Goal: Task Accomplishment & Management: Manage account settings

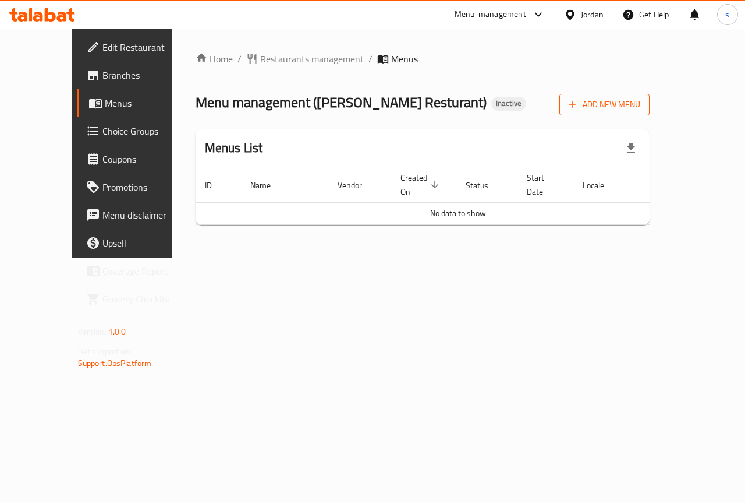
click at [641, 103] on span "Add New Menu" at bounding box center [605, 104] width 72 height 15
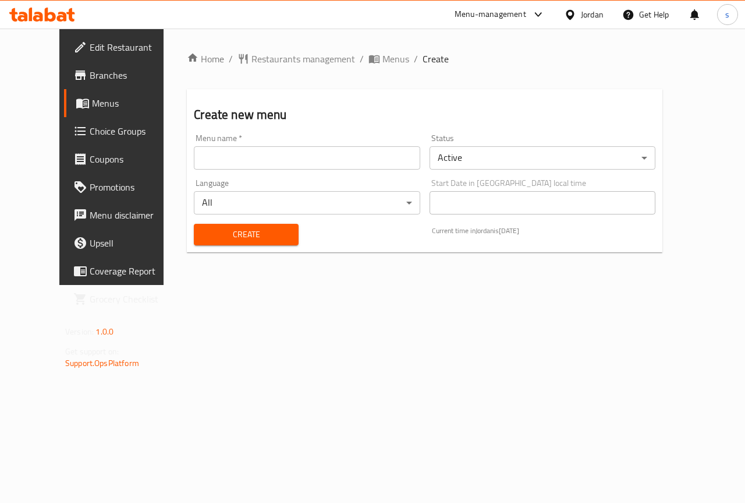
click at [277, 158] on input "text" at bounding box center [307, 157] width 226 height 23
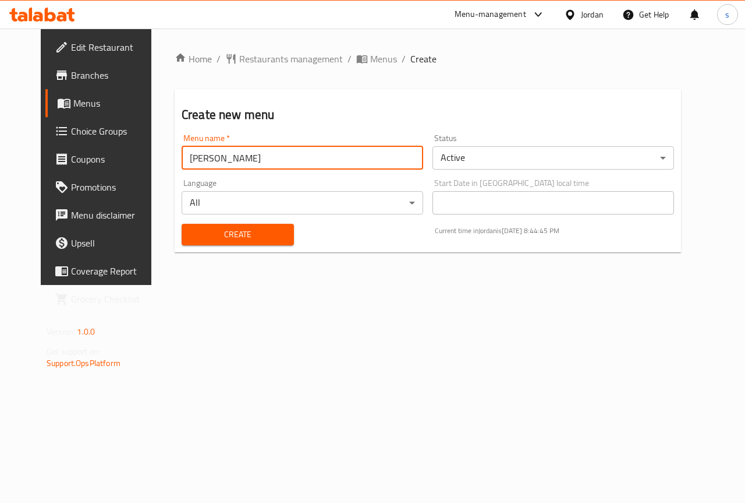
type input "[PERSON_NAME]"
click at [344, 113] on h2 "Create new menu" at bounding box center [428, 114] width 493 height 17
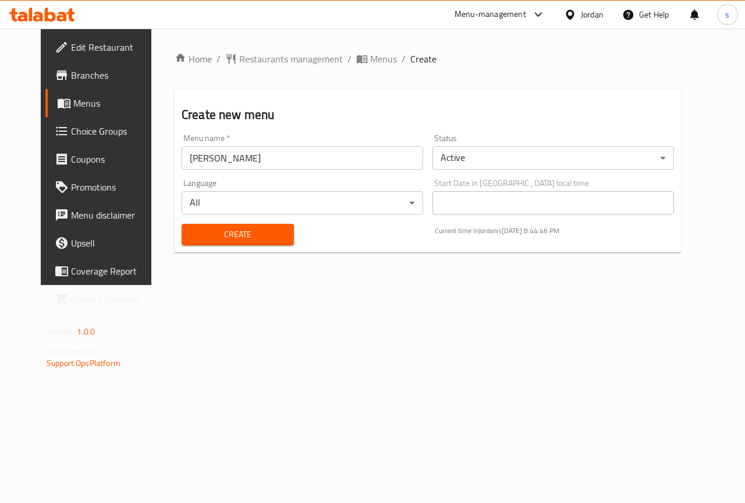
click at [246, 243] on button "Create" at bounding box center [238, 235] width 112 height 22
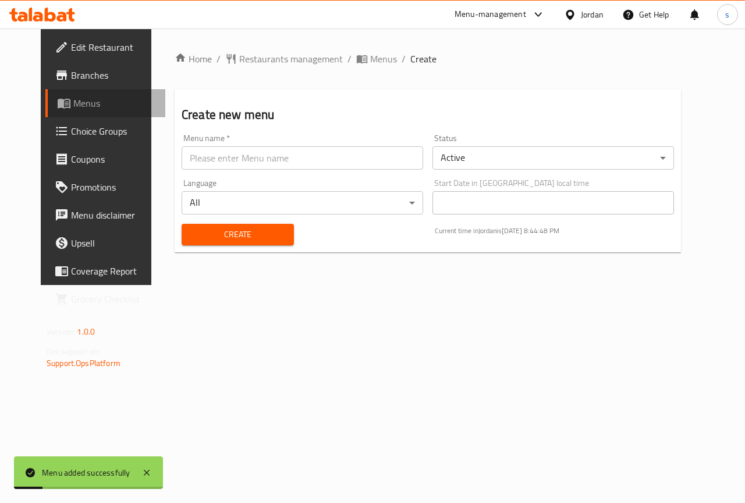
click at [73, 99] on span "Menus" at bounding box center [114, 103] width 83 height 14
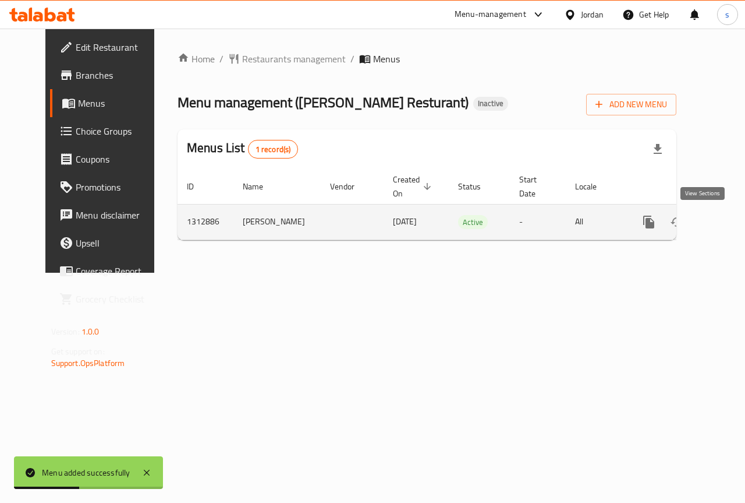
click at [726, 222] on icon "enhanced table" at bounding box center [733, 222] width 14 height 14
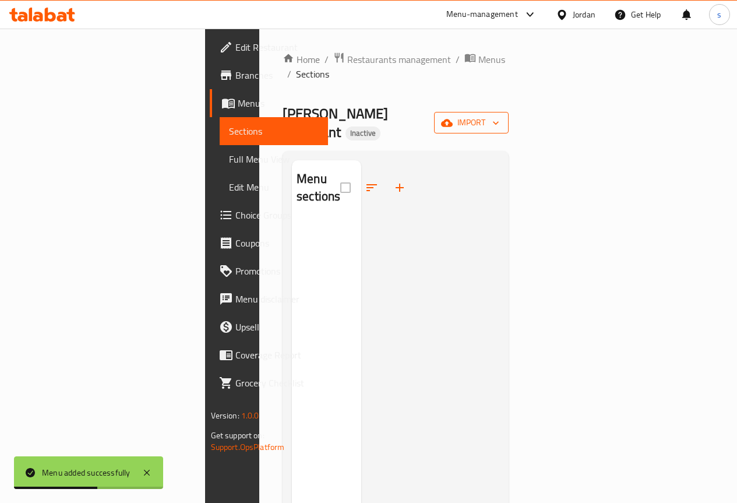
click at [499, 115] on span "import" at bounding box center [471, 122] width 56 height 15
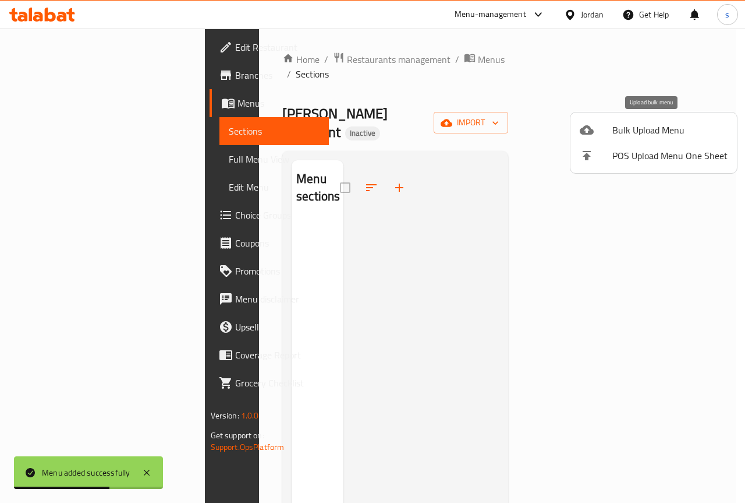
click at [622, 137] on span "Bulk Upload Menu" at bounding box center [670, 130] width 115 height 14
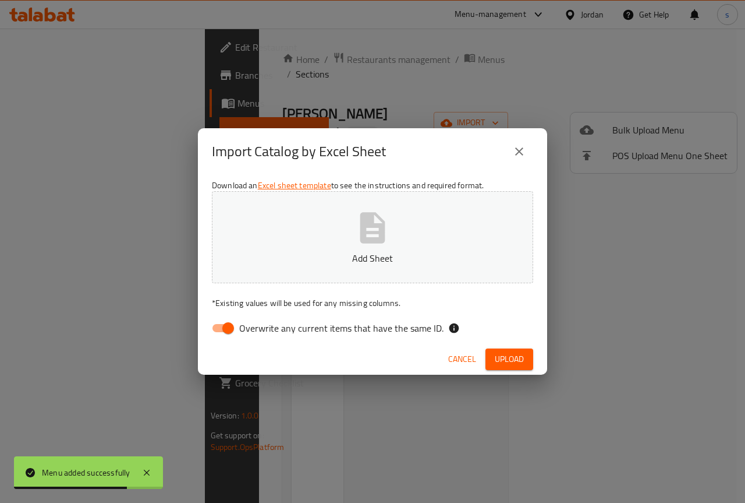
click at [229, 334] on input "Overwrite any current items that have the same ID." at bounding box center [228, 328] width 66 height 22
checkbox input "false"
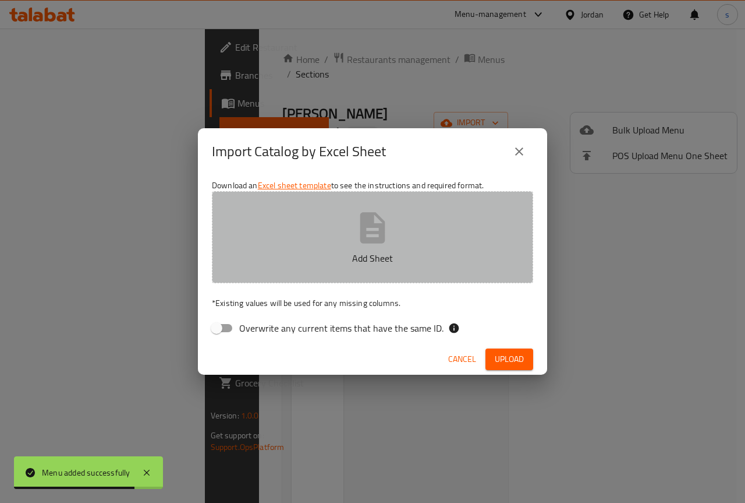
click at [351, 236] on button "Add Sheet" at bounding box center [372, 237] width 321 height 92
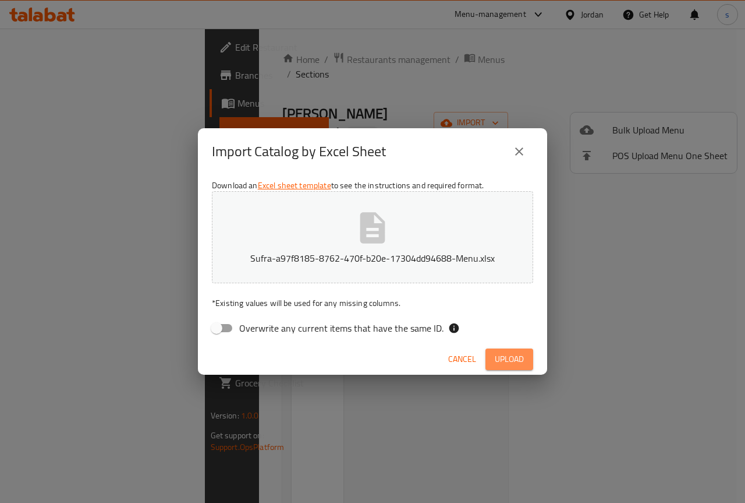
click at [508, 352] on span "Upload" at bounding box center [509, 359] width 29 height 15
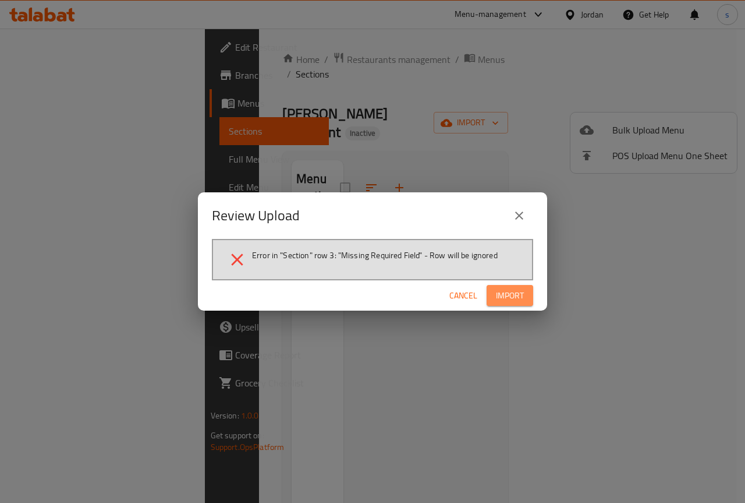
click at [506, 294] on span "Import" at bounding box center [510, 295] width 28 height 15
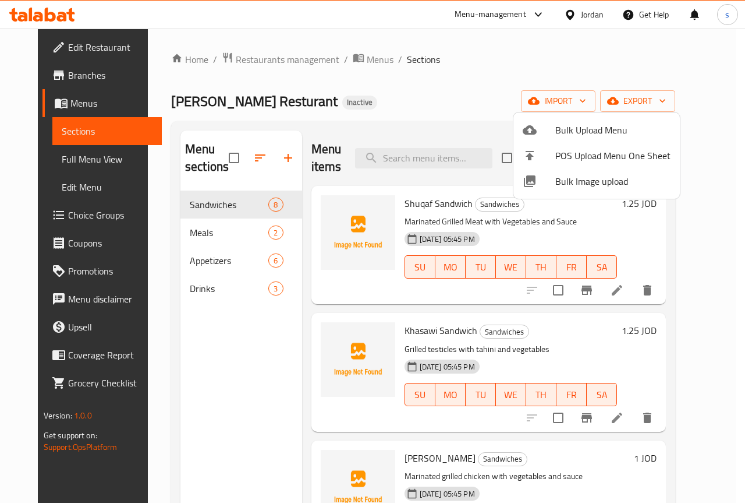
click at [476, 72] on div at bounding box center [372, 251] width 745 height 503
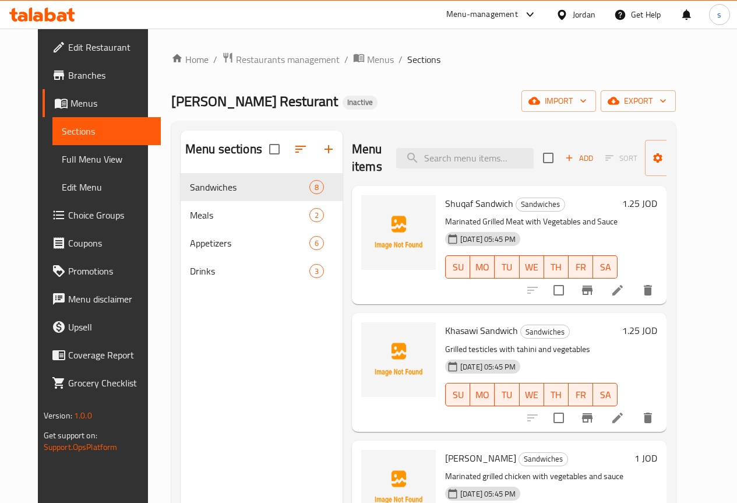
click at [624, 286] on icon at bounding box center [617, 290] width 14 height 14
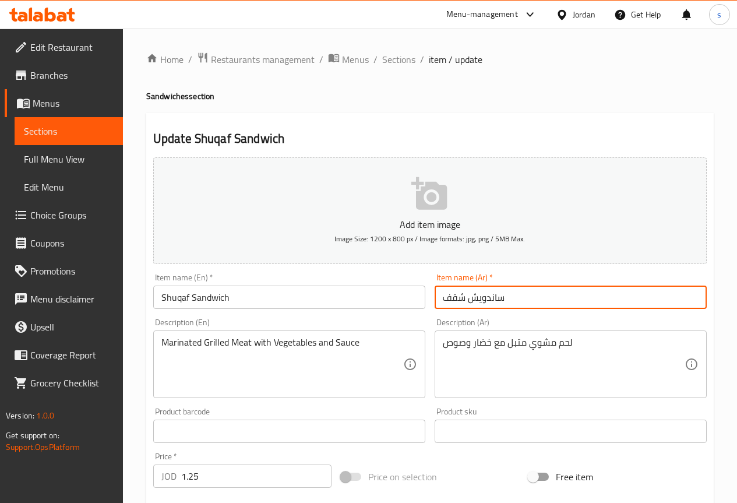
click at [578, 296] on input "ساندويش شقف" at bounding box center [570, 296] width 272 height 23
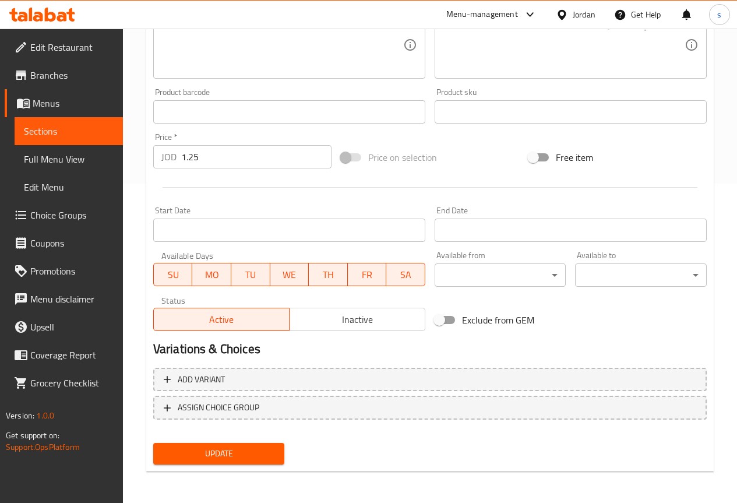
scroll to position [320, 0]
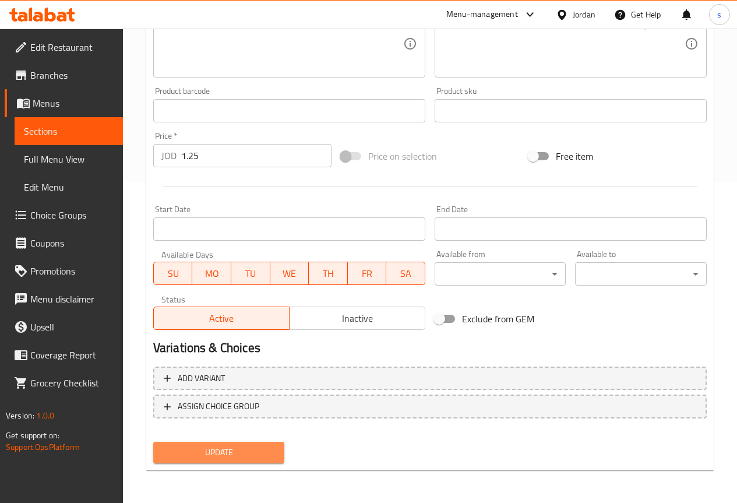
click at [239, 451] on span "Update" at bounding box center [218, 452] width 113 height 15
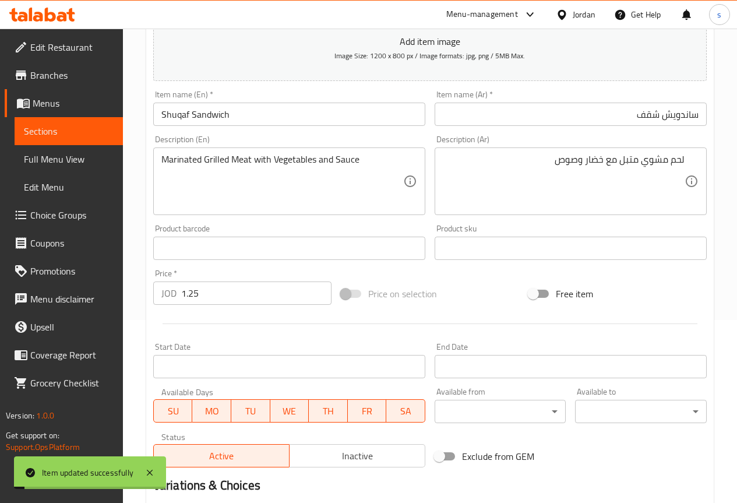
scroll to position [0, 0]
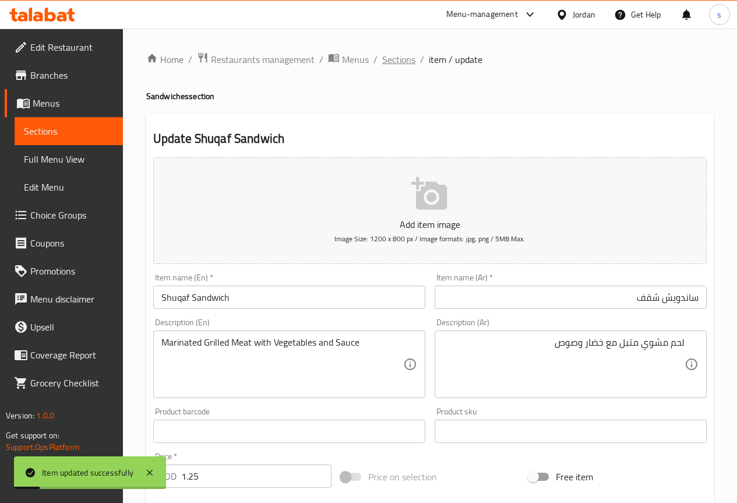
click at [391, 60] on span "Sections" at bounding box center [398, 59] width 33 height 14
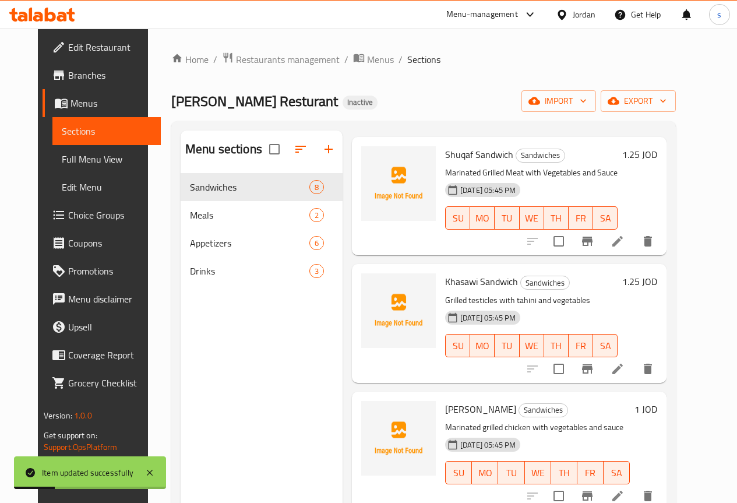
scroll to position [116, 0]
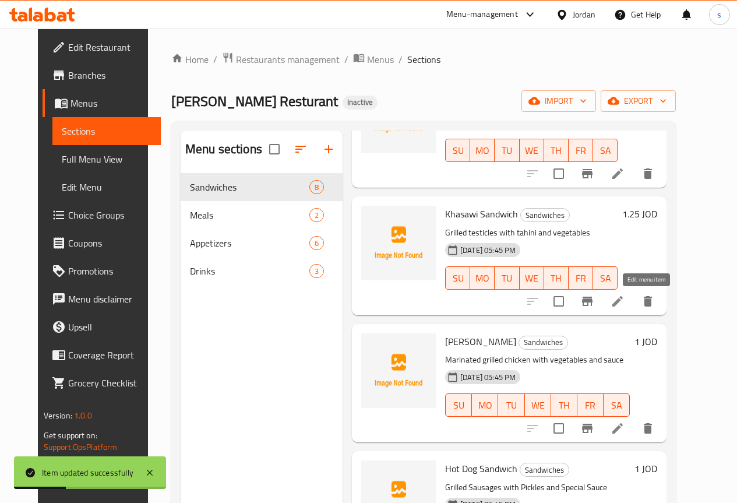
click at [624, 300] on icon at bounding box center [617, 301] width 14 height 14
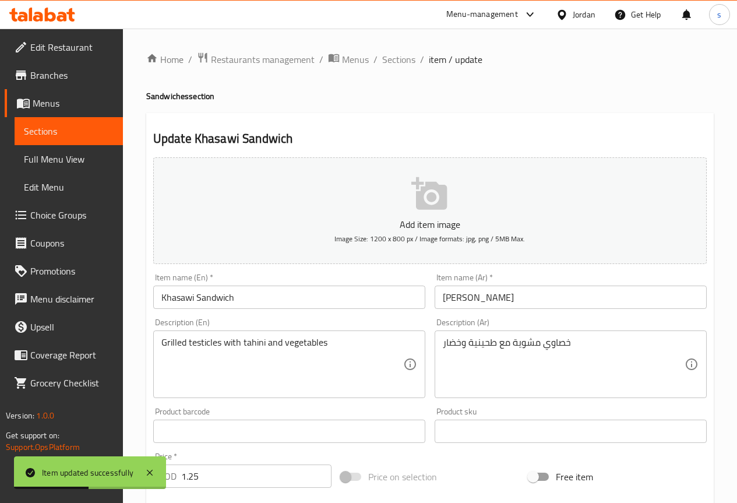
scroll to position [58, 0]
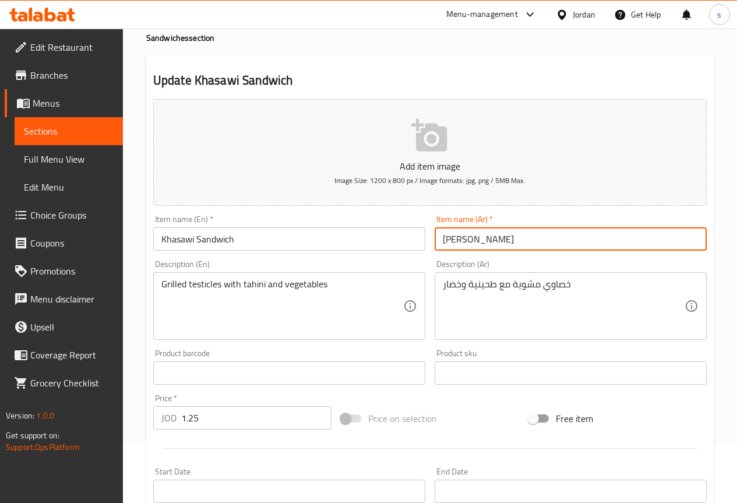
click at [569, 236] on input "[PERSON_NAME]" at bounding box center [570, 238] width 272 height 23
drag, startPoint x: 634, startPoint y: 240, endPoint x: 659, endPoint y: 239, distance: 25.0
click at [659, 239] on input "[PERSON_NAME]" at bounding box center [570, 238] width 272 height 23
click at [505, 224] on div "Item name (Ar)   * [PERSON_NAME] Item name (Ar) *" at bounding box center [570, 233] width 272 height 36
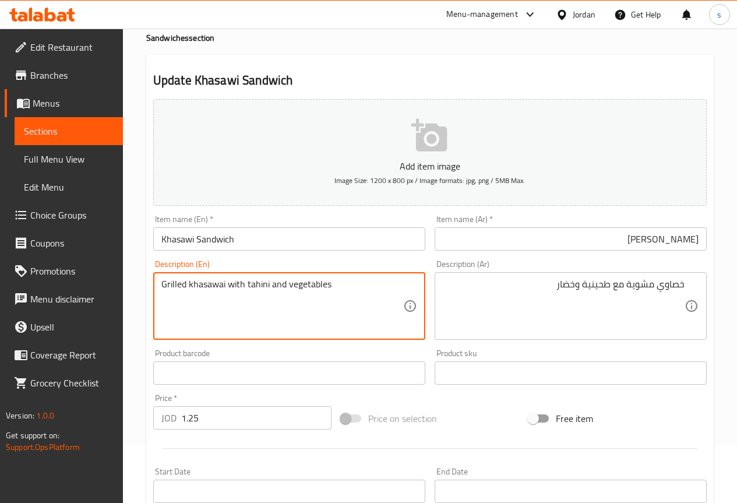
click at [208, 289] on textarea "Grilled khasawai with tahini and vegetables" at bounding box center [282, 305] width 242 height 55
click at [209, 285] on textarea "Grilled khasawai with tahini and vegetables" at bounding box center [282, 305] width 242 height 55
type textarea "Grilled khaswai with tahini and vegetables"
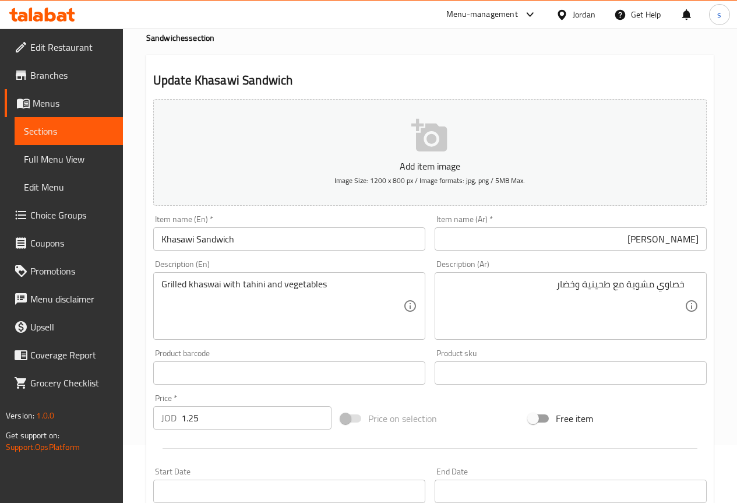
click at [346, 271] on div "Description (En) Grilled khaswai with tahini and vegetables Description (En)" at bounding box center [289, 300] width 272 height 80
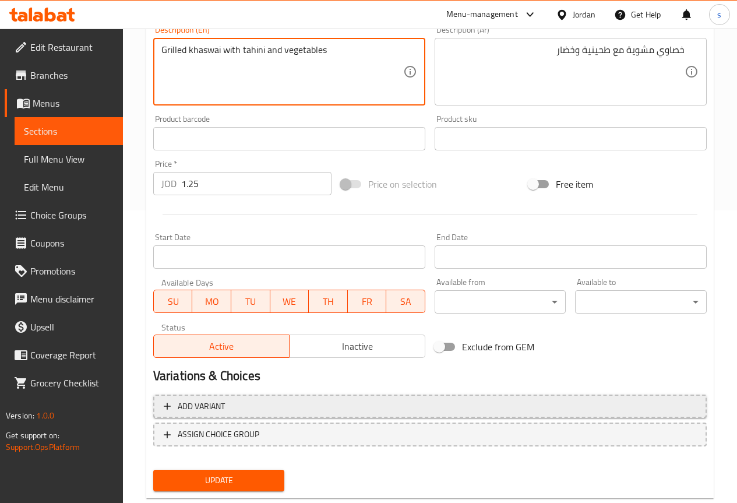
scroll to position [320, 0]
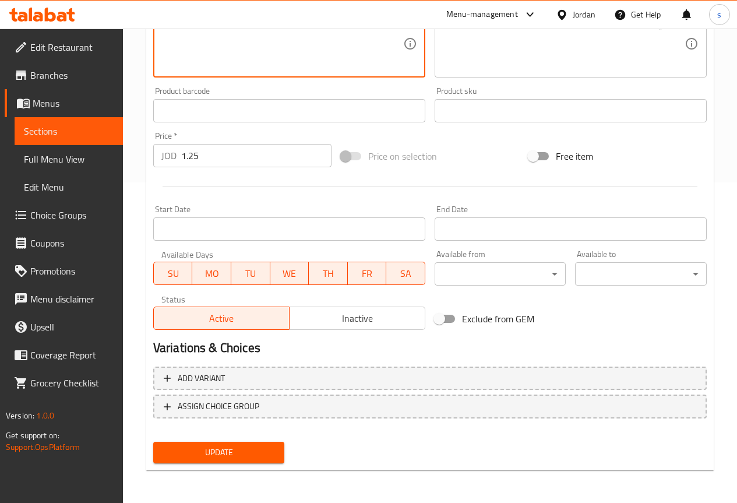
click at [215, 451] on span "Update" at bounding box center [218, 452] width 113 height 15
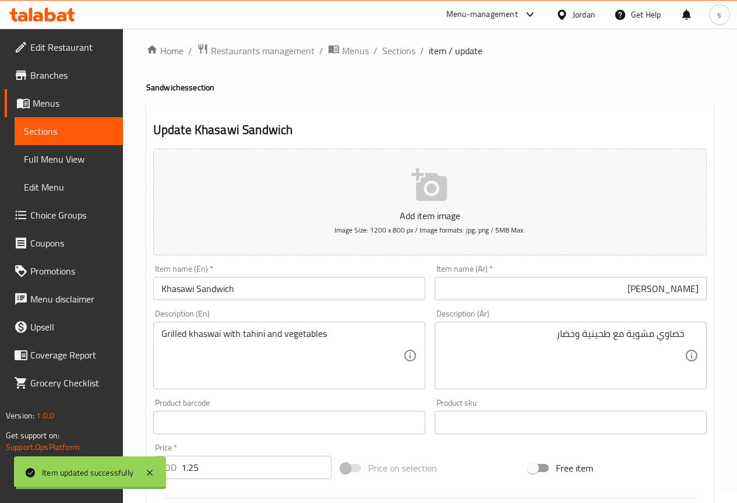
scroll to position [0, 0]
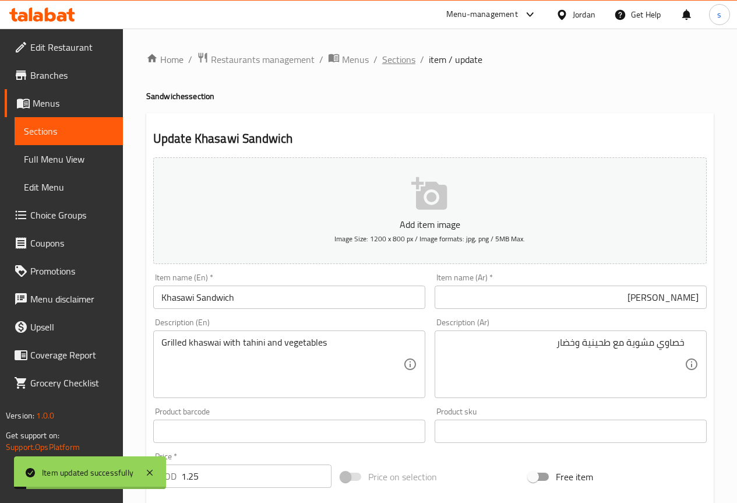
click at [399, 63] on span "Sections" at bounding box center [398, 59] width 33 height 14
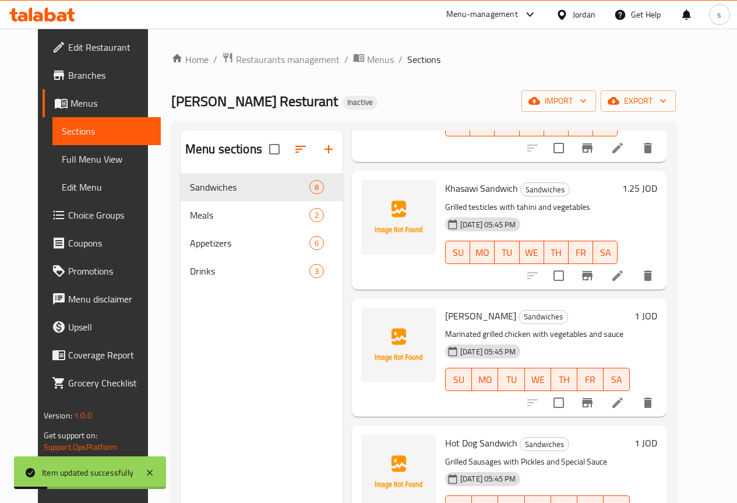
scroll to position [175, 0]
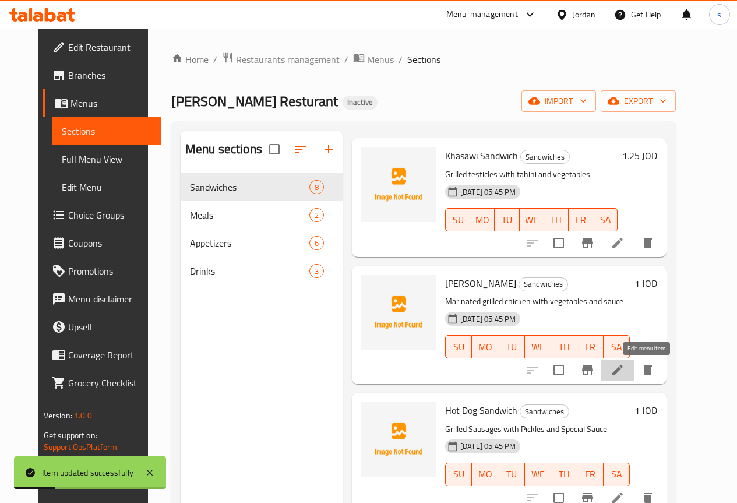
click at [622, 372] on icon at bounding box center [617, 370] width 10 height 10
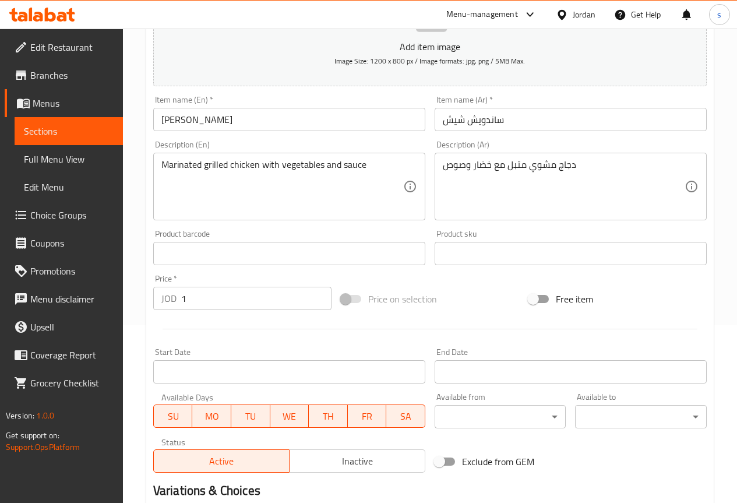
scroll to position [291, 0]
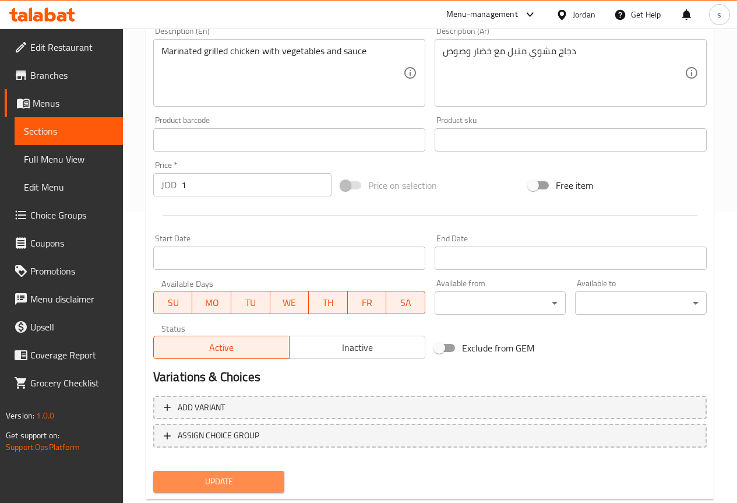
click at [227, 476] on span "Update" at bounding box center [218, 481] width 113 height 15
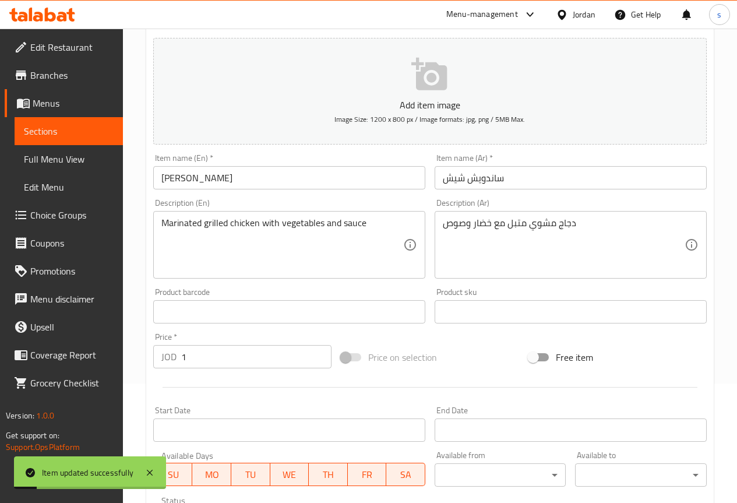
scroll to position [0, 0]
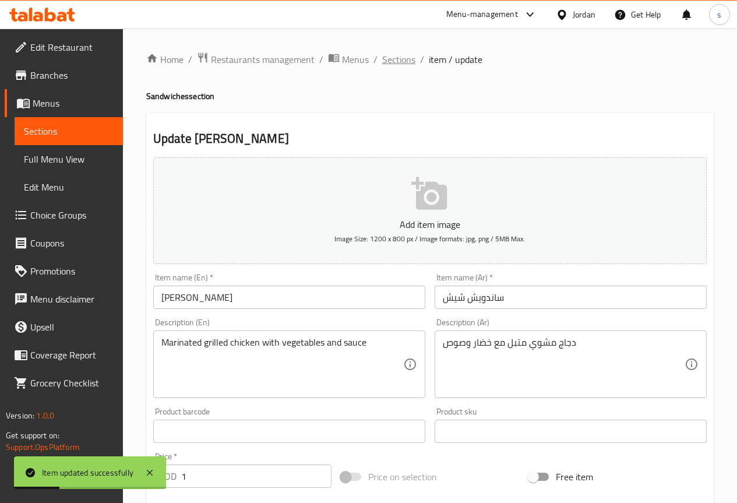
click at [398, 58] on span "Sections" at bounding box center [398, 59] width 33 height 14
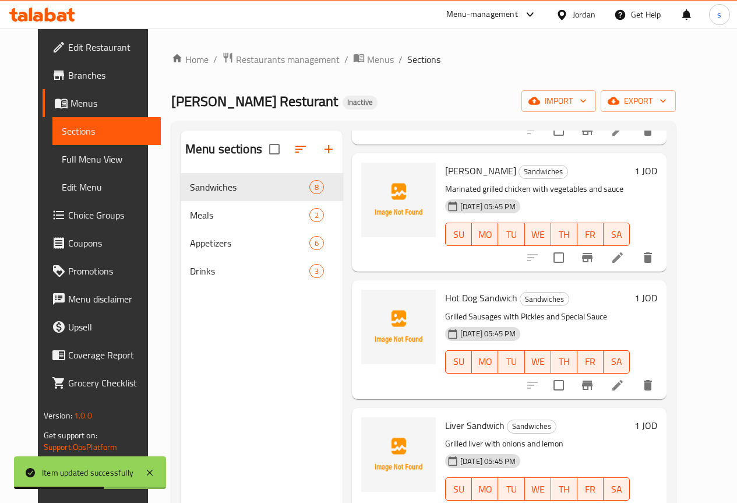
scroll to position [291, 0]
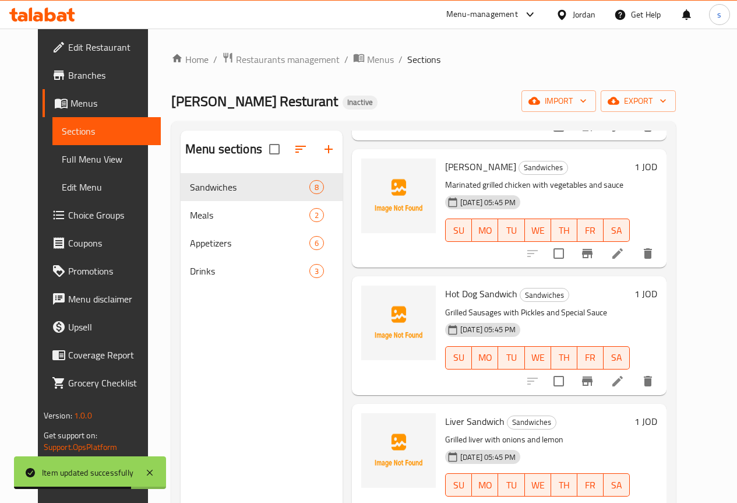
click at [634, 389] on li at bounding box center [617, 380] width 33 height 21
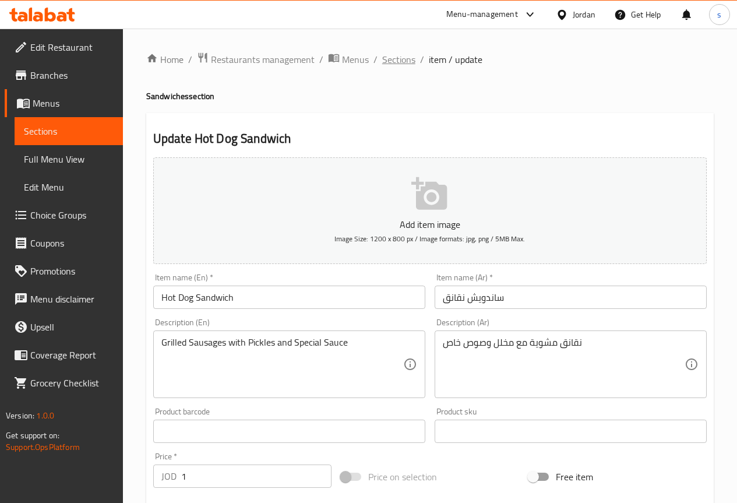
click at [395, 54] on span "Sections" at bounding box center [398, 59] width 33 height 14
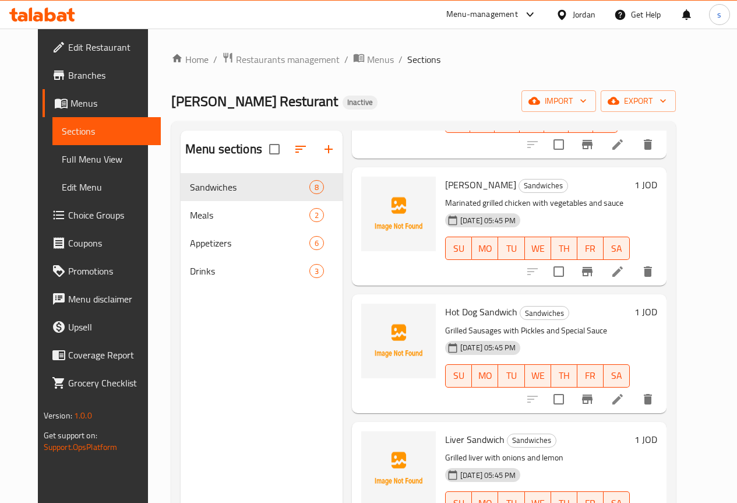
scroll to position [291, 0]
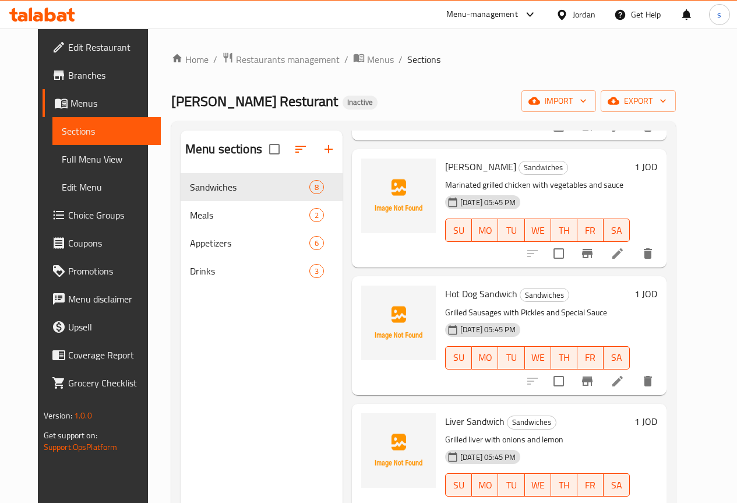
click at [624, 374] on icon at bounding box center [617, 381] width 14 height 14
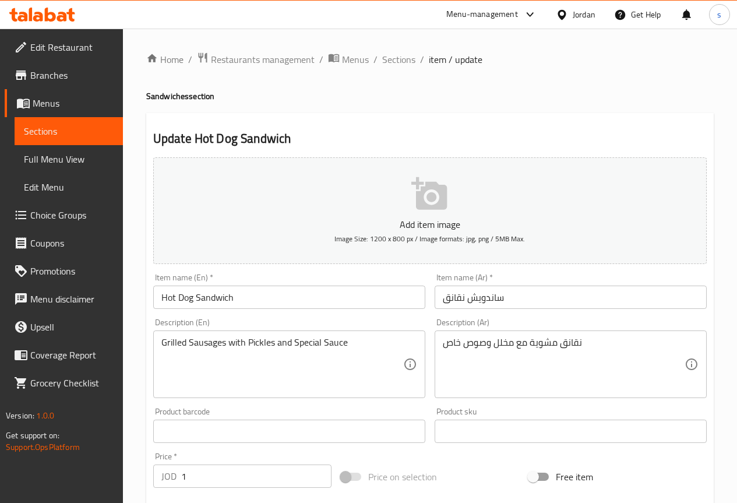
click at [541, 292] on input "ساندويش نقانق" at bounding box center [570, 296] width 272 height 23
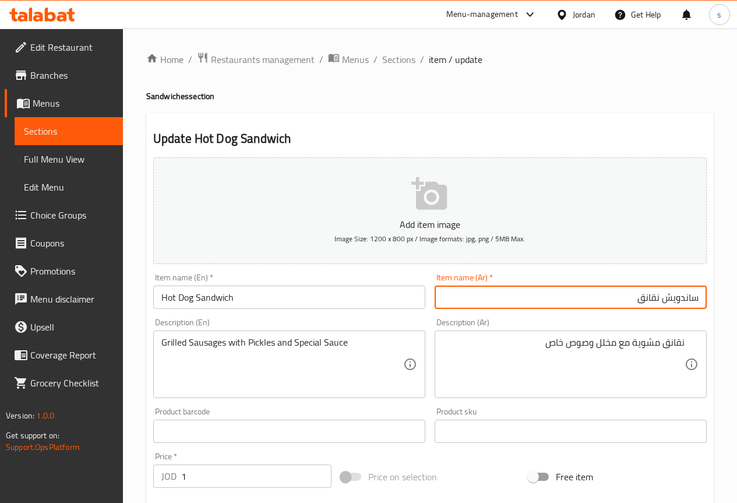
drag, startPoint x: 635, startPoint y: 300, endPoint x: 660, endPoint y: 304, distance: 25.4
click at [660, 304] on input "ساندويش نقانق" at bounding box center [570, 296] width 272 height 23
click at [593, 292] on input "ساندويش نقانق" at bounding box center [570, 296] width 272 height 23
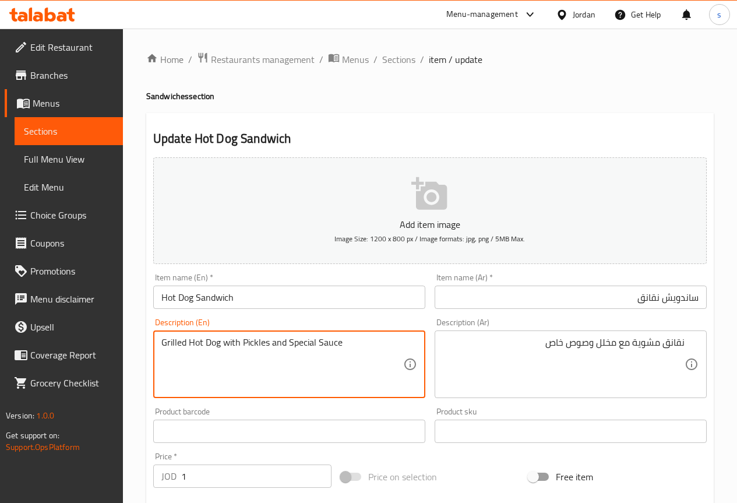
scroll to position [320, 0]
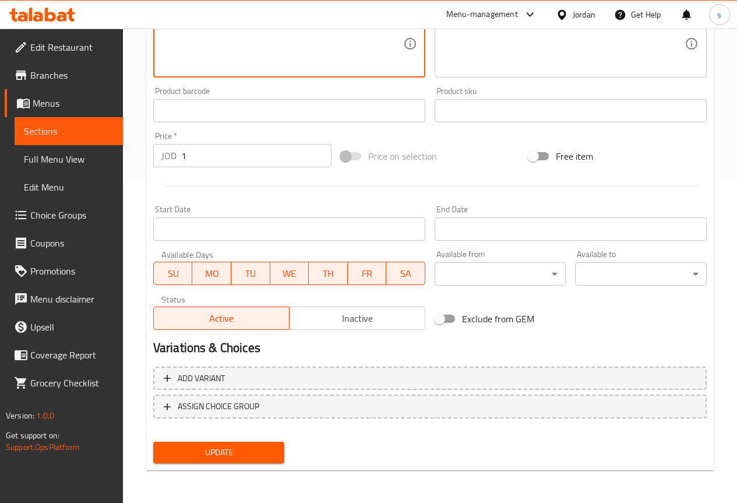
type textarea "Grilled Hot Dog with Pickles and Special Sauce"
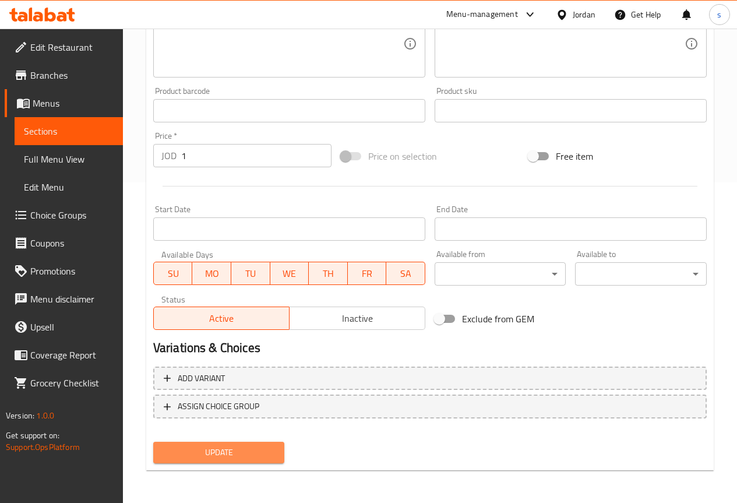
click at [266, 455] on span "Update" at bounding box center [218, 452] width 113 height 15
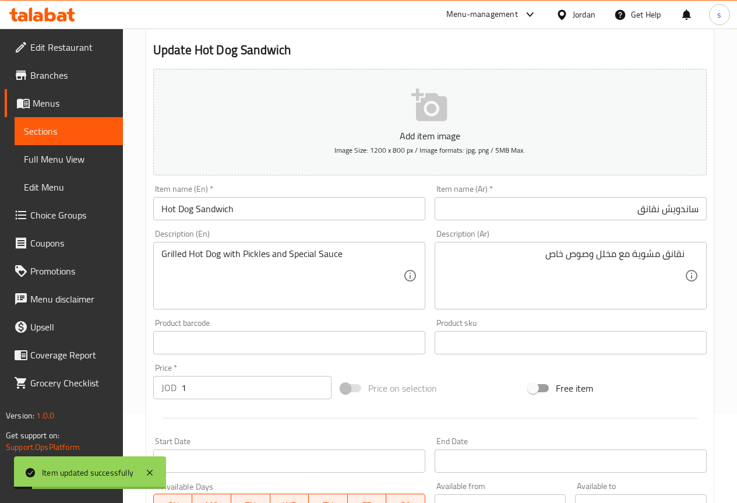
scroll to position [0, 0]
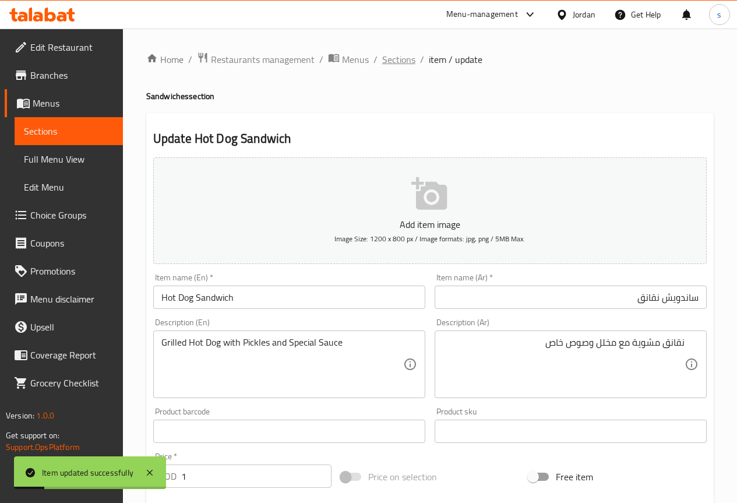
click at [398, 57] on span "Sections" at bounding box center [398, 59] width 33 height 14
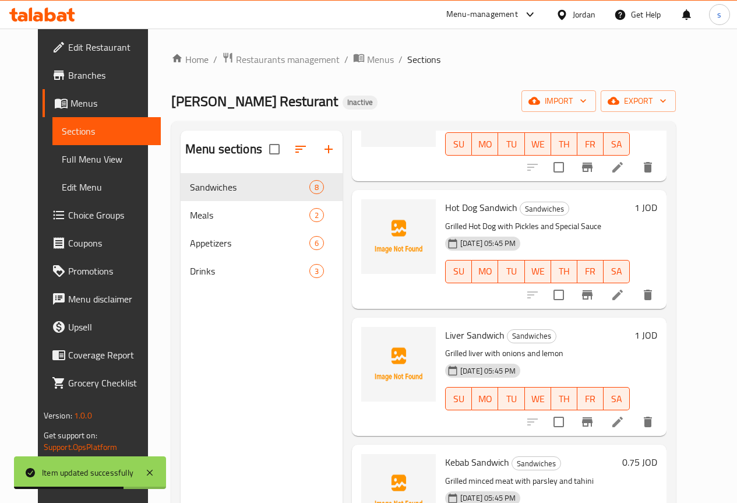
scroll to position [466, 0]
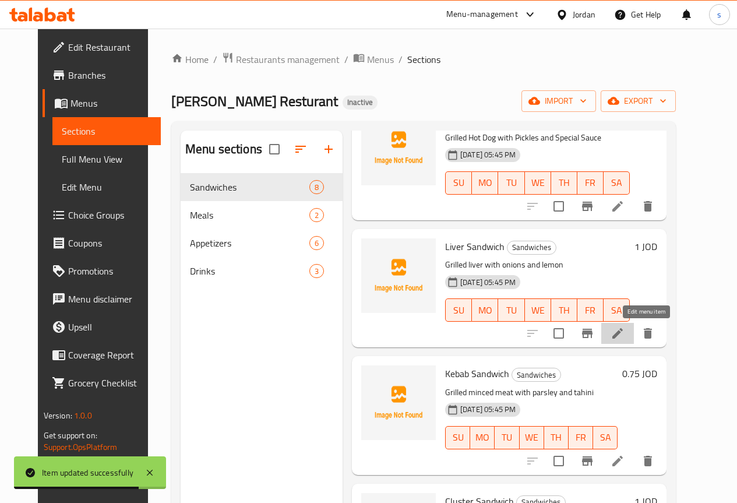
click at [624, 337] on icon at bounding box center [617, 333] width 14 height 14
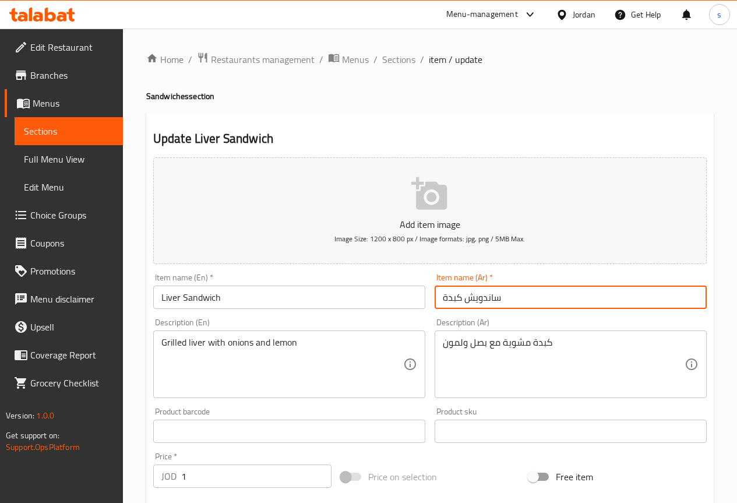
drag, startPoint x: 445, startPoint y: 296, endPoint x: 454, endPoint y: 295, distance: 8.2
click at [454, 295] on input "ساندويش كبدة" at bounding box center [570, 296] width 272 height 23
click at [528, 285] on input "ساندويش كبدة" at bounding box center [570, 296] width 272 height 23
drag, startPoint x: 443, startPoint y: 298, endPoint x: 460, endPoint y: 299, distance: 17.5
click at [460, 299] on input "ساندويش كبدة" at bounding box center [570, 296] width 272 height 23
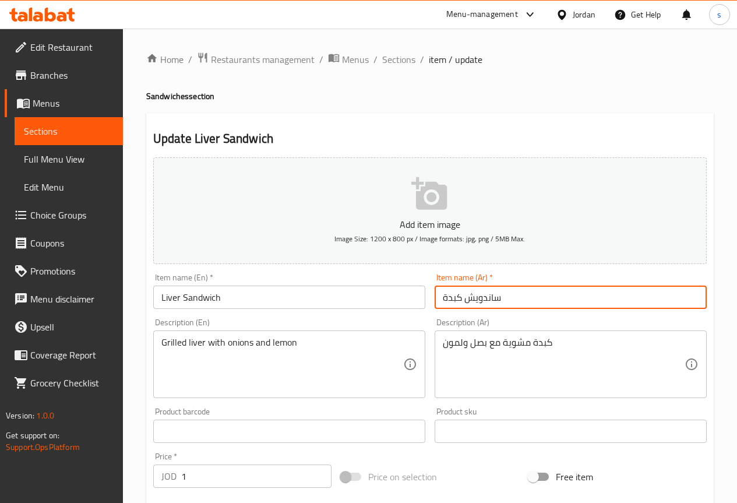
click at [548, 307] on input "ساندويش كبدة" at bounding box center [570, 296] width 272 height 23
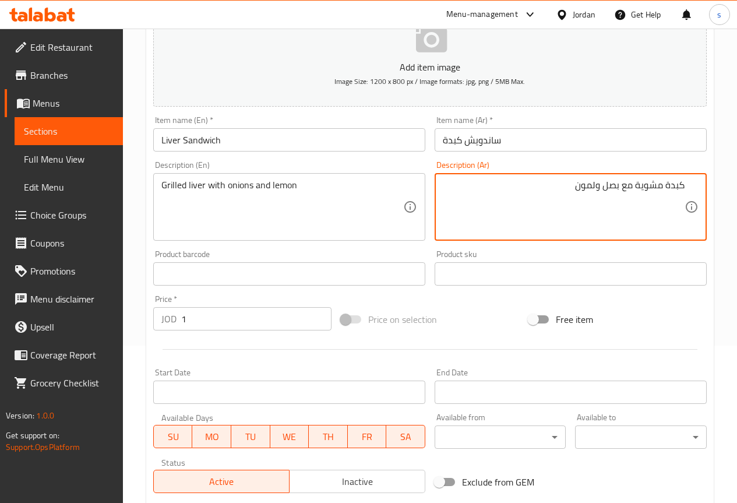
scroll to position [320, 0]
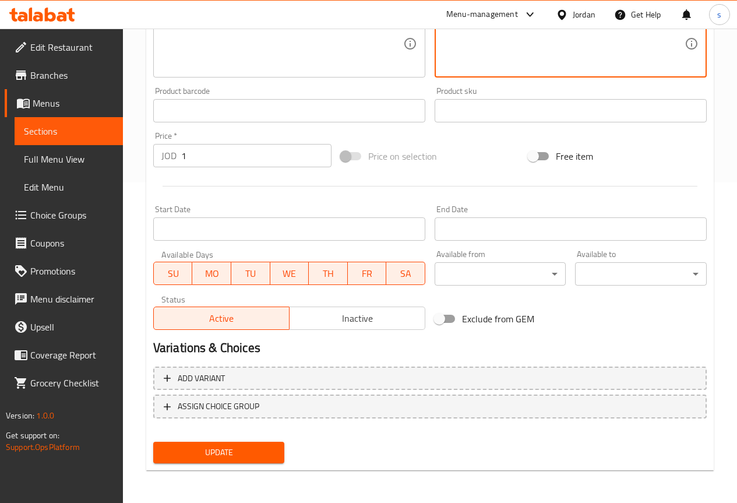
click at [231, 449] on span "Update" at bounding box center [218, 452] width 113 height 15
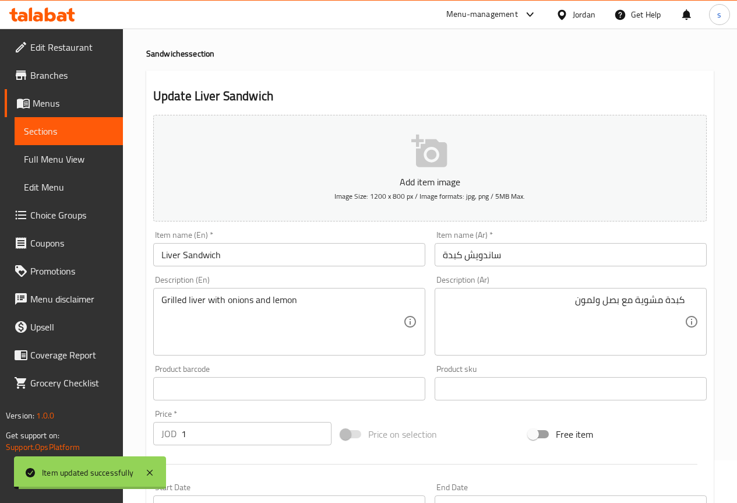
scroll to position [0, 0]
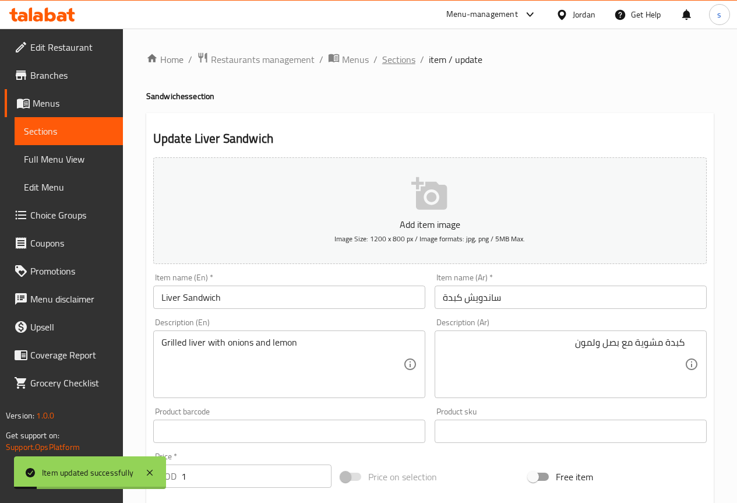
click at [407, 63] on span "Sections" at bounding box center [398, 59] width 33 height 14
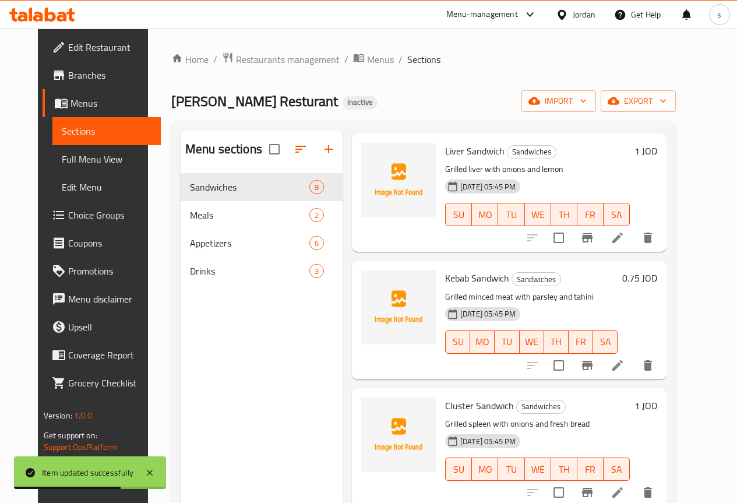
scroll to position [562, 0]
click at [624, 367] on icon at bounding box center [617, 365] width 14 height 14
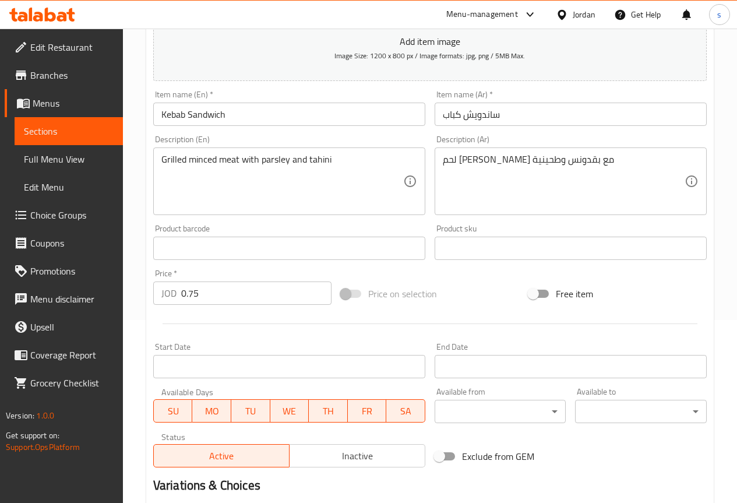
scroll to position [291, 0]
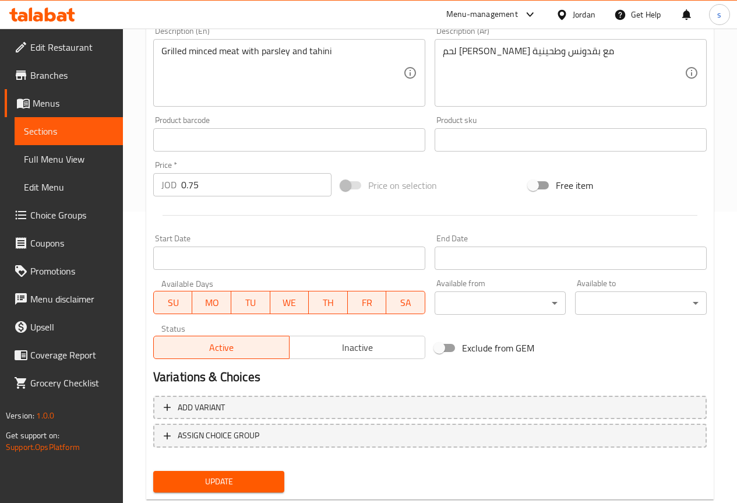
click at [255, 477] on span "Update" at bounding box center [218, 481] width 113 height 15
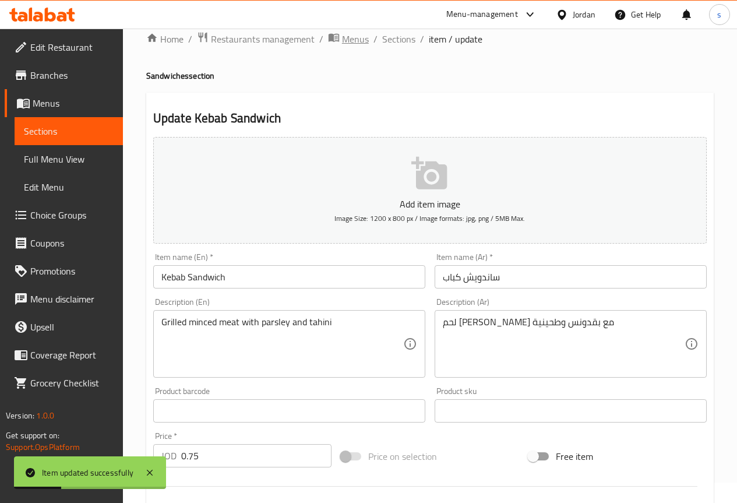
scroll to position [0, 0]
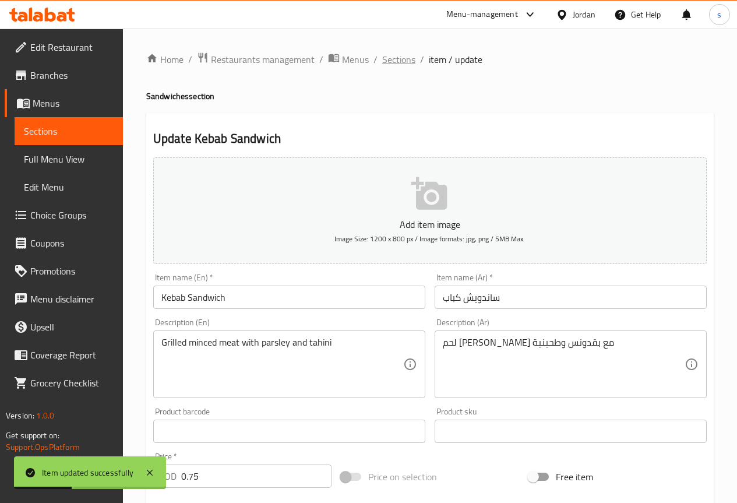
click at [404, 64] on span "Sections" at bounding box center [398, 59] width 33 height 14
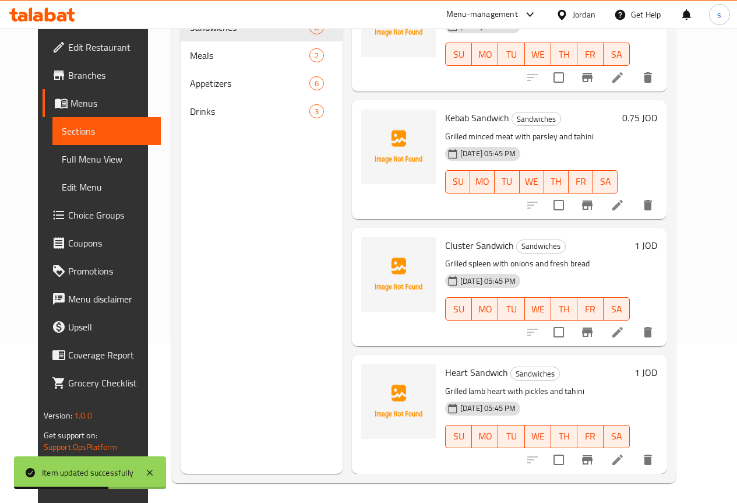
scroll to position [163, 0]
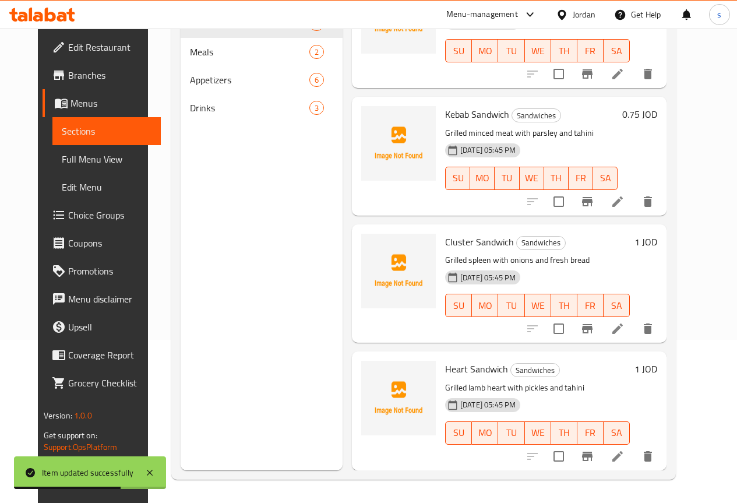
click at [624, 329] on icon at bounding box center [617, 328] width 14 height 14
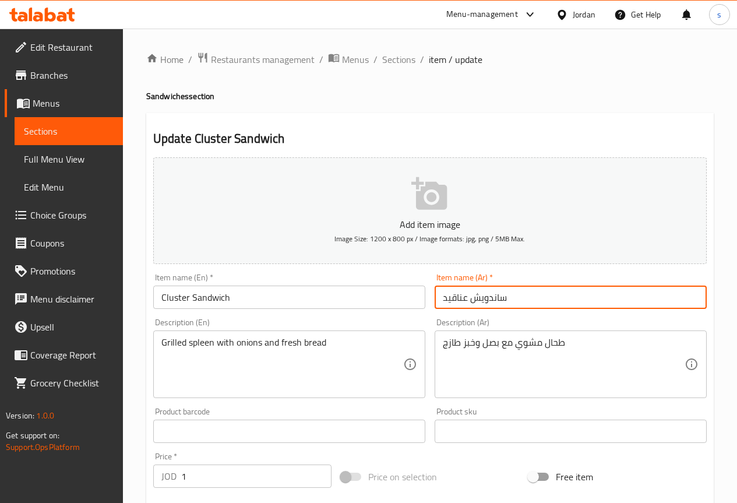
drag, startPoint x: 442, startPoint y: 298, endPoint x: 466, endPoint y: 295, distance: 24.6
click at [466, 295] on input "ساندويش عناقيد" at bounding box center [570, 296] width 272 height 23
click at [586, 298] on input "ساندويش عناقيد" at bounding box center [570, 296] width 272 height 23
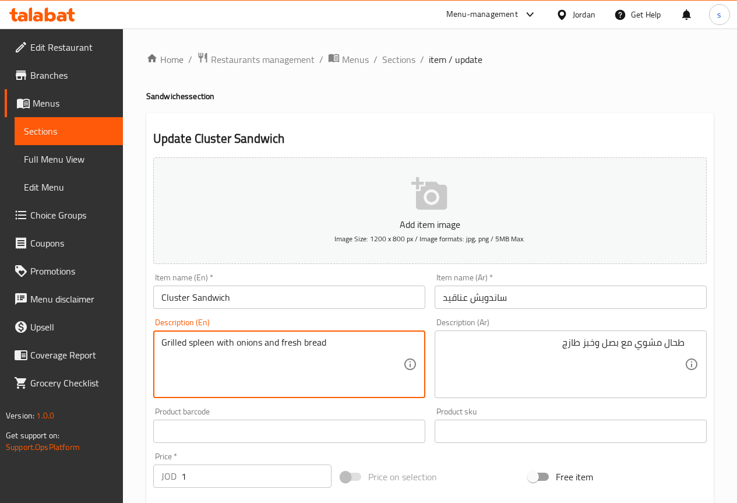
drag, startPoint x: 189, startPoint y: 342, endPoint x: 213, endPoint y: 346, distance: 24.1
click at [526, 291] on input "ساندويش عناقيد" at bounding box center [570, 296] width 272 height 23
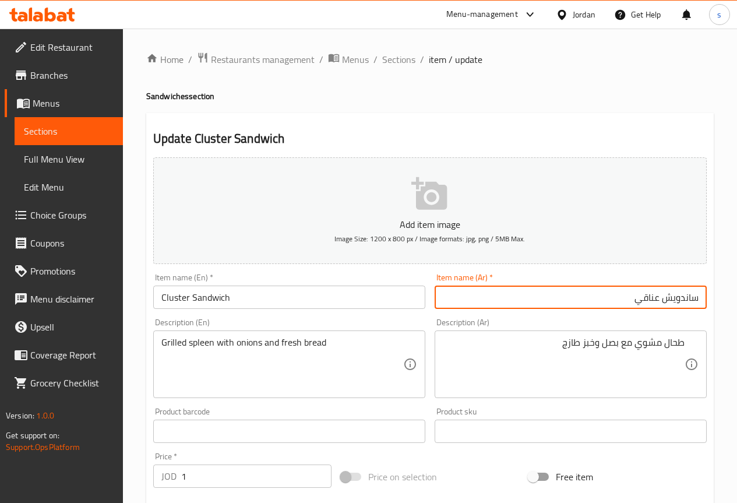
type input "ساندويش عناقيد"
drag, startPoint x: 757, startPoint y: 293, endPoint x: 799, endPoint y: 292, distance: 41.9
click at [737, 292] on html "​ Menu-management Jordan Get Help s Edit Restaurant Branches Menus Sections Ful…" at bounding box center [368, 251] width 737 height 503
click at [626, 299] on input "ساندويش عناقيد" at bounding box center [570, 296] width 272 height 23
drag, startPoint x: 638, startPoint y: 299, endPoint x: 598, endPoint y: 317, distance: 44.3
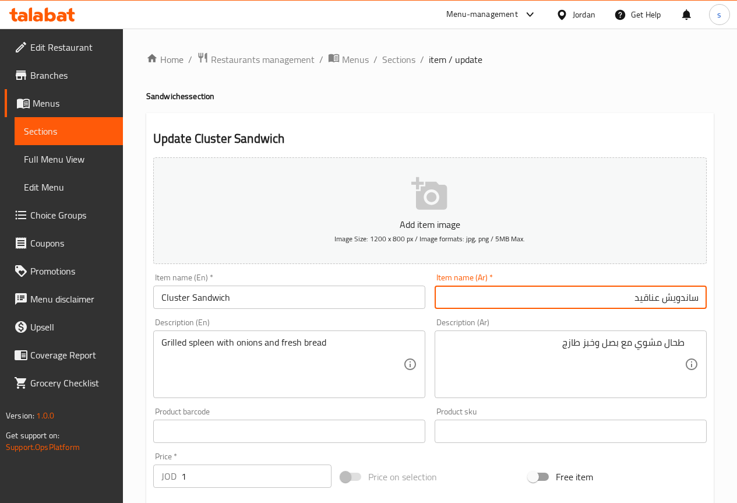
click at [596, 317] on div "Description (Ar) طحال مشوي مع بصل وخبز طازج Description (Ar)" at bounding box center [570, 357] width 281 height 89
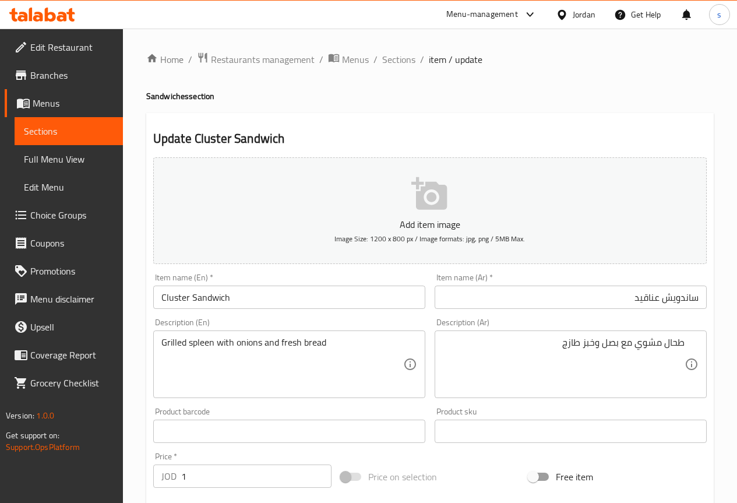
click at [610, 298] on input "ساندويش عناقيد" at bounding box center [570, 296] width 272 height 23
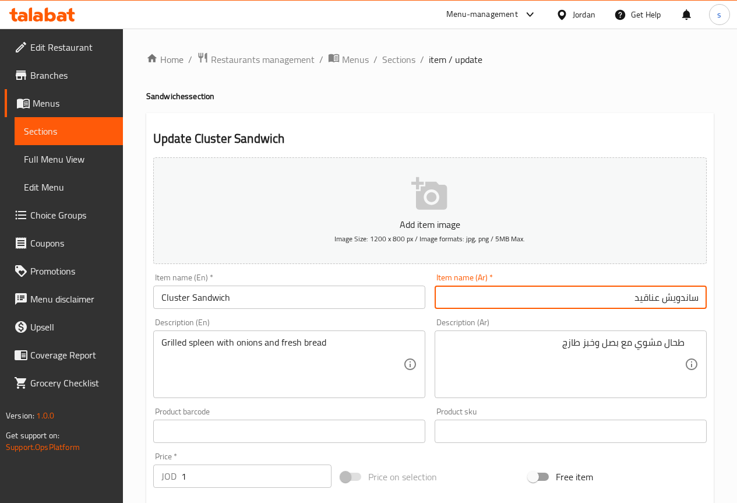
drag, startPoint x: 610, startPoint y: 298, endPoint x: 739, endPoint y: 296, distance: 128.7
click at [737, 296] on html "​ Menu-management Jordan Get Help s Edit Restaurant Branches Menus Sections Ful…" at bounding box center [368, 251] width 737 height 503
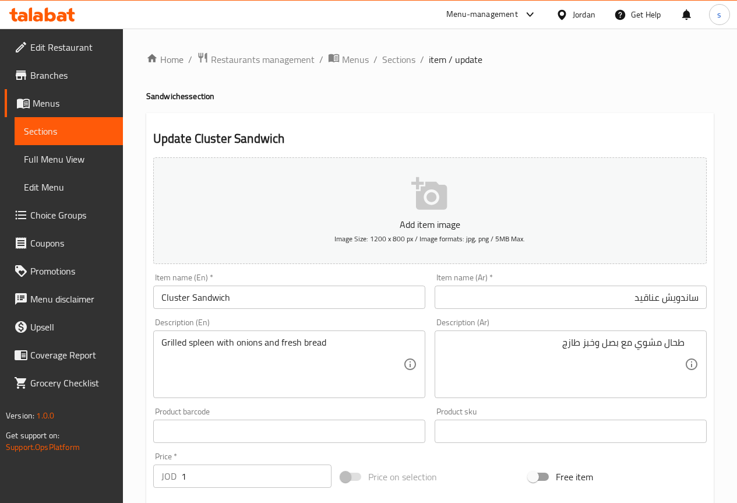
drag, startPoint x: 644, startPoint y: 284, endPoint x: 583, endPoint y: 299, distance: 63.0
click at [583, 299] on input "ساندويش عناقيد" at bounding box center [570, 296] width 272 height 23
click at [186, 296] on input "Cluster Sandwich" at bounding box center [289, 296] width 272 height 23
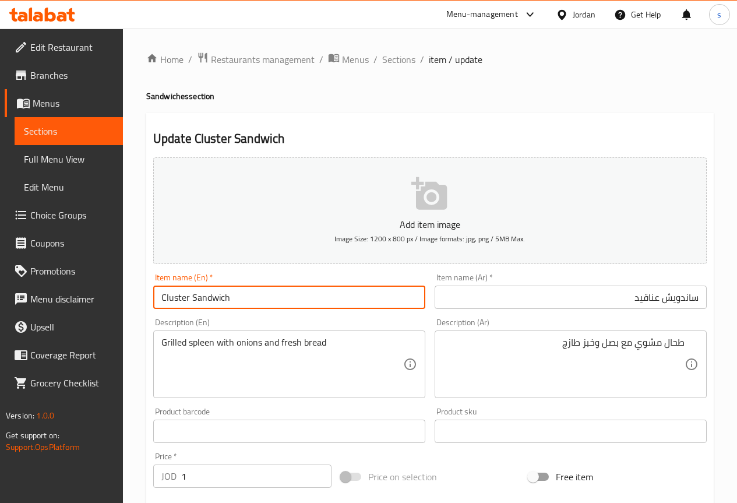
click at [186, 296] on input "Cluster Sandwich" at bounding box center [289, 296] width 272 height 23
click at [189, 301] on input "Cluster Sandwich" at bounding box center [289, 296] width 272 height 23
click at [270, 295] on input "Anaked Sandwich" at bounding box center [289, 296] width 272 height 23
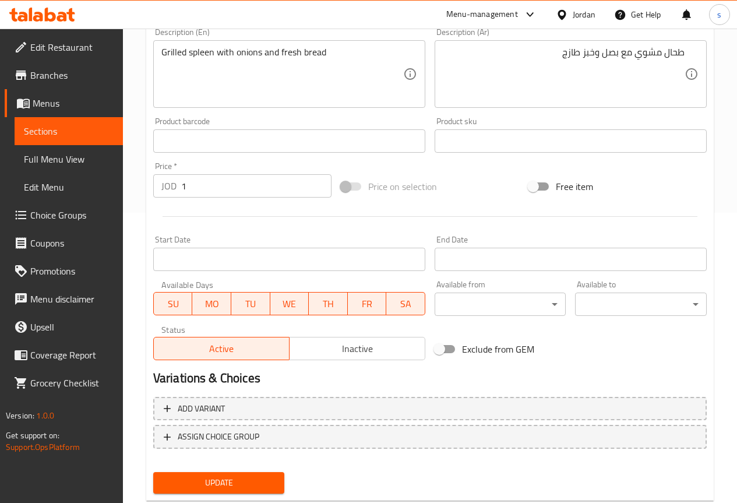
scroll to position [291, 0]
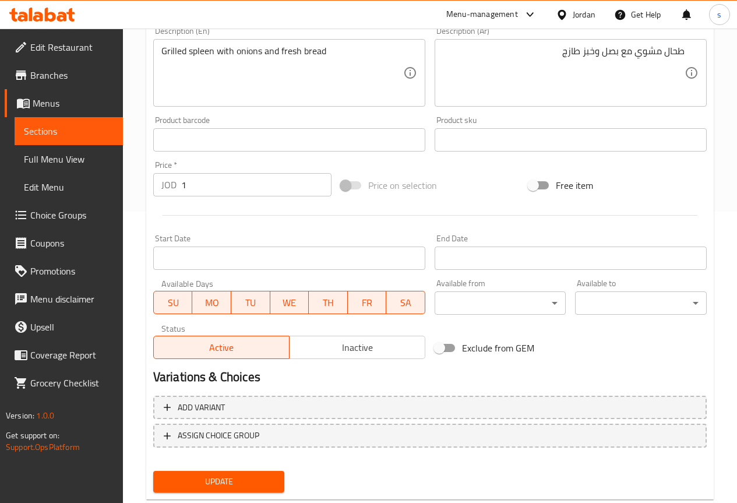
type input "Anaked Sandwich"
click at [243, 486] on span "Update" at bounding box center [218, 481] width 113 height 15
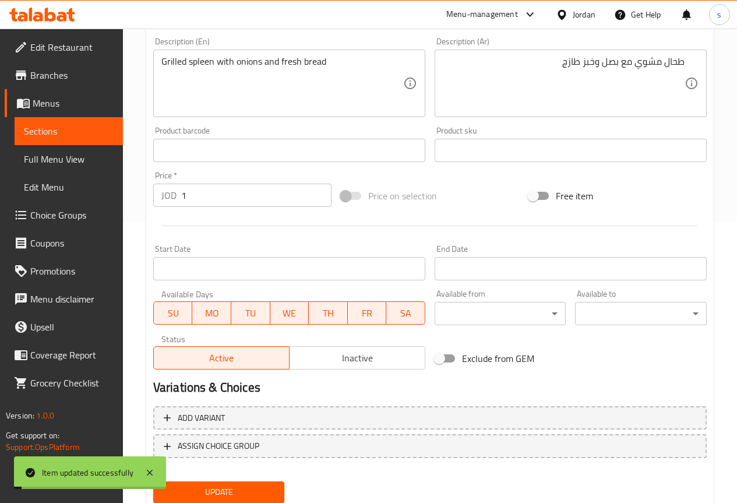
scroll to position [0, 0]
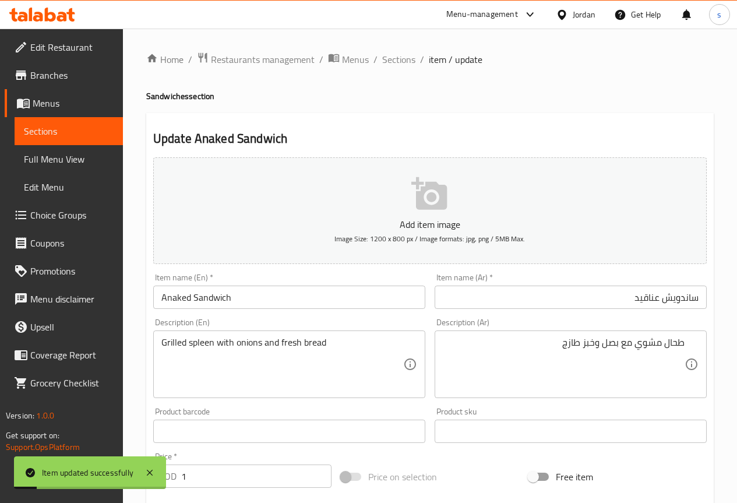
click at [410, 49] on div "Home / Restaurants management / Menus / Sections / item / update Sandwiches sec…" at bounding box center [430, 426] width 614 height 794
click at [392, 64] on span "Sections" at bounding box center [398, 59] width 33 height 14
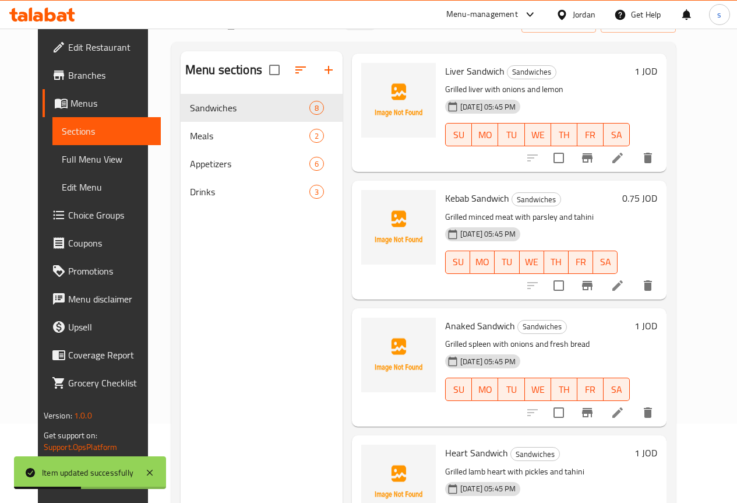
scroll to position [163, 0]
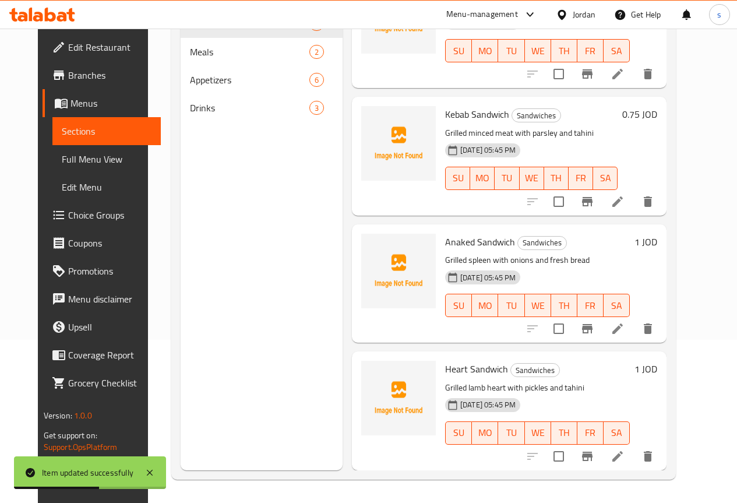
click at [624, 455] on icon at bounding box center [617, 456] width 14 height 14
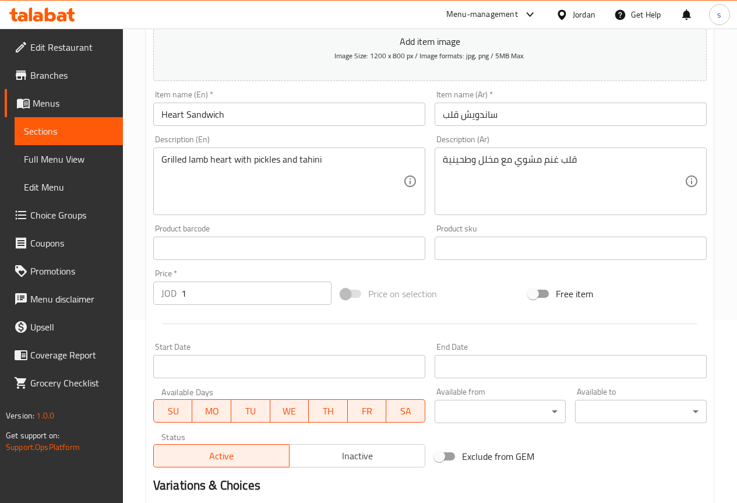
scroll to position [320, 0]
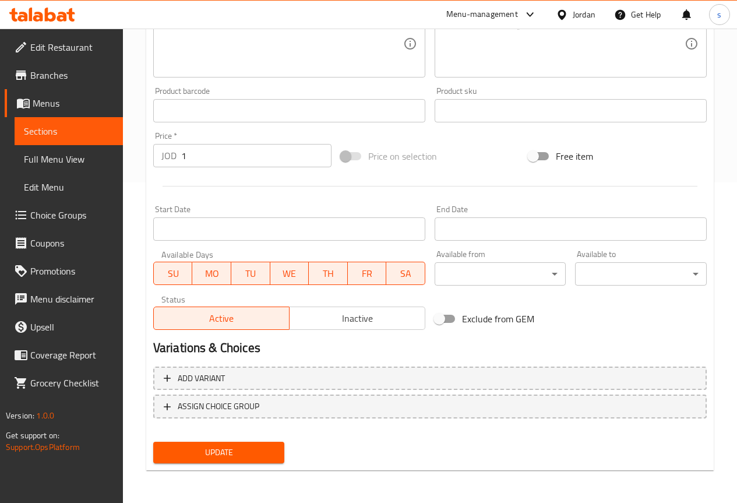
click at [257, 455] on span "Update" at bounding box center [218, 452] width 113 height 15
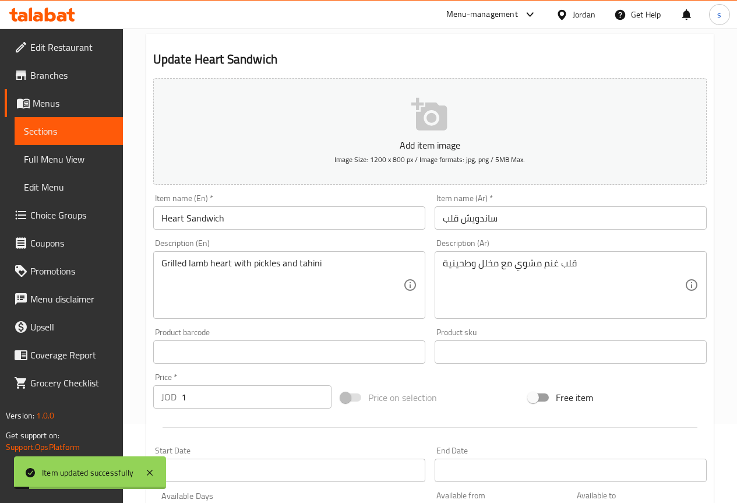
scroll to position [0, 0]
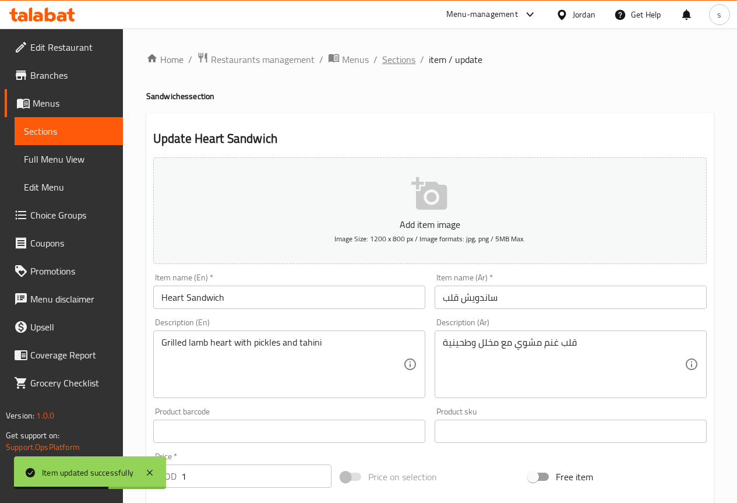
click at [398, 55] on span "Sections" at bounding box center [398, 59] width 33 height 14
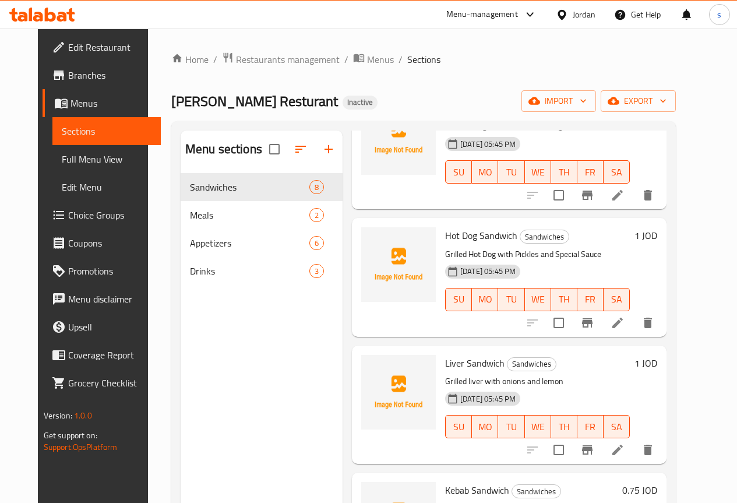
scroll to position [562, 0]
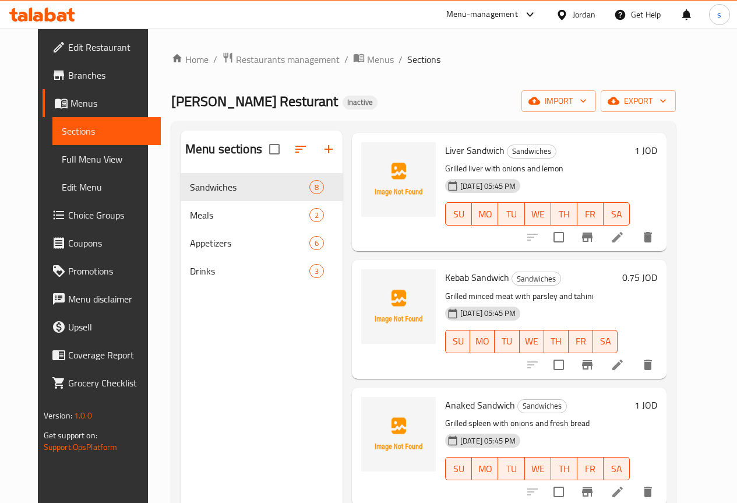
click at [79, 221] on span "Choice Groups" at bounding box center [109, 215] width 83 height 14
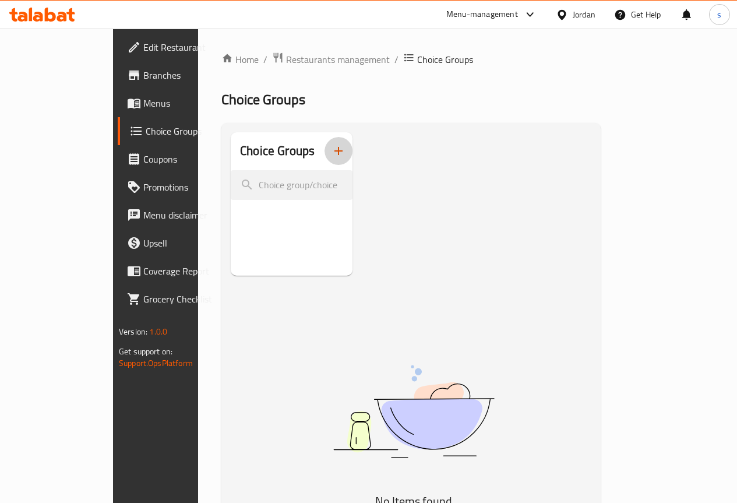
click at [331, 154] on icon "button" at bounding box center [338, 151] width 14 height 14
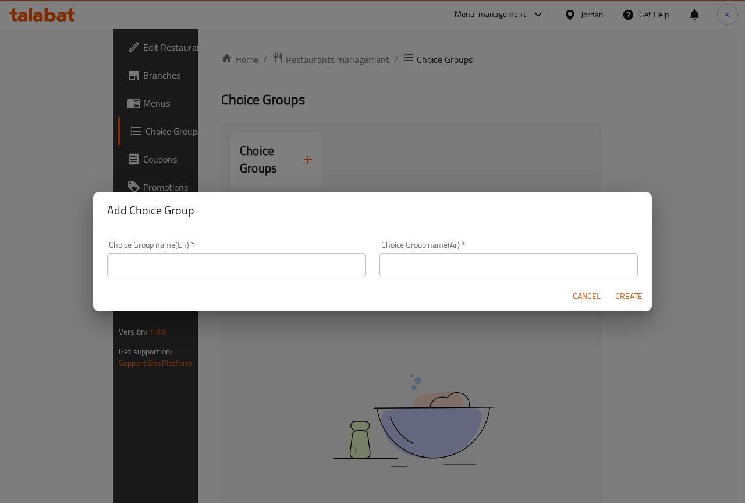
click at [253, 258] on input "text" at bounding box center [236, 264] width 259 height 23
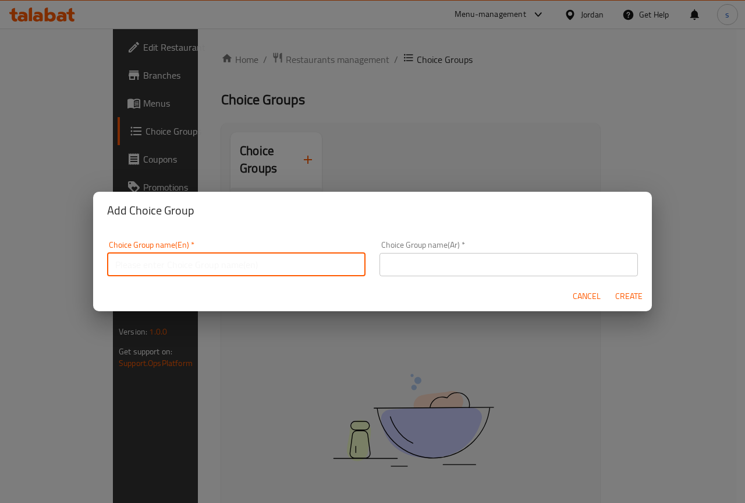
type input "y"
type input "Your Choice Of"
click at [424, 268] on input "text" at bounding box center [509, 264] width 259 height 23
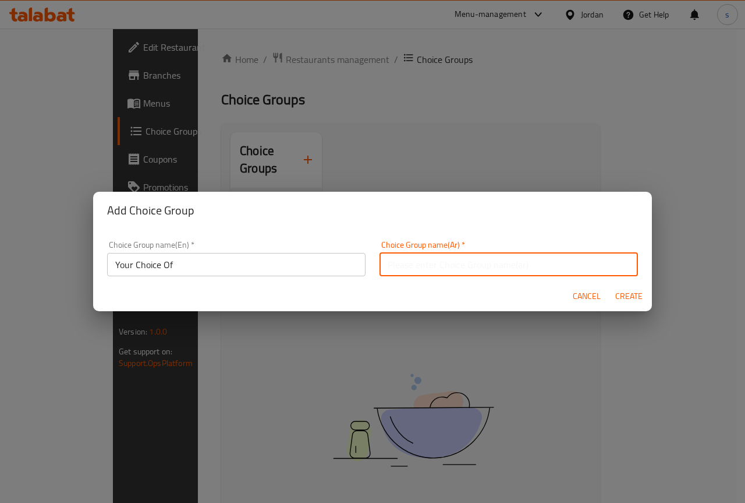
type input "اختيارك من"
drag, startPoint x: 245, startPoint y: 257, endPoint x: 267, endPoint y: 257, distance: 22.1
click at [245, 257] on input "Your Choice Of" at bounding box center [236, 264] width 259 height 23
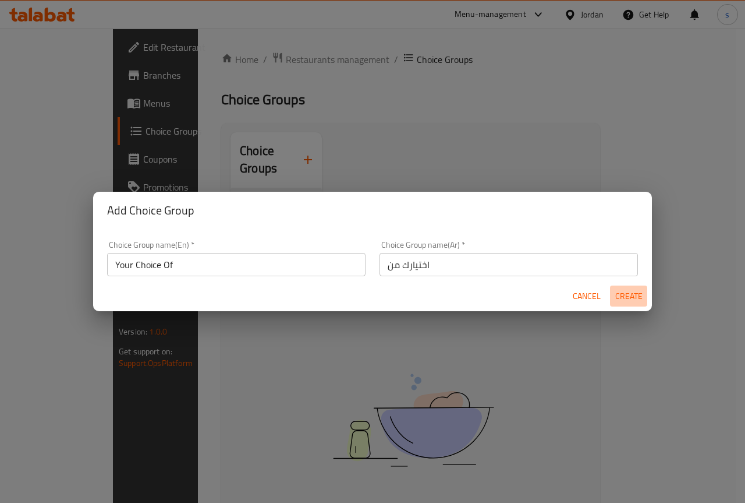
click at [626, 299] on span "Create" at bounding box center [629, 296] width 28 height 15
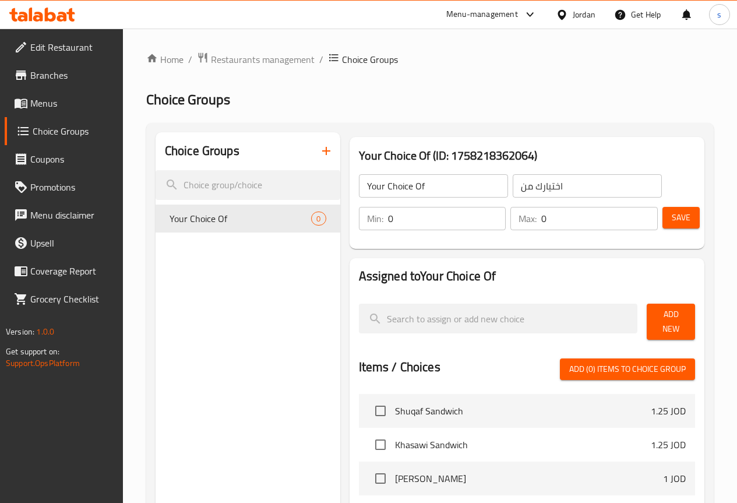
click at [398, 213] on input "0" at bounding box center [447, 218] width 118 height 23
type input "0"
type input "1"
click at [555, 216] on input "0" at bounding box center [599, 218] width 116 height 23
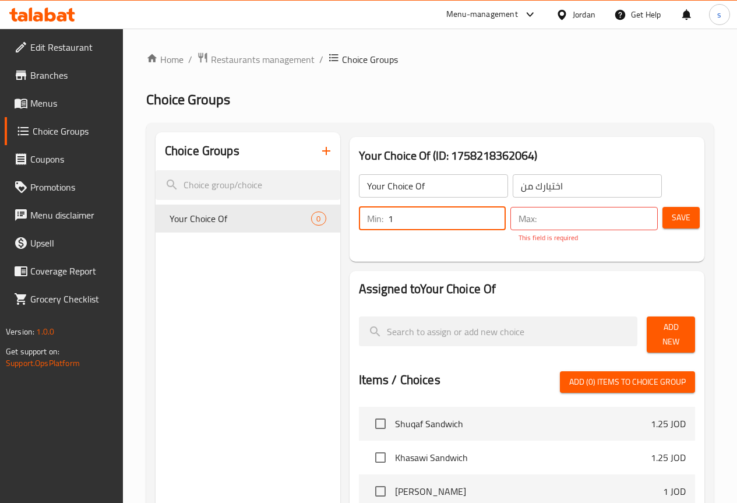
click at [388, 212] on input "1" at bounding box center [447, 218] width 118 height 23
type input "10"
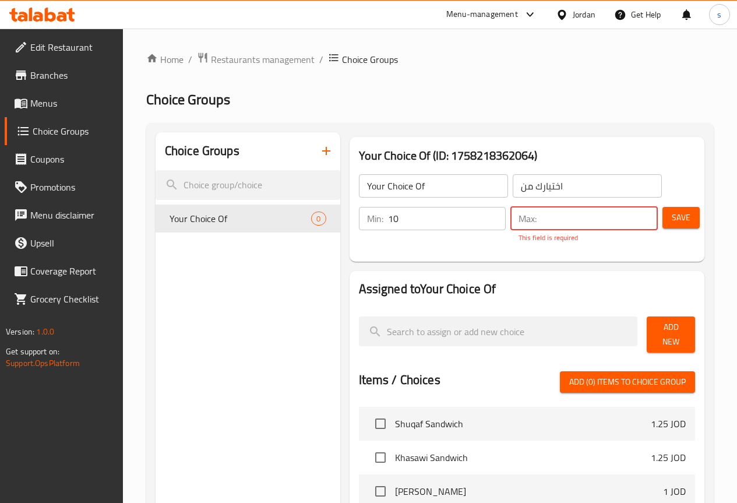
click at [568, 214] on input "number" at bounding box center [599, 218] width 116 height 23
type input "0"
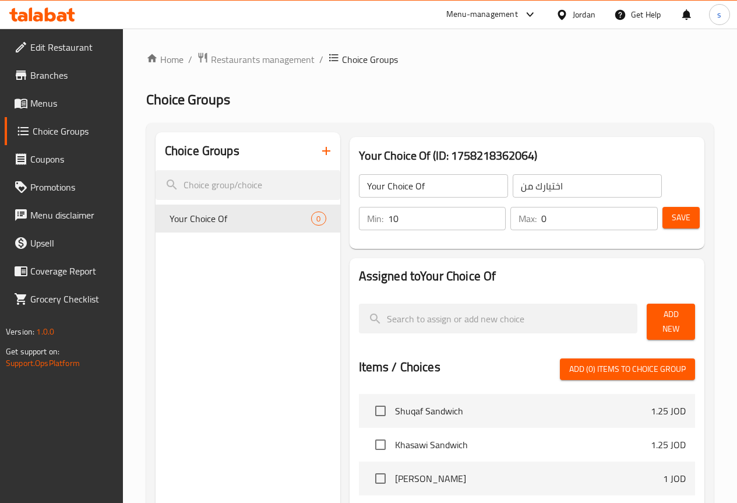
click at [557, 275] on div "Assigned to Your Choice Of Add New Items / Choices Add (0) items to choice grou…" at bounding box center [526, 479] width 355 height 442
click at [390, 217] on input "10" at bounding box center [447, 218] width 118 height 23
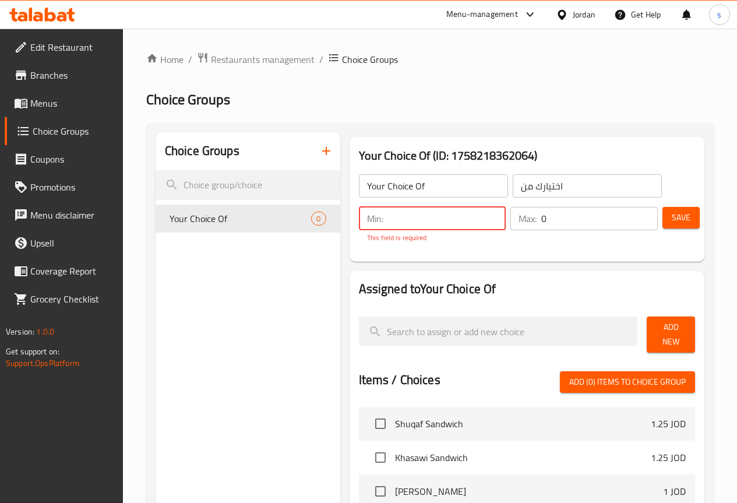
click at [272, 280] on div "Choice Groups Your Choice Of 0" at bounding box center [247, 465] width 185 height 667
click at [388, 228] on input "number" at bounding box center [447, 218] width 118 height 23
type input "1"
click at [546, 214] on input "0" at bounding box center [599, 218] width 116 height 23
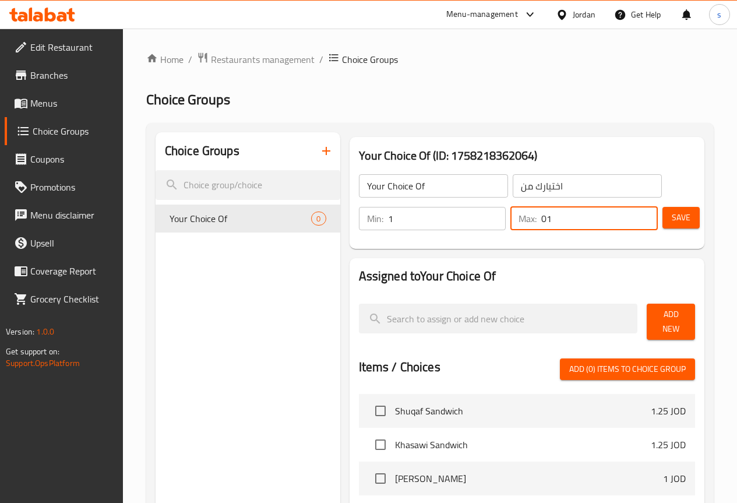
type input "0"
type input "1"
click at [538, 271] on h2 "Assigned to Your Choice Of" at bounding box center [527, 275] width 336 height 17
click at [687, 220] on button "Save" at bounding box center [680, 218] width 37 height 22
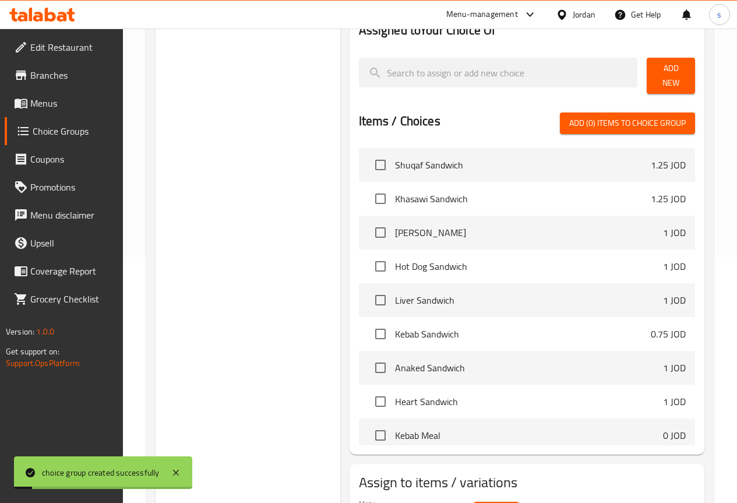
scroll to position [310, 0]
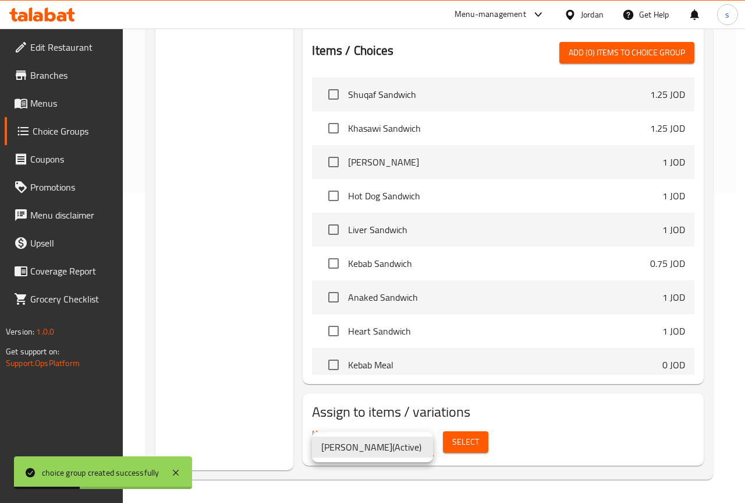
click at [544, 431] on div at bounding box center [372, 251] width 745 height 503
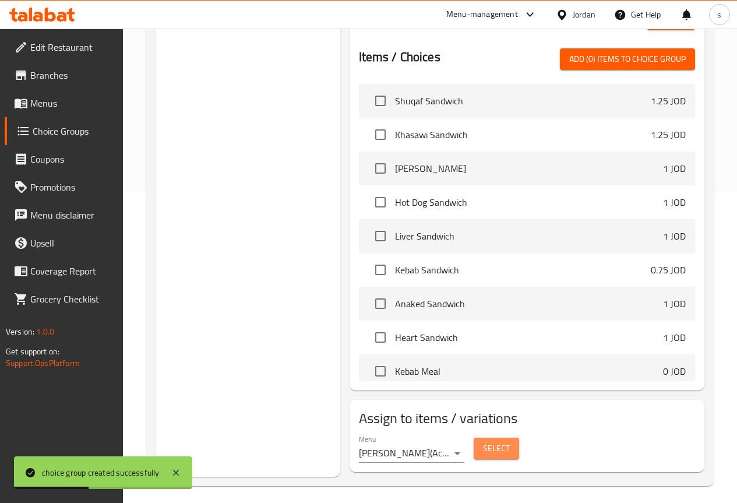
click at [483, 441] on span "Select" at bounding box center [496, 448] width 27 height 15
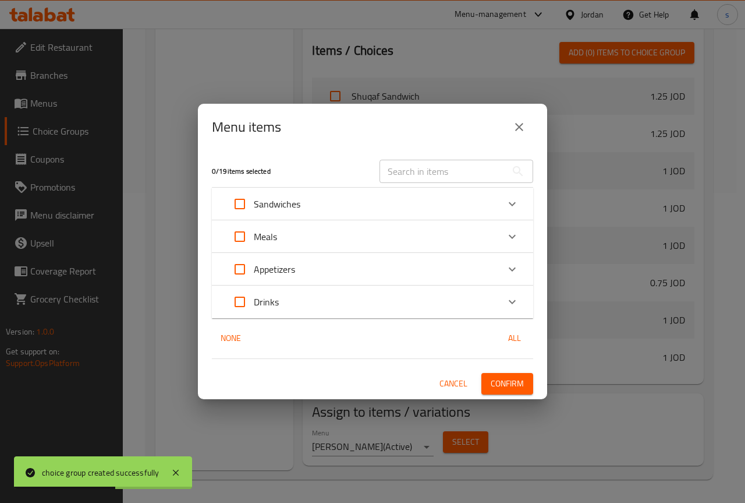
click at [300, 201] on p "Sandwiches" at bounding box center [277, 204] width 47 height 14
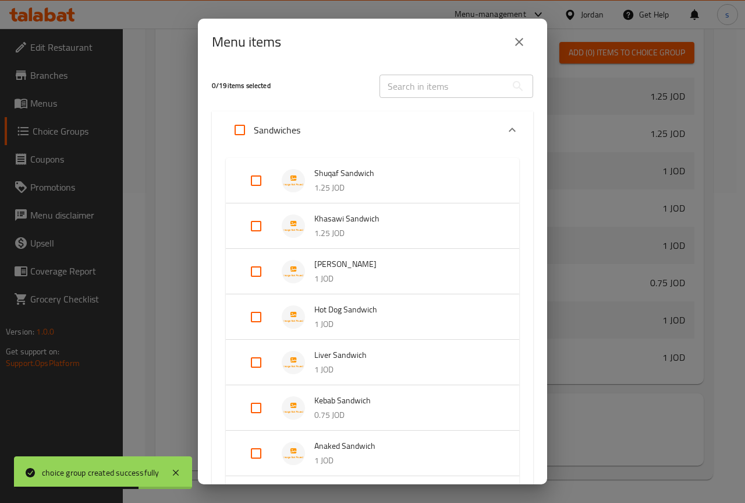
click at [237, 129] on input "Expand" at bounding box center [240, 130] width 28 height 28
checkbox input "true"
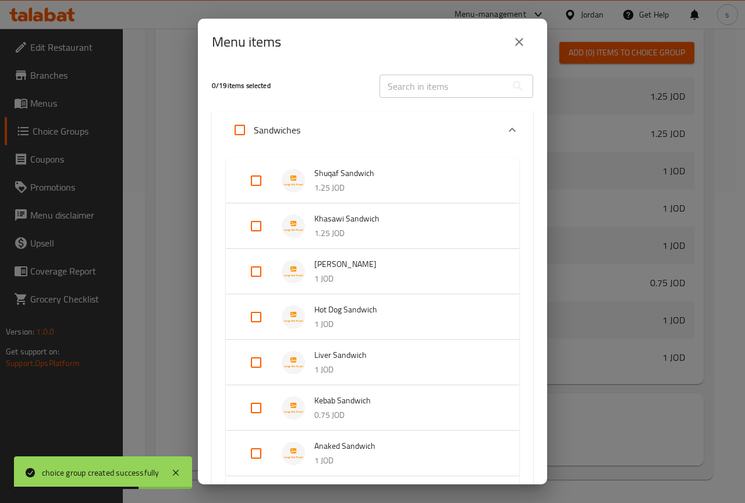
checkbox input "true"
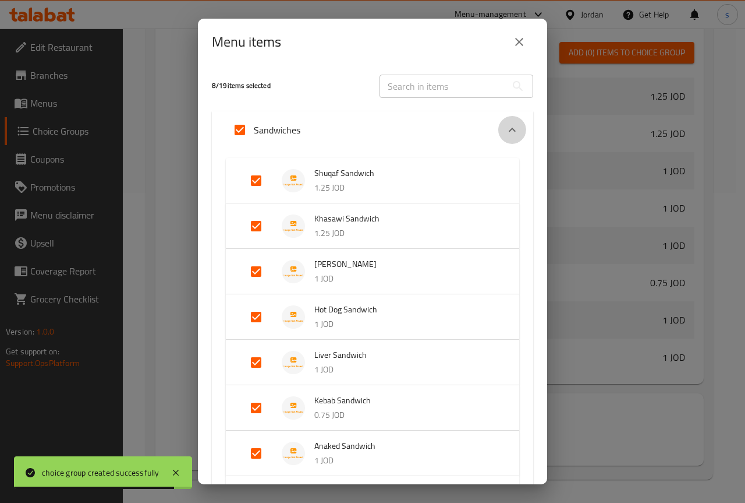
click at [505, 125] on icon "Expand" at bounding box center [512, 130] width 14 height 14
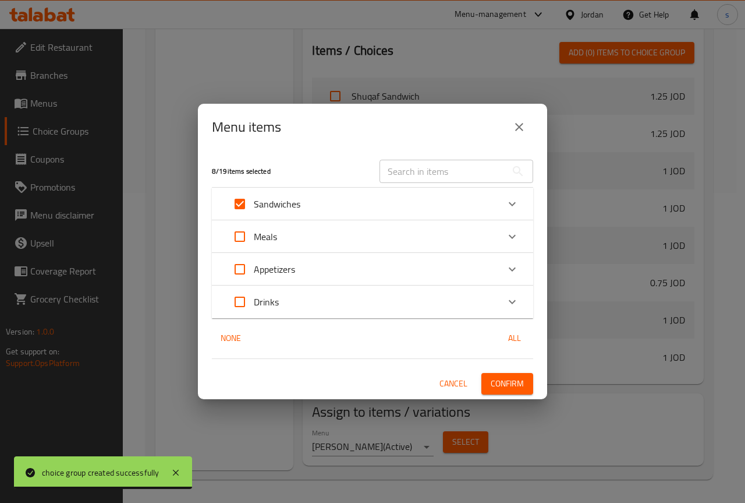
click at [512, 380] on span "Confirm" at bounding box center [507, 383] width 33 height 15
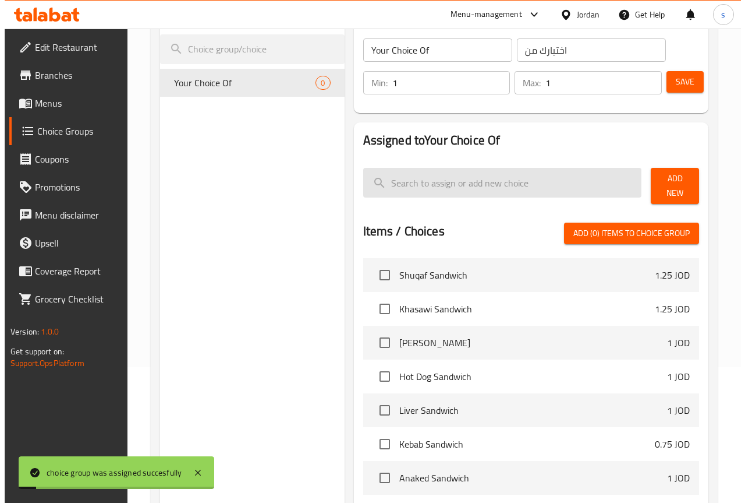
scroll to position [0, 0]
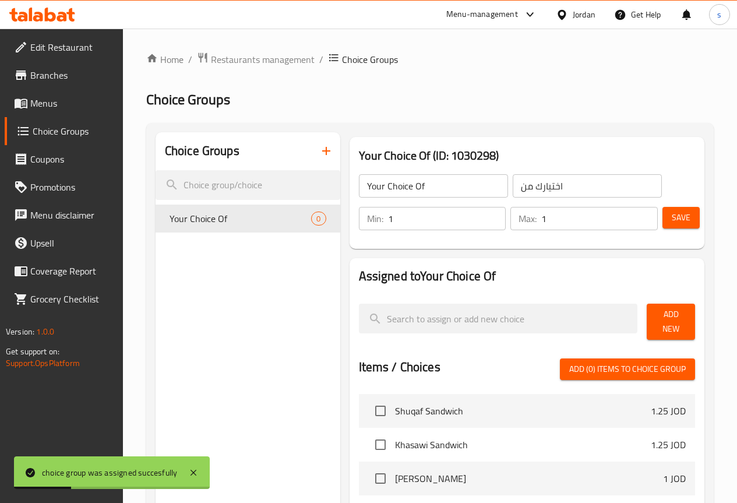
click at [58, 101] on span "Menus" at bounding box center [71, 103] width 83 height 14
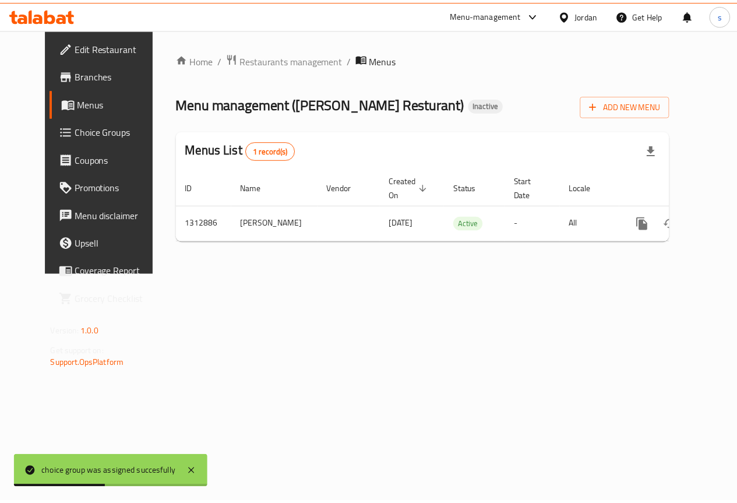
scroll to position [0, 4]
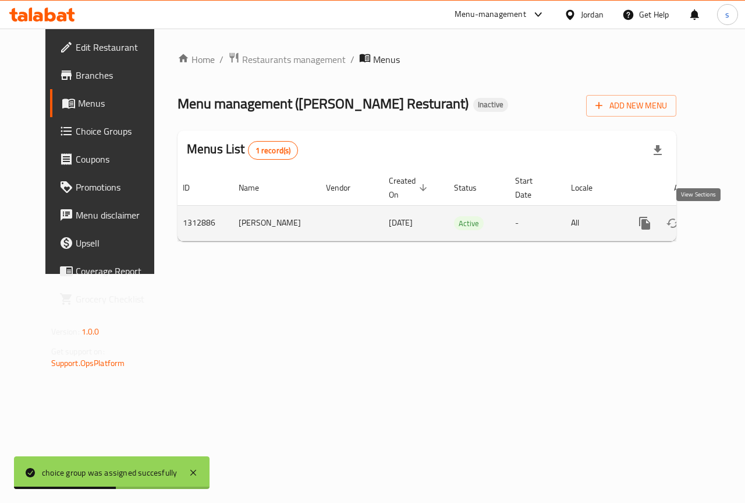
click at [722, 225] on icon "enhanced table" at bounding box center [729, 223] width 14 height 14
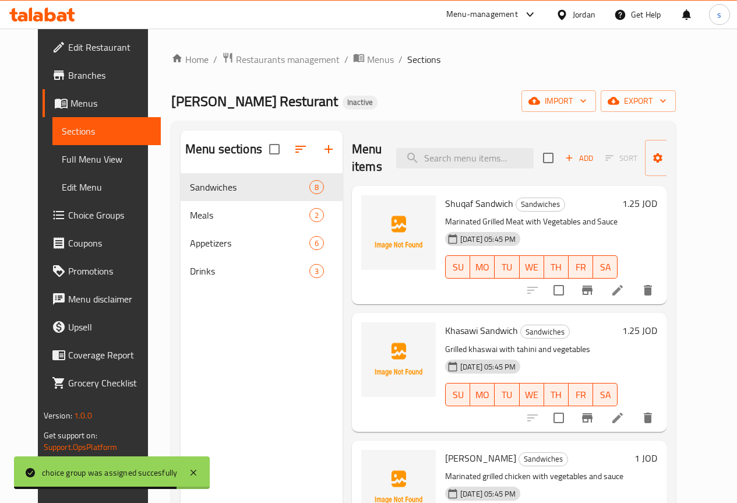
click at [634, 289] on li at bounding box center [617, 290] width 33 height 21
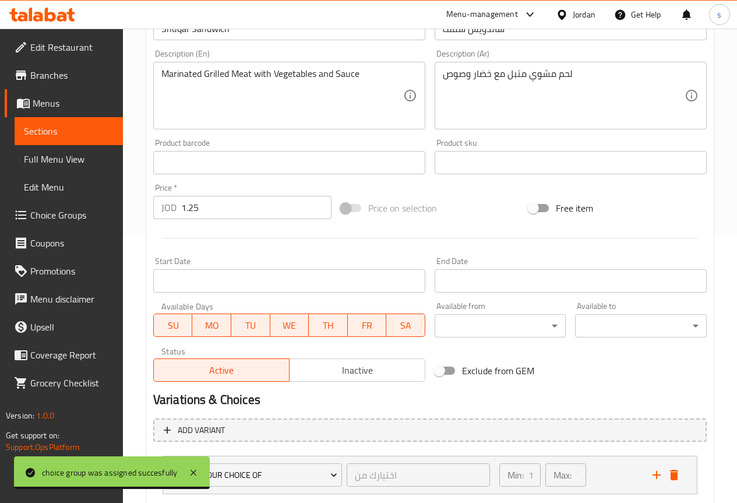
scroll to position [339, 0]
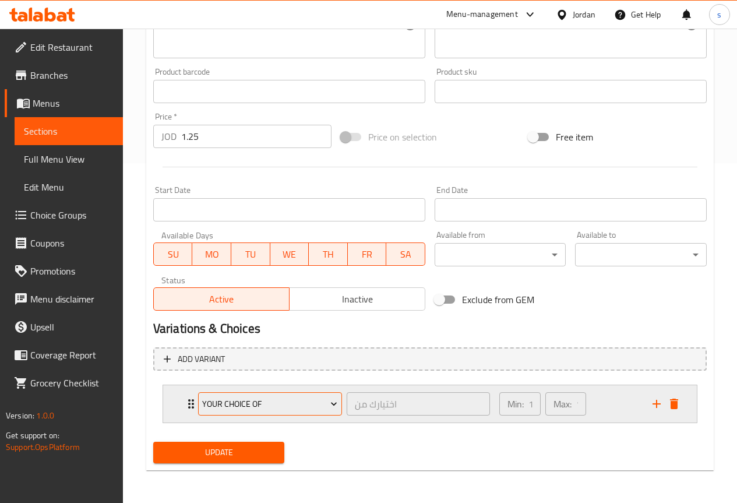
click at [332, 401] on icon "Expand" at bounding box center [334, 404] width 12 height 12
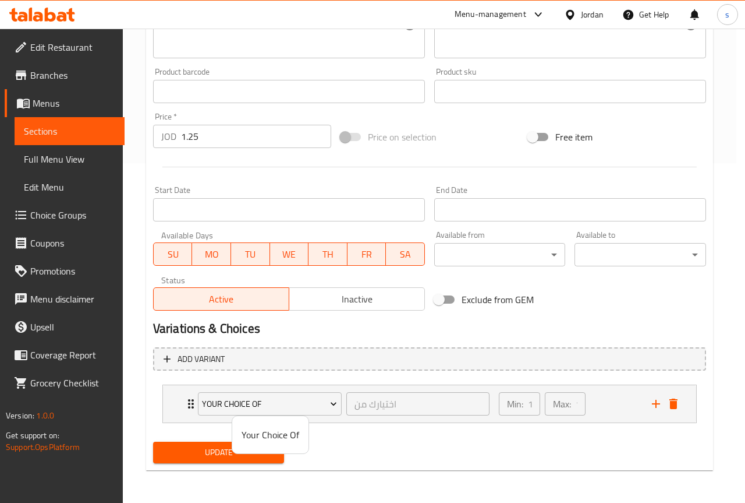
click at [374, 400] on div at bounding box center [372, 251] width 745 height 503
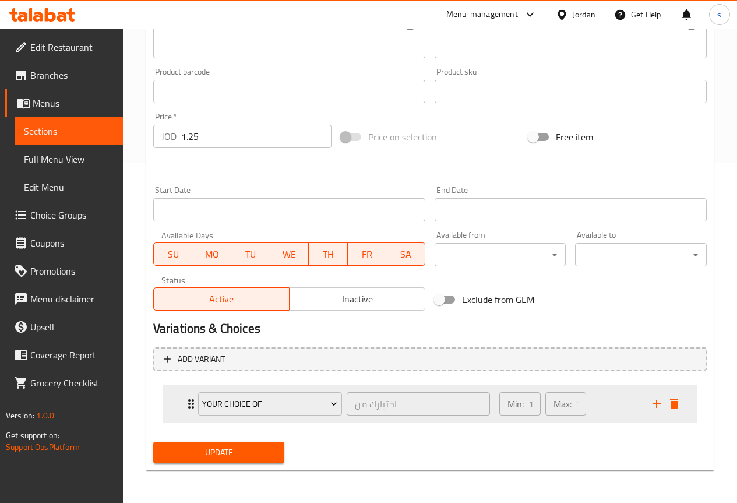
click at [193, 400] on div "Your Choice Of اختيارك من ​" at bounding box center [344, 403] width 306 height 37
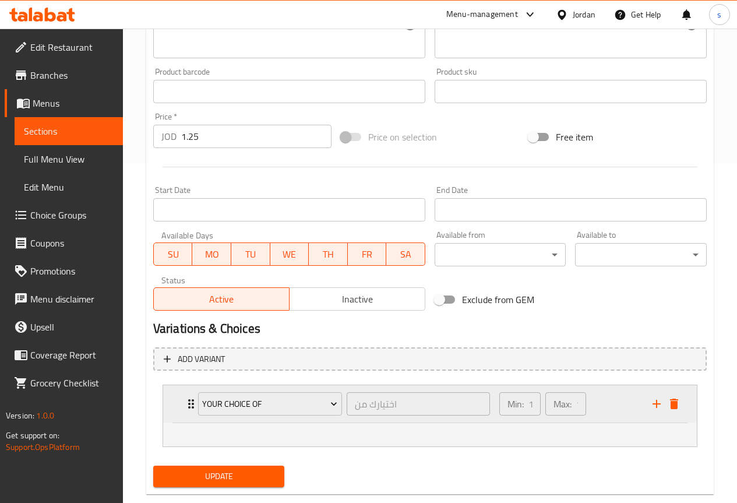
click at [607, 400] on div "Min: 1 ​ Max: 1 ​" at bounding box center [568, 403] width 153 height 37
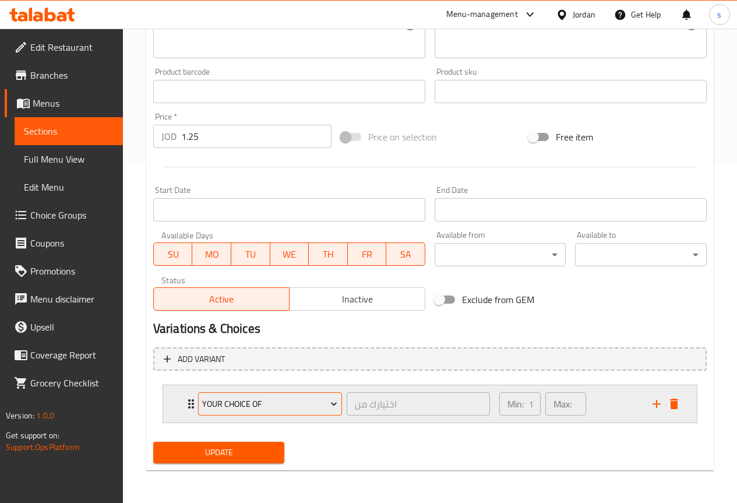
click at [293, 397] on span "Your Choice Of" at bounding box center [269, 404] width 135 height 15
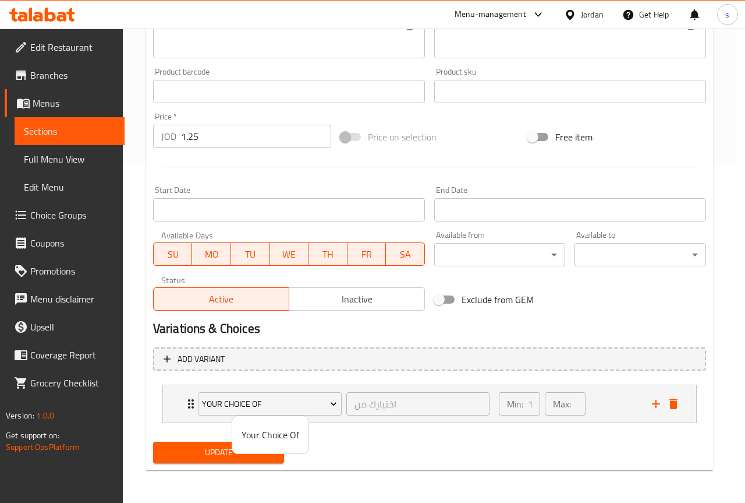
click at [284, 439] on span "Your Choice Of" at bounding box center [271, 434] width 58 height 14
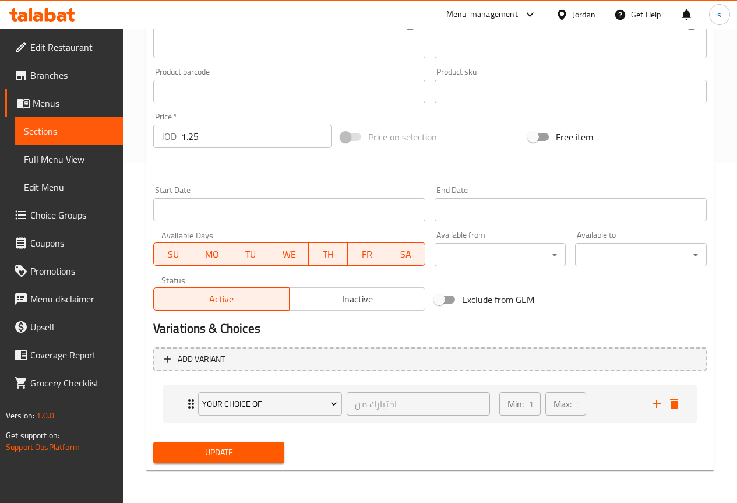
click at [44, 208] on span "Choice Groups" at bounding box center [71, 215] width 83 height 14
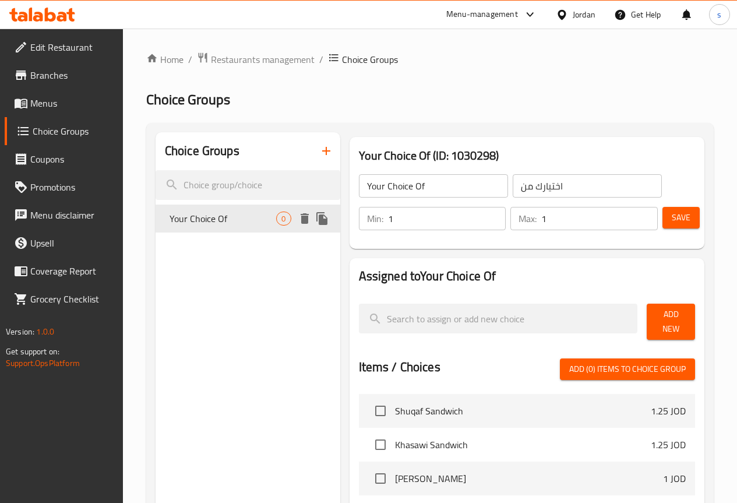
click at [205, 218] on span "Your Choice Of" at bounding box center [222, 218] width 107 height 14
click at [425, 193] on input "Your Choice Of" at bounding box center [433, 185] width 149 height 23
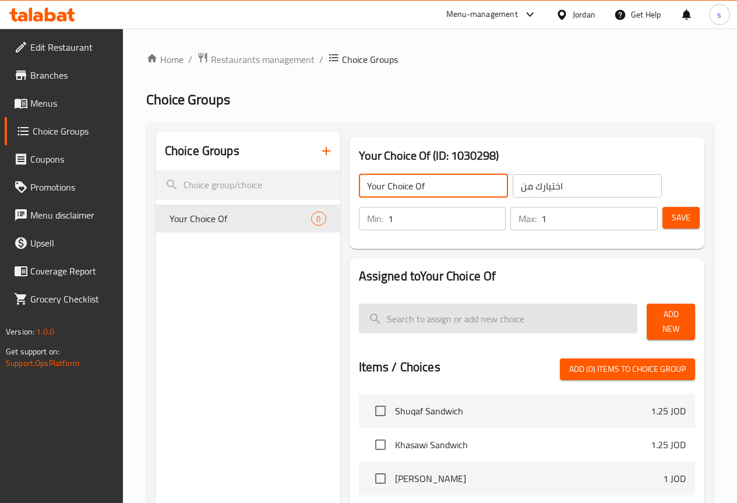
type input "Your Choice Of"
click at [391, 321] on input "search" at bounding box center [498, 318] width 279 height 30
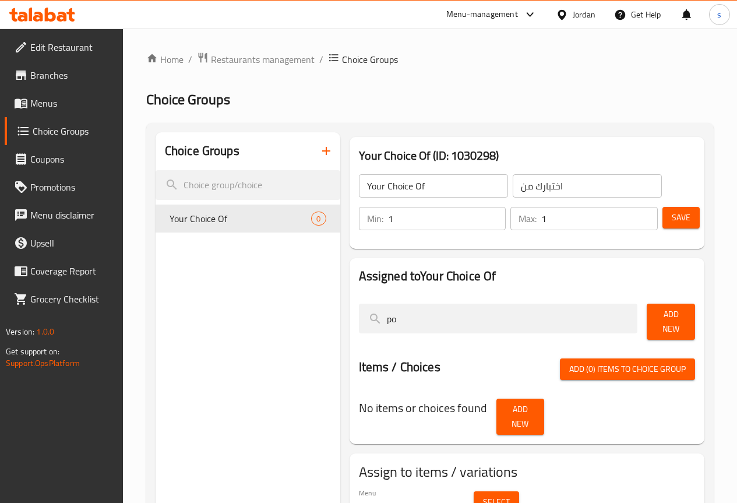
type input "p"
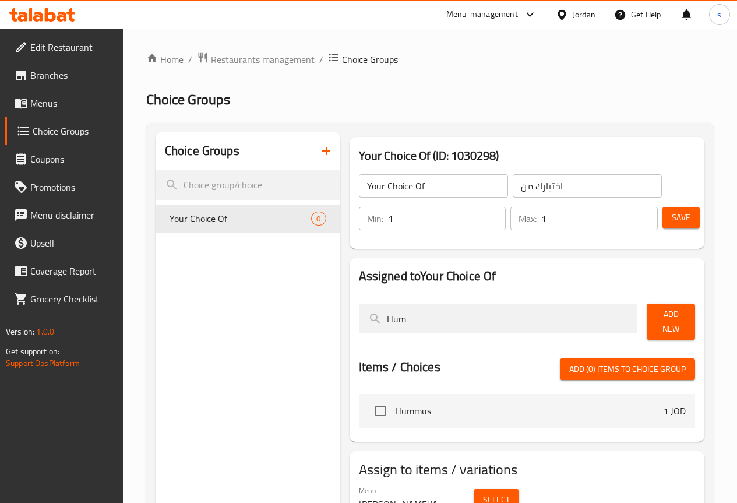
type input "Hum"
click at [466, 415] on li "Hummus 1 JOD" at bounding box center [527, 411] width 336 height 34
click at [395, 407] on span "Hummus" at bounding box center [529, 411] width 268 height 14
click at [368, 402] on input "checkbox" at bounding box center [380, 410] width 24 height 24
click at [602, 362] on span "Add (1) items to choice group" at bounding box center [627, 369] width 116 height 15
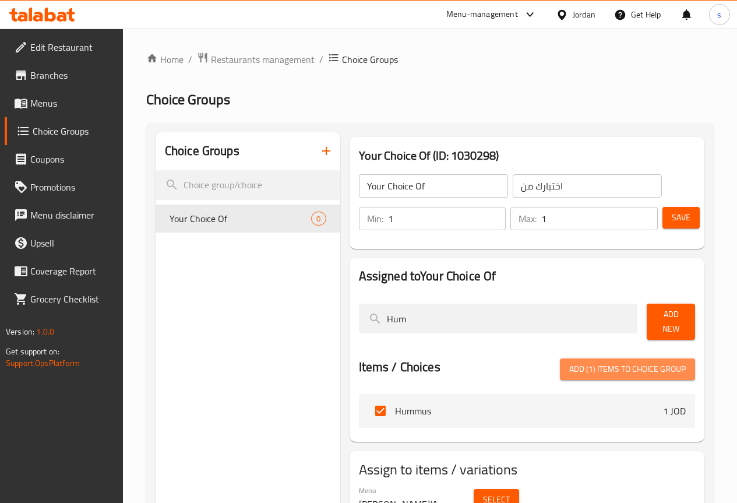
checkbox input "false"
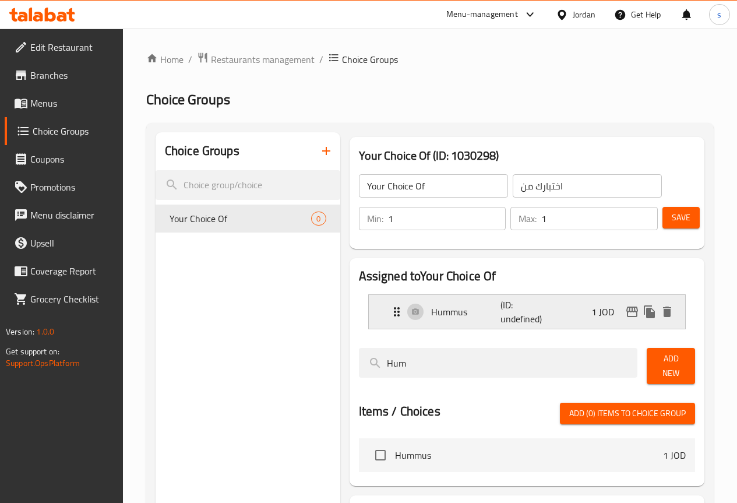
click at [582, 313] on div "Hummus (ID: undefined) 1 JOD" at bounding box center [530, 312] width 281 height 34
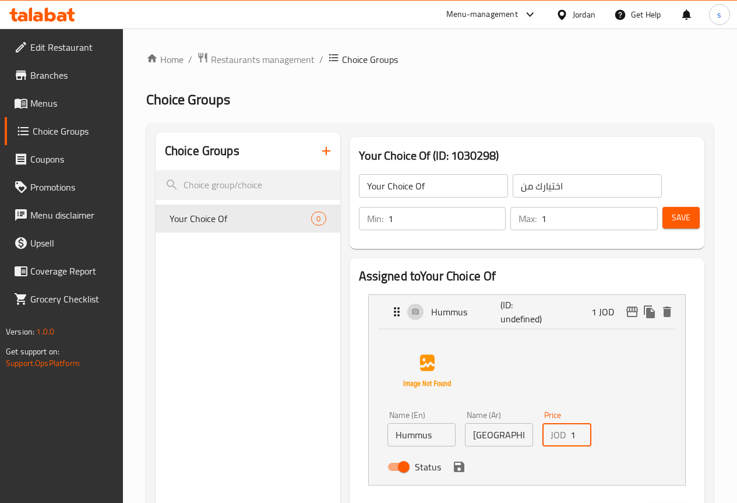
click at [570, 440] on input "1" at bounding box center [580, 434] width 21 height 23
click at [412, 477] on div "Status" at bounding box center [499, 466] width 233 height 31
type input "0.2"
click at [450, 474] on button "save" at bounding box center [458, 466] width 17 height 17
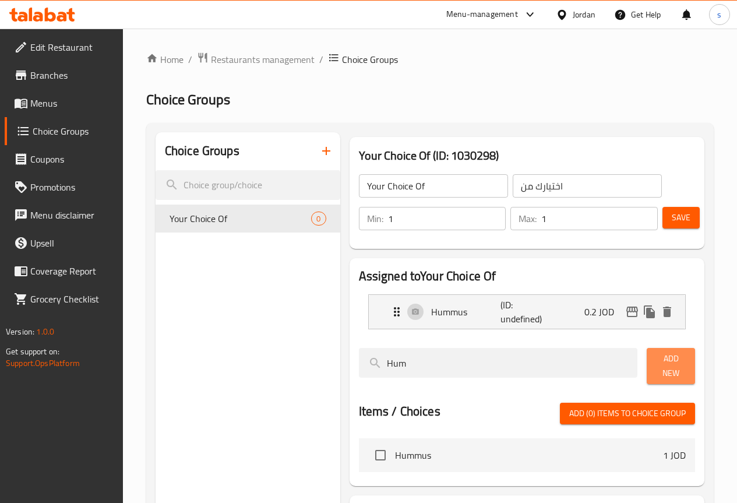
click at [660, 366] on span "Add New" at bounding box center [671, 365] width 30 height 29
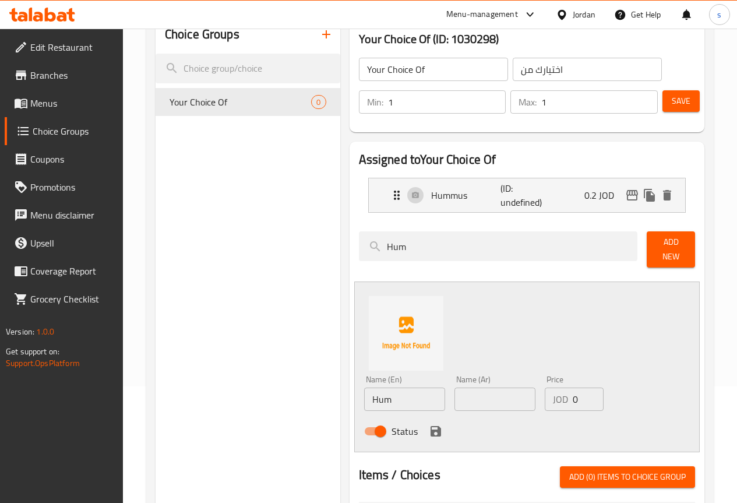
scroll to position [58, 0]
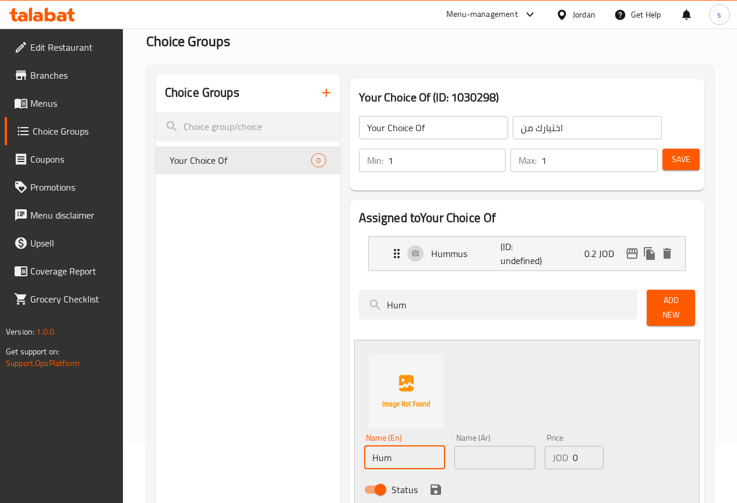
click at [366, 454] on input "Hum" at bounding box center [404, 456] width 81 height 23
type input "H"
click at [269, 351] on div "Choice Groups Your Choice Of 0" at bounding box center [247, 384] width 185 height 620
click at [144, 305] on div "Home / Restaurants management / Choice Groups Choice Groups Choice Groups Your …" at bounding box center [430, 348] width 614 height 756
click at [672, 170] on div "Save" at bounding box center [674, 160] width 28 height 28
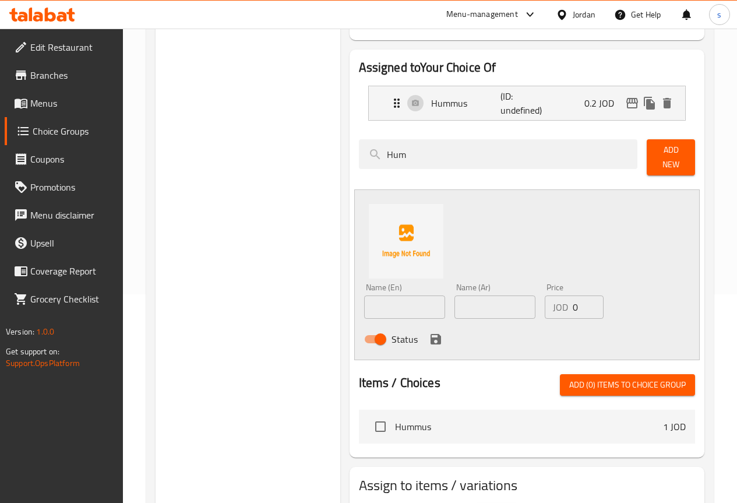
scroll to position [275, 0]
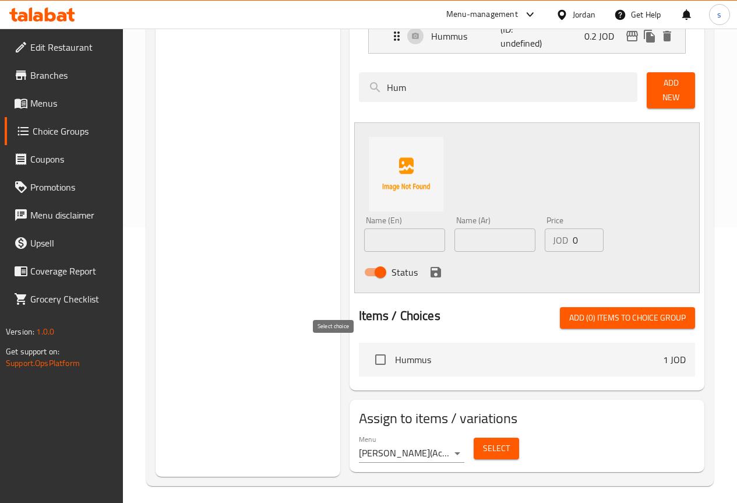
click at [368, 356] on input "checkbox" at bounding box center [380, 359] width 24 height 24
click at [656, 311] on span "Add (1) items to choice group" at bounding box center [627, 317] width 116 height 15
checkbox input "false"
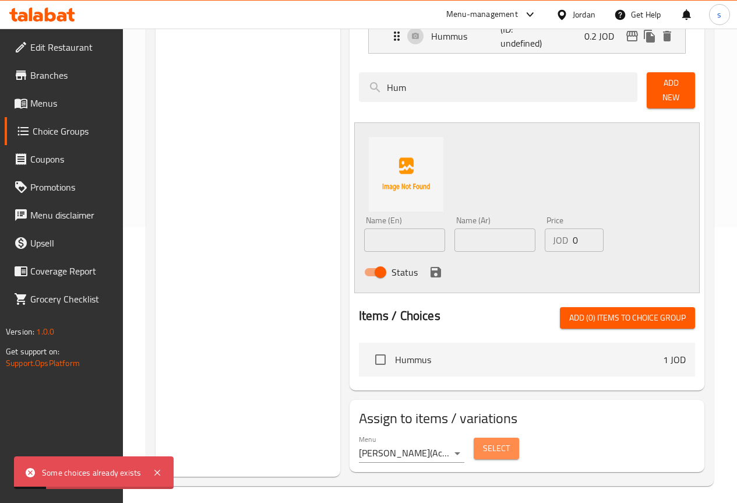
click at [473, 451] on button "Select" at bounding box center [495, 448] width 45 height 22
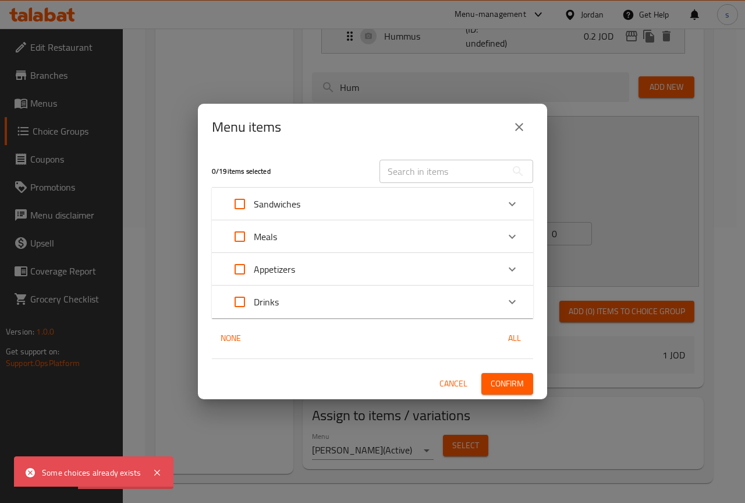
click at [240, 203] on input "Expand" at bounding box center [240, 204] width 28 height 28
checkbox input "true"
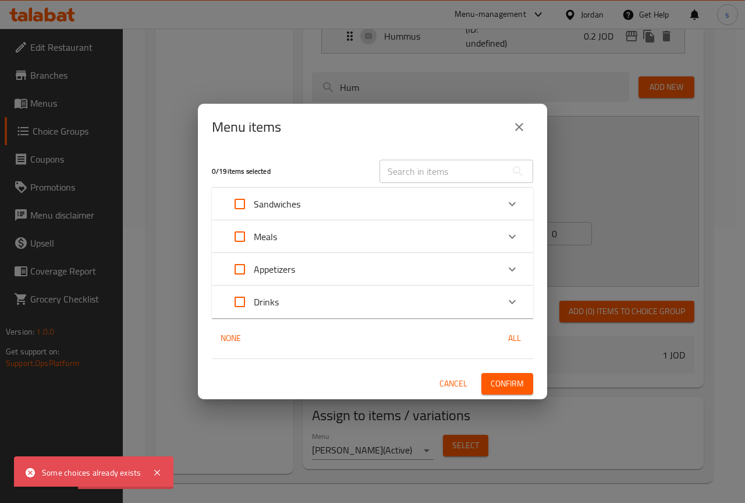
checkbox input "true"
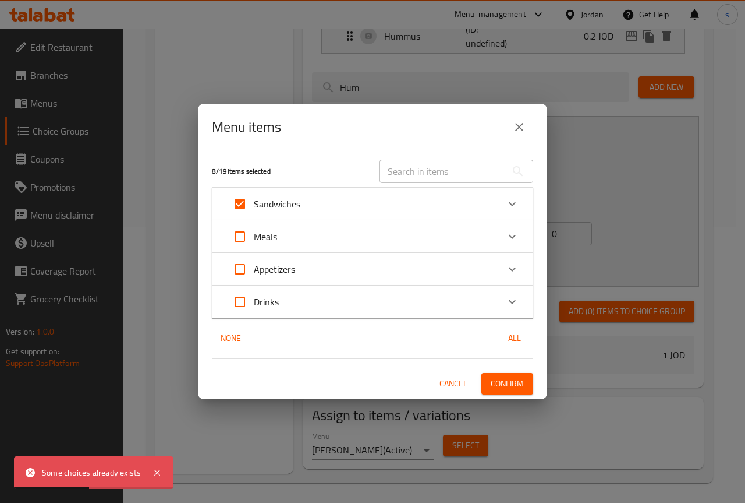
click at [526, 384] on button "Confirm" at bounding box center [508, 384] width 52 height 22
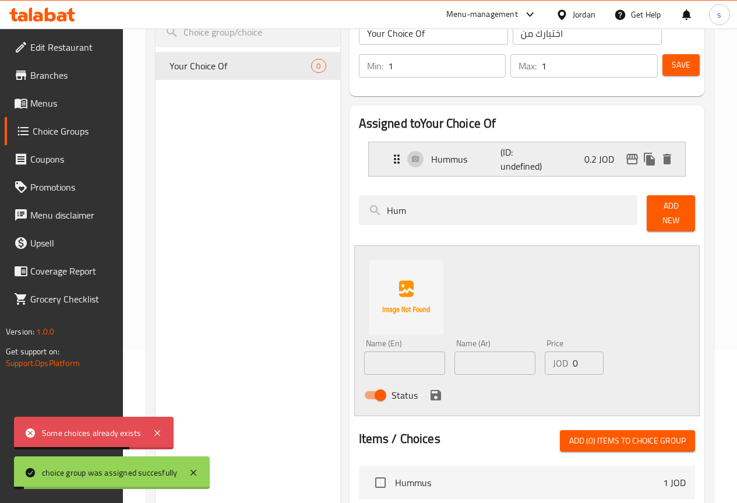
scroll to position [0, 0]
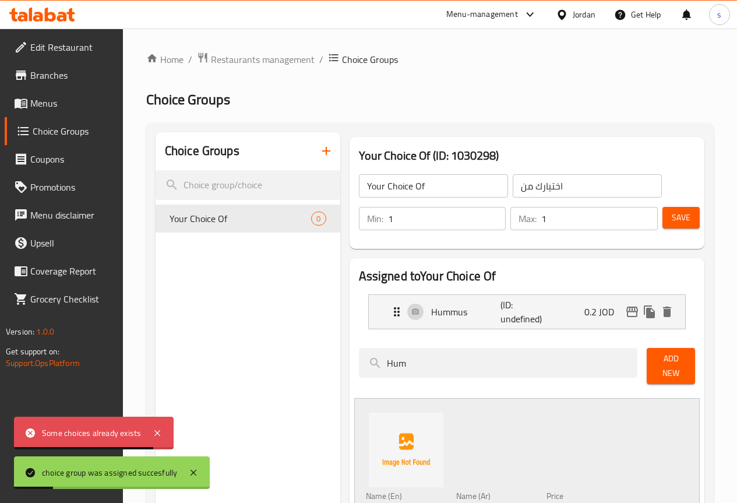
click at [70, 105] on span "Menus" at bounding box center [71, 103] width 83 height 14
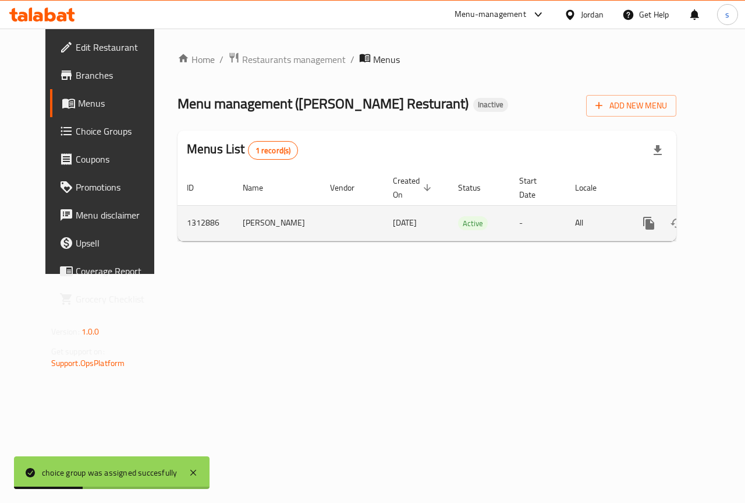
click at [728, 225] on icon "enhanced table" at bounding box center [733, 223] width 10 height 10
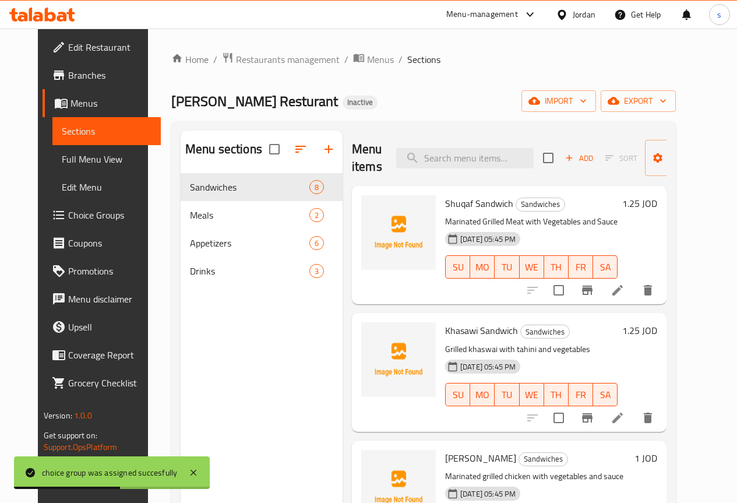
click at [591, 228] on div "[DATE] 05:45 PM SU MO TU WE TH FR SA" at bounding box center [531, 258] width 182 height 63
click at [622, 291] on icon at bounding box center [617, 290] width 10 height 10
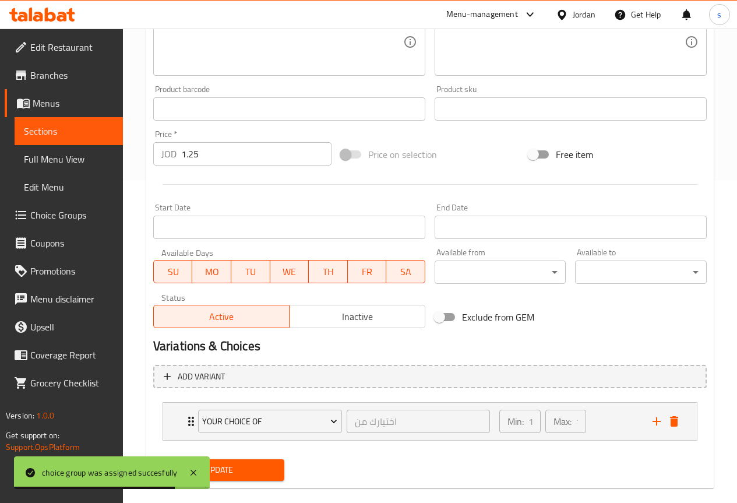
scroll to position [339, 0]
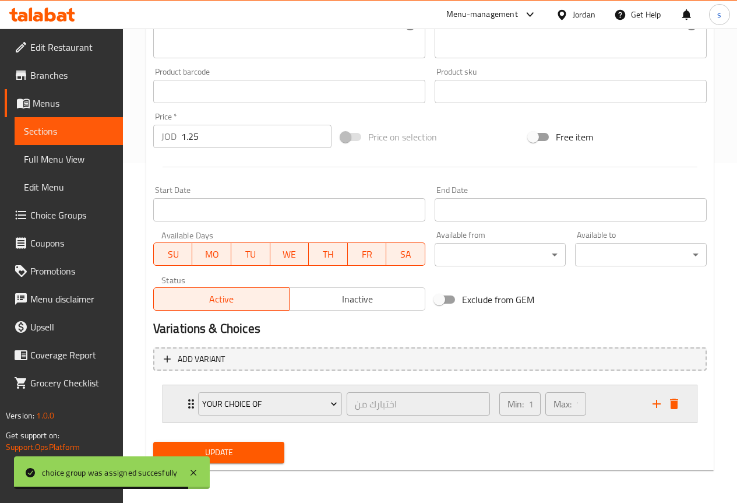
click at [188, 408] on icon "Expand" at bounding box center [191, 403] width 6 height 9
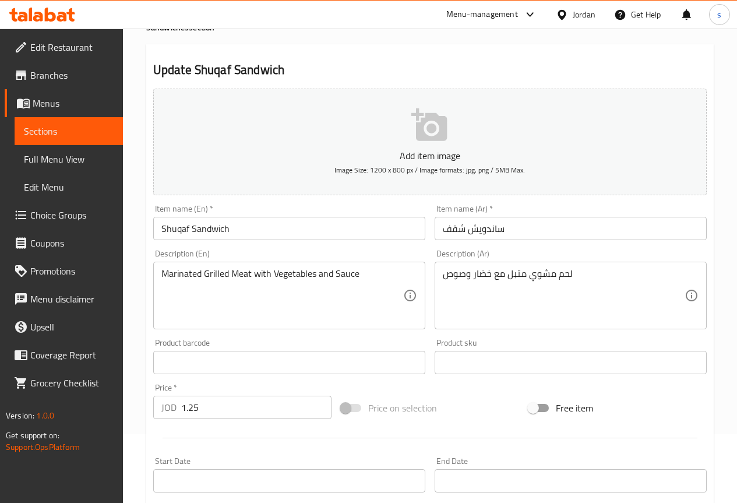
scroll to position [48, 0]
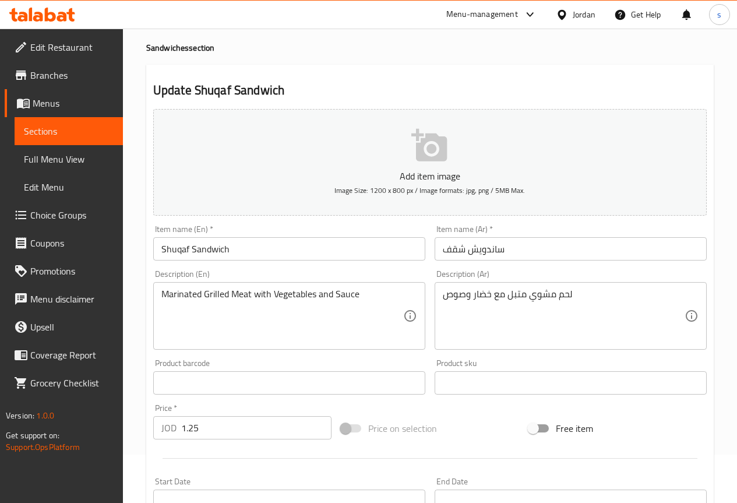
click at [70, 214] on span "Choice Groups" at bounding box center [71, 215] width 83 height 14
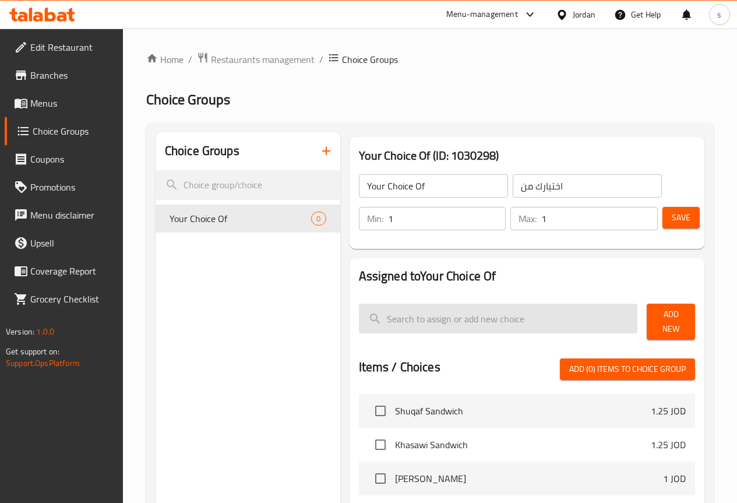
click at [473, 319] on input "search" at bounding box center [498, 318] width 279 height 30
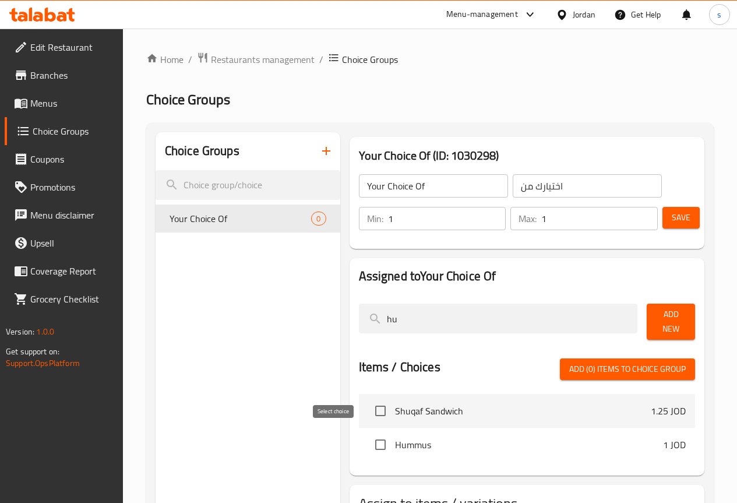
type input "hu"
click at [368, 443] on input "checkbox" at bounding box center [380, 444] width 24 height 24
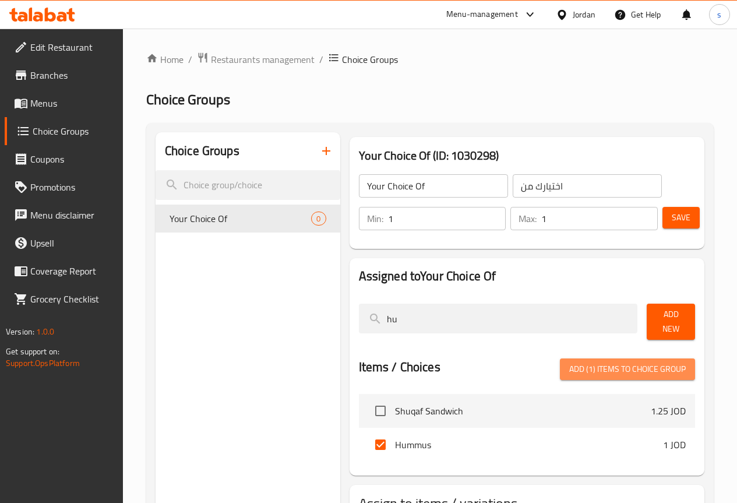
click at [593, 364] on span "Add (1) items to choice group" at bounding box center [627, 369] width 116 height 15
checkbox input "false"
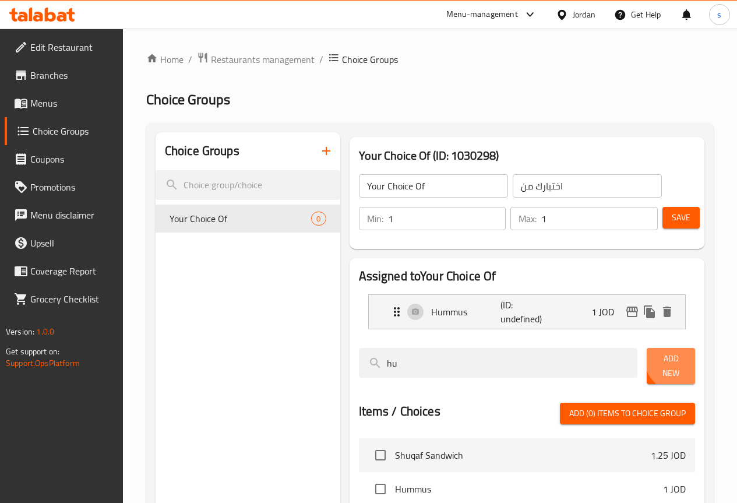
click at [675, 358] on span "Add New" at bounding box center [671, 365] width 30 height 29
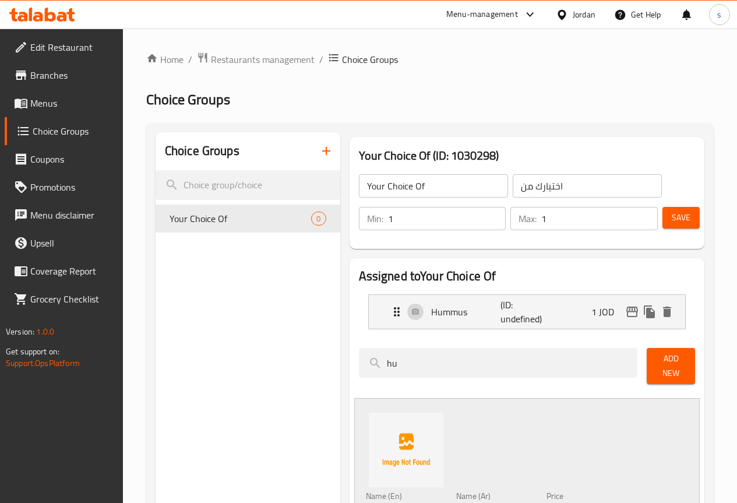
click at [684, 210] on span "Save" at bounding box center [680, 217] width 19 height 15
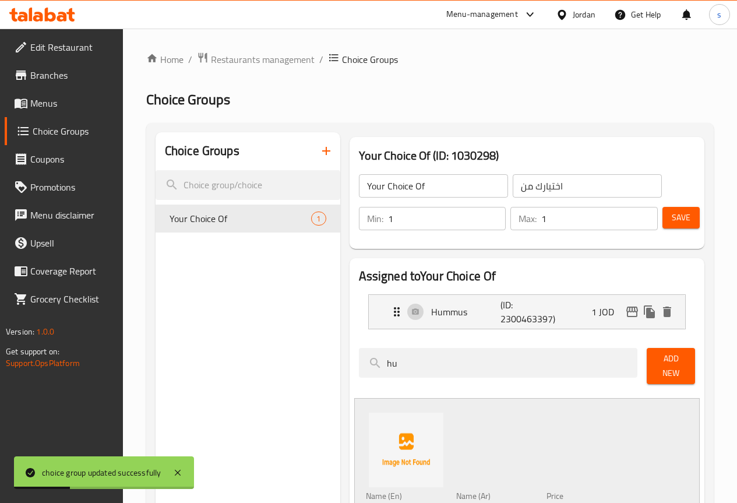
click at [688, 215] on button "Save" at bounding box center [680, 218] width 37 height 22
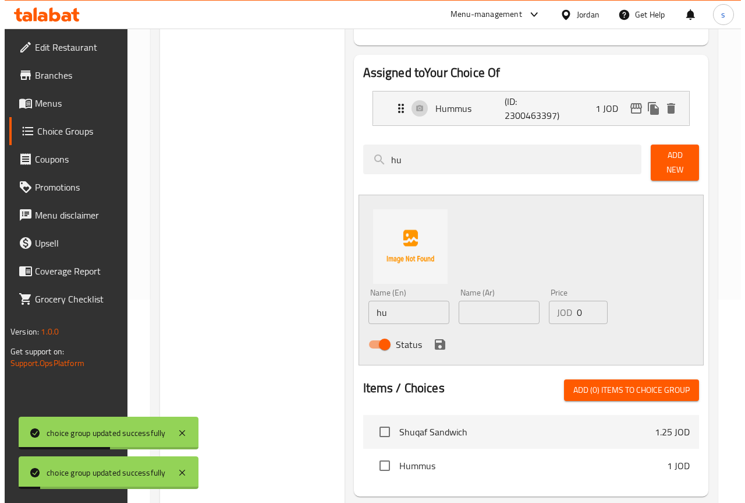
scroll to position [309, 0]
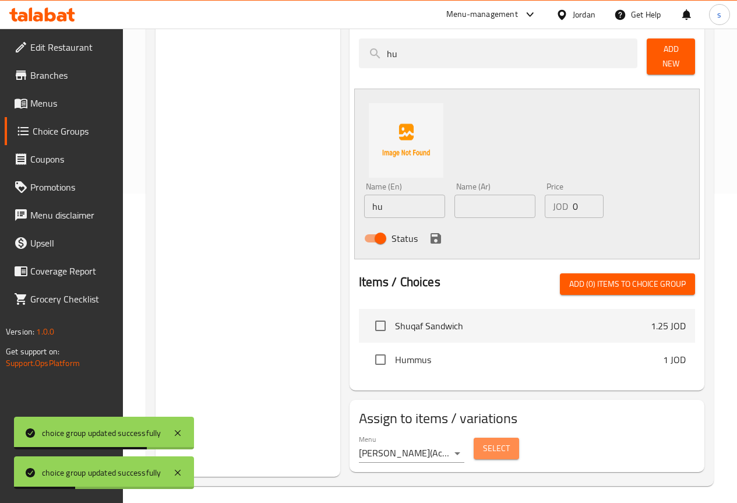
click at [473, 437] on button "Select" at bounding box center [495, 448] width 45 height 22
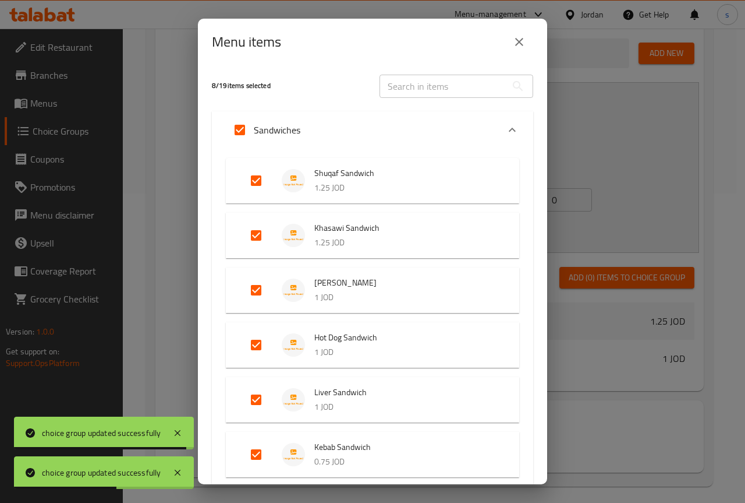
click at [263, 233] on input "Expand" at bounding box center [256, 235] width 28 height 28
checkbox input "false"
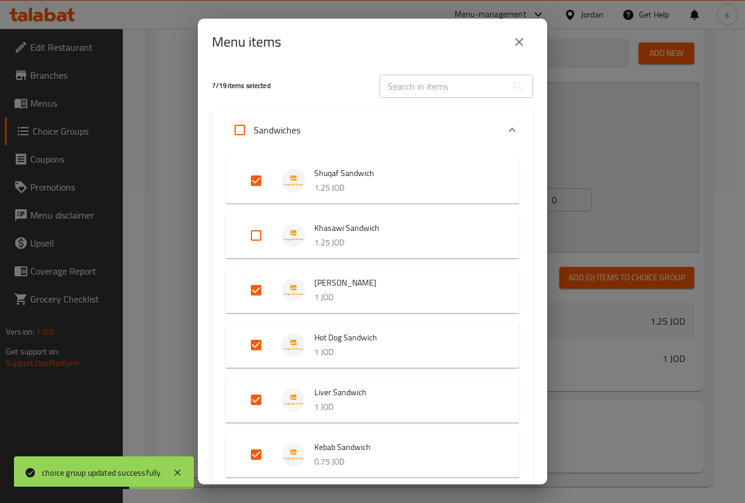
click at [259, 288] on input "Expand" at bounding box center [256, 290] width 28 height 28
checkbox input "false"
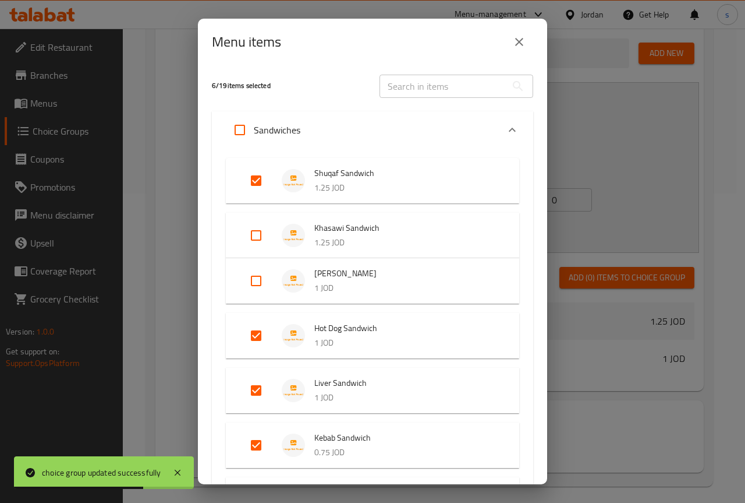
click at [258, 338] on input "Expand" at bounding box center [256, 335] width 28 height 28
checkbox input "false"
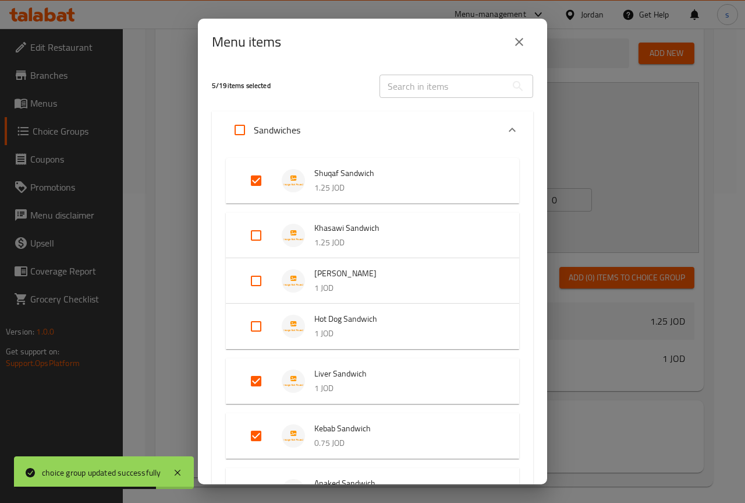
drag, startPoint x: 261, startPoint y: 381, endPoint x: 260, endPoint y: 401, distance: 19.3
click at [261, 382] on input "Expand" at bounding box center [256, 381] width 28 height 28
checkbox input "false"
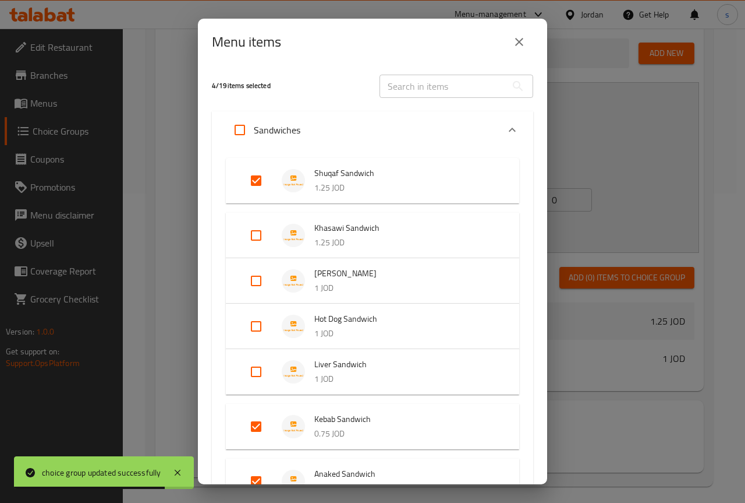
click at [257, 427] on input "Expand" at bounding box center [256, 426] width 28 height 28
checkbox input "false"
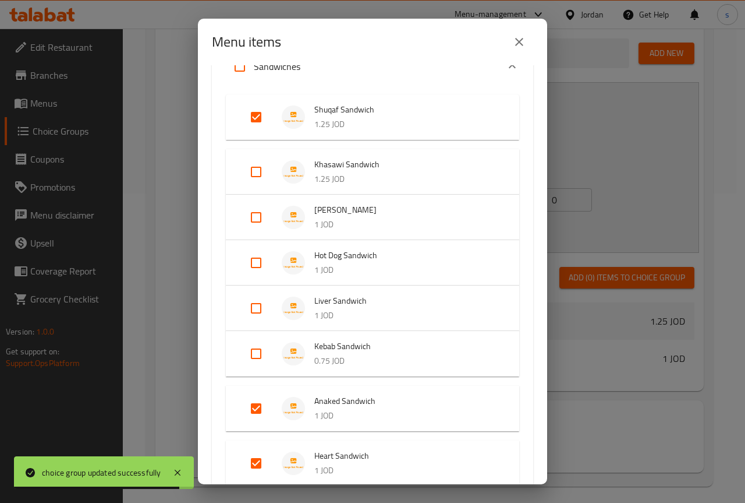
scroll to position [175, 0]
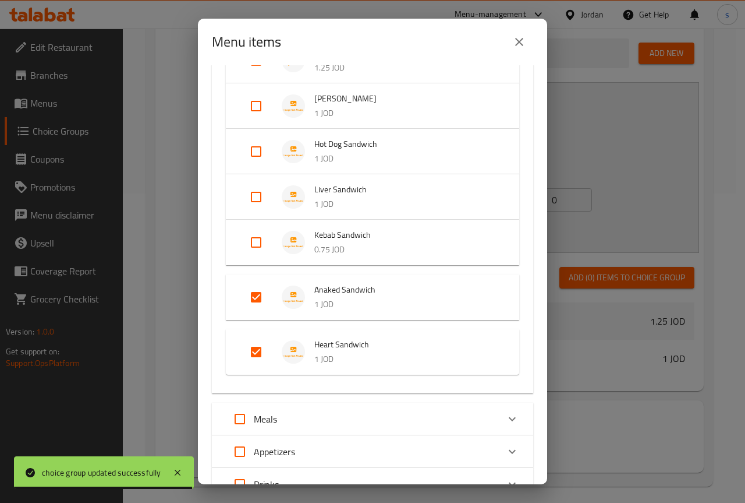
click at [258, 349] on input "Expand" at bounding box center [256, 352] width 28 height 28
checkbox input "false"
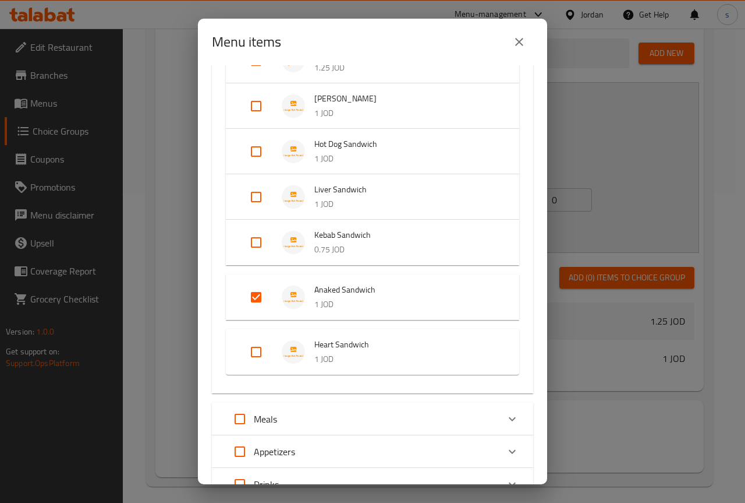
scroll to position [0, 0]
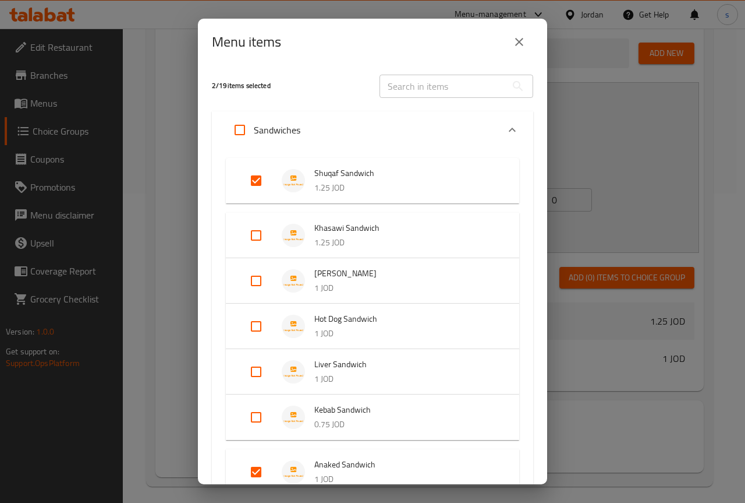
click at [245, 133] on input "Expand" at bounding box center [240, 130] width 28 height 28
checkbox input "true"
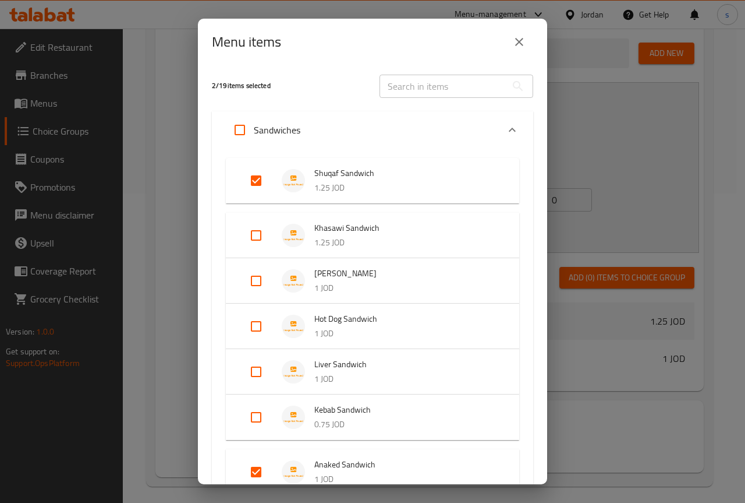
checkbox input "true"
click at [509, 129] on icon "Expand" at bounding box center [512, 130] width 7 height 4
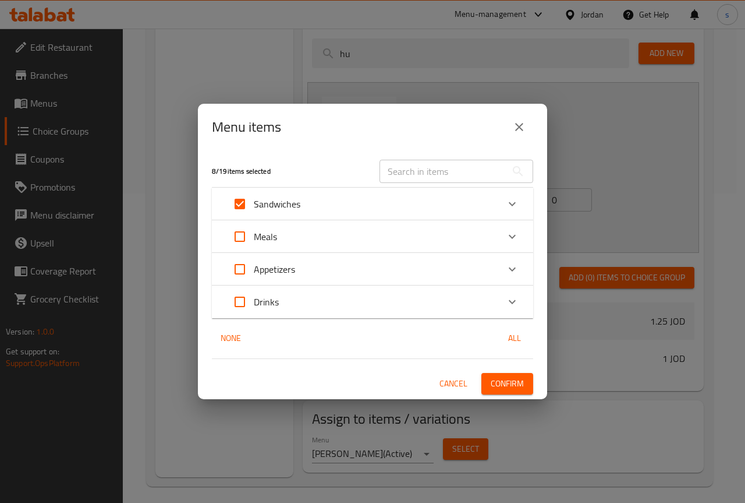
click at [508, 378] on span "Confirm" at bounding box center [507, 383] width 33 height 15
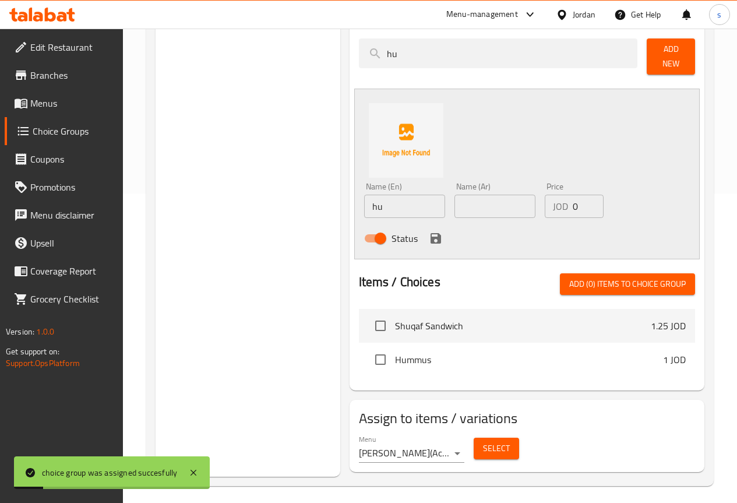
click at [56, 100] on span "Menus" at bounding box center [71, 103] width 83 height 14
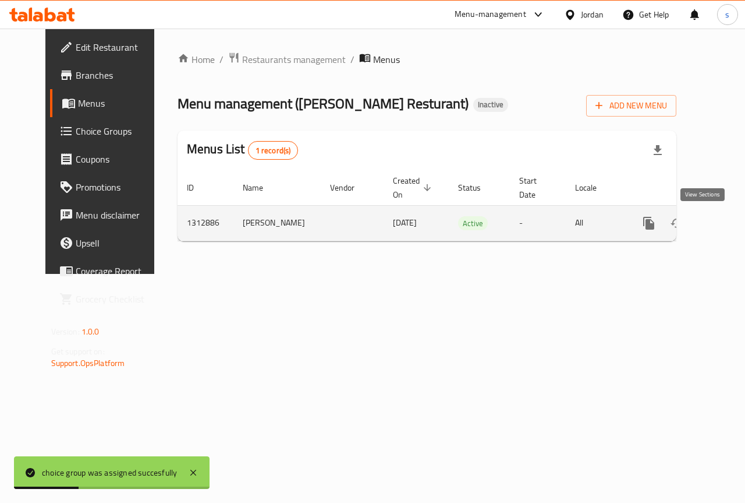
click at [719, 215] on link "enhanced table" at bounding box center [733, 223] width 28 height 28
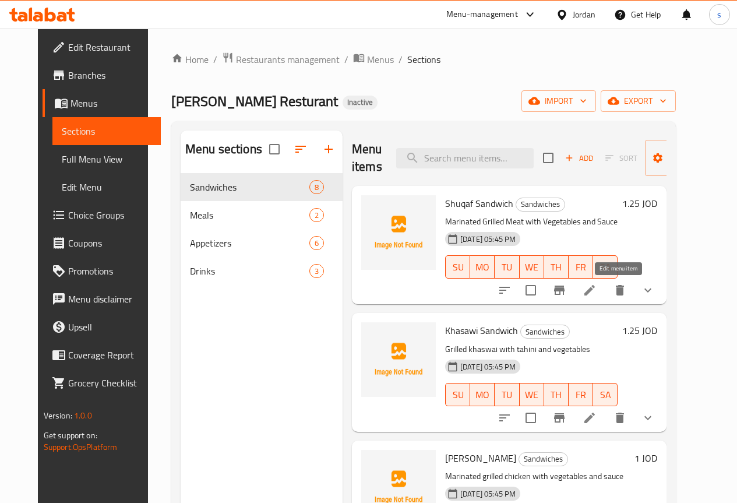
click at [595, 288] on icon at bounding box center [589, 290] width 10 height 10
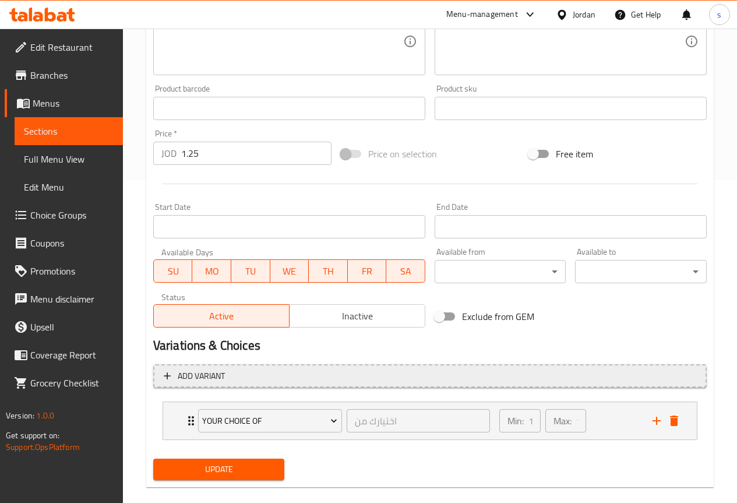
scroll to position [339, 0]
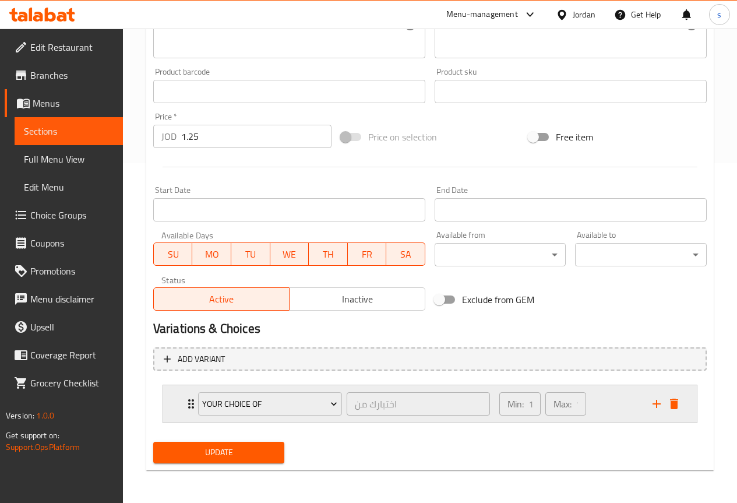
click at [181, 413] on div "Your Choice Of اختيارك من ​ Min: 1 ​ Max: 1 ​" at bounding box center [429, 403] width 533 height 37
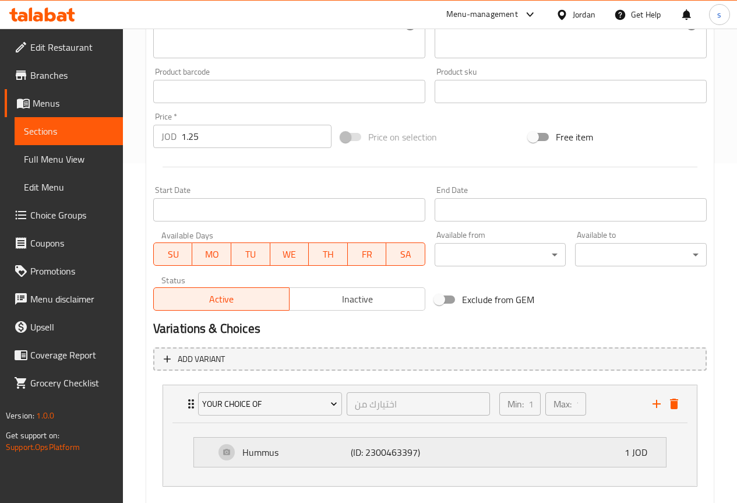
click at [629, 458] on p "1 JOD" at bounding box center [640, 452] width 32 height 14
click at [65, 213] on span "Choice Groups" at bounding box center [71, 215] width 83 height 14
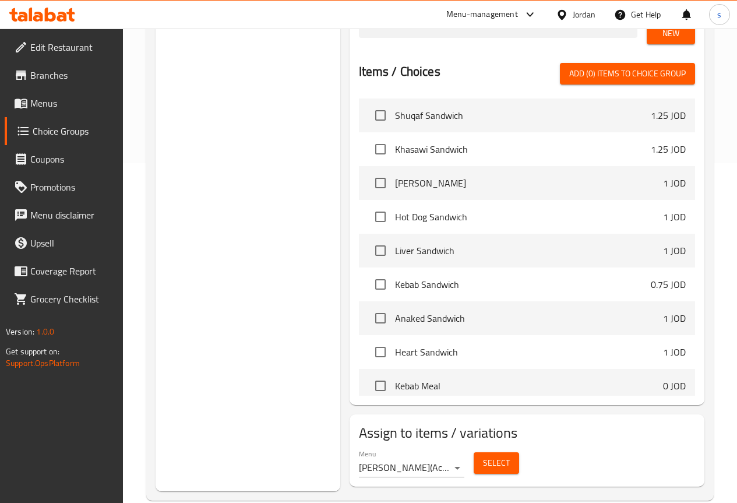
scroll to position [165, 0]
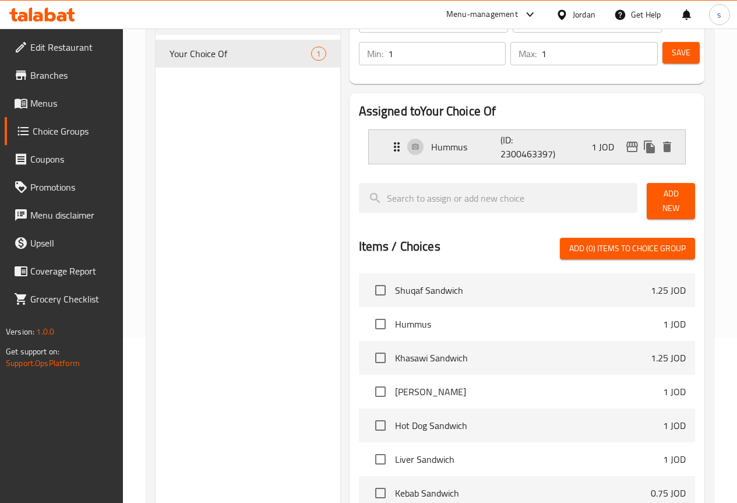
click at [500, 146] on p "(ID: 2300463397)" at bounding box center [523, 147] width 47 height 28
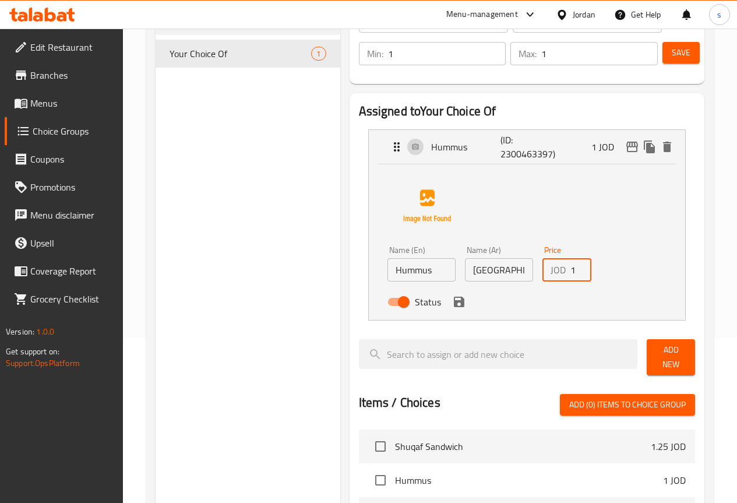
click at [570, 274] on input "1" at bounding box center [580, 269] width 21 height 23
click at [450, 310] on button "save" at bounding box center [458, 301] width 17 height 17
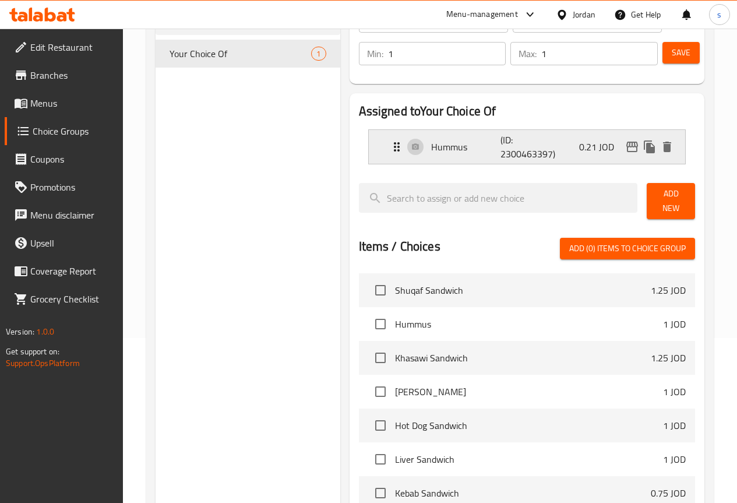
click at [535, 133] on div "Hummus (ID: 2300463397) 0.21 JOD" at bounding box center [530, 147] width 281 height 34
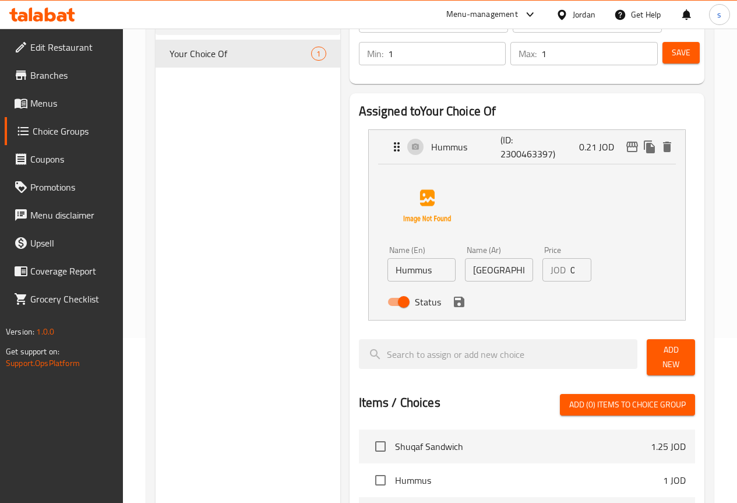
click at [570, 274] on input "0.21" at bounding box center [580, 269] width 21 height 23
type input "1"
click at [549, 271] on div "JOD 1 Price" at bounding box center [566, 269] width 49 height 23
click at [570, 274] on input "1" at bounding box center [580, 269] width 21 height 23
click at [413, 310] on div "Status" at bounding box center [499, 301] width 233 height 31
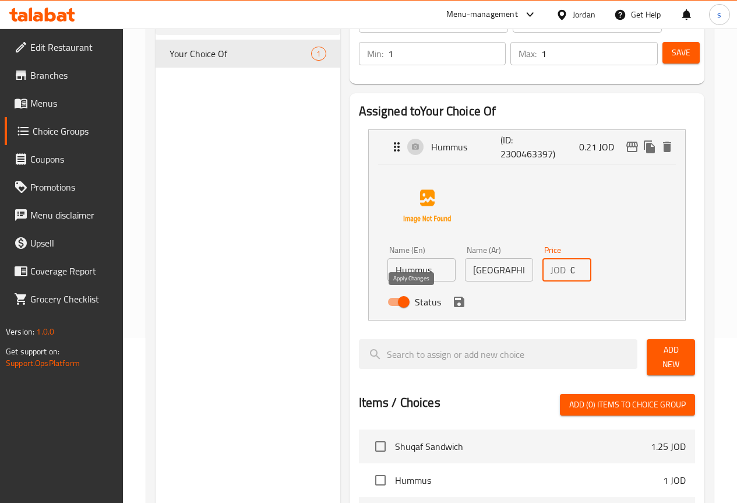
click at [454, 296] on icon "save" at bounding box center [459, 301] width 10 height 10
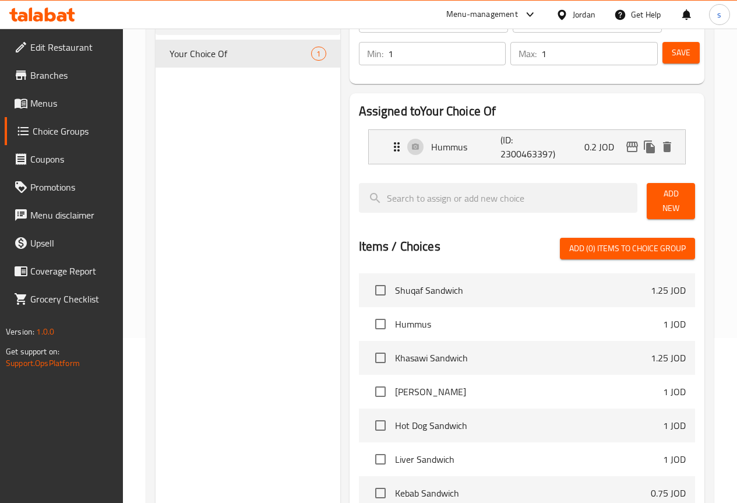
type input "0.2"
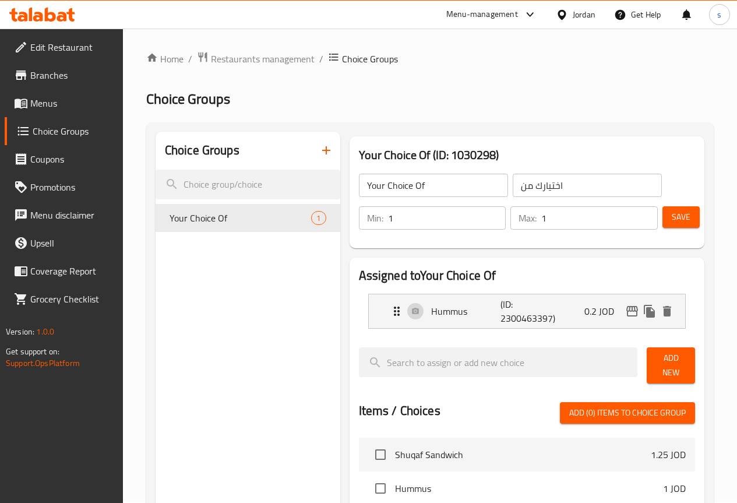
scroll to position [0, 0]
click at [681, 219] on span "Save" at bounding box center [680, 217] width 19 height 15
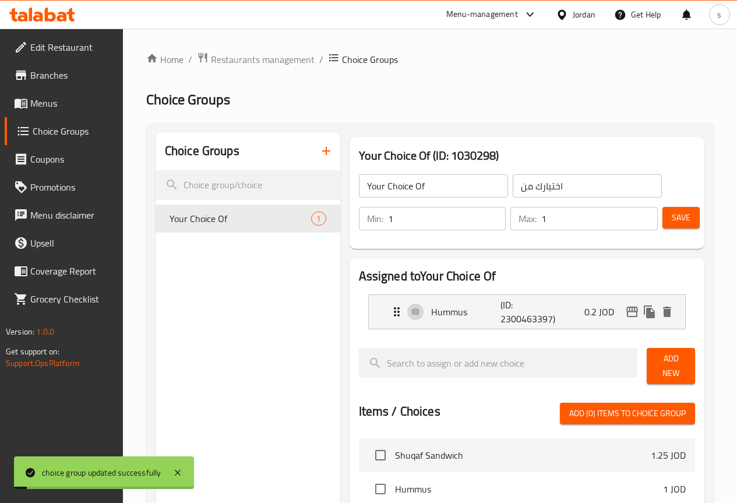
click at [681, 219] on span "Save" at bounding box center [680, 217] width 19 height 15
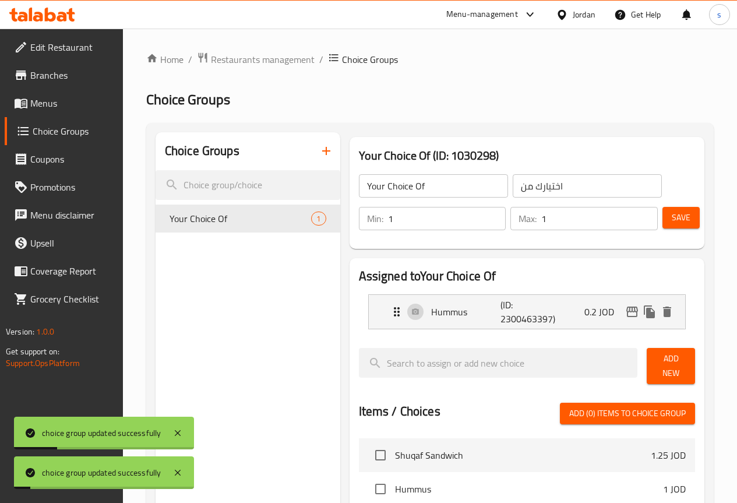
click at [48, 102] on span "Menus" at bounding box center [71, 103] width 83 height 14
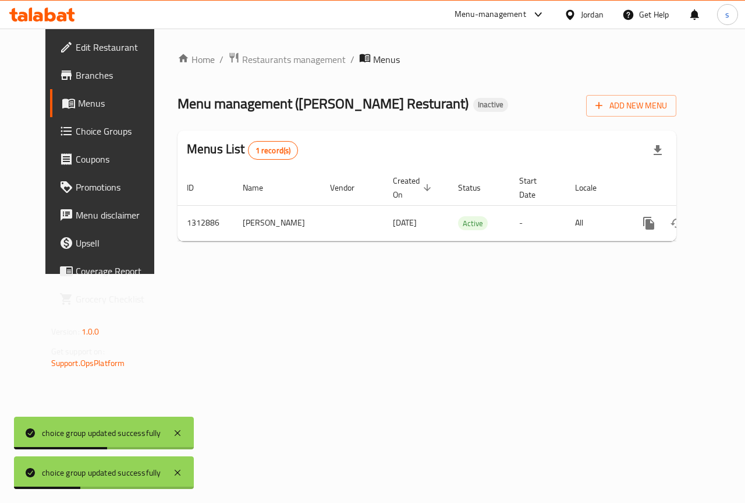
click at [77, 130] on span "Choice Groups" at bounding box center [118, 131] width 85 height 14
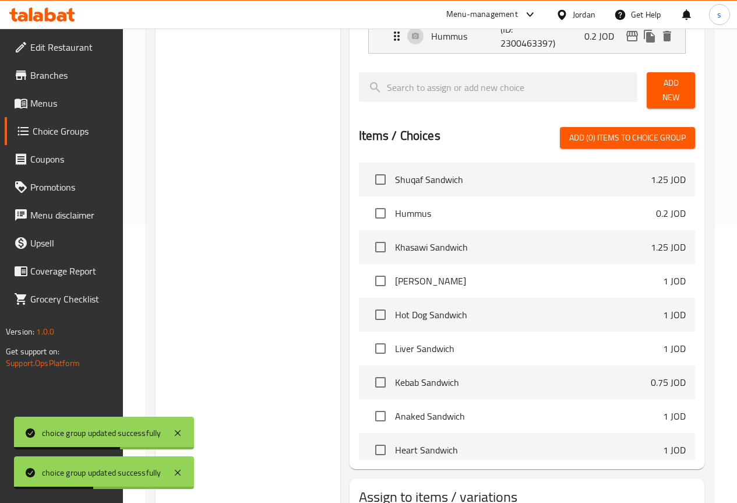
scroll to position [349, 0]
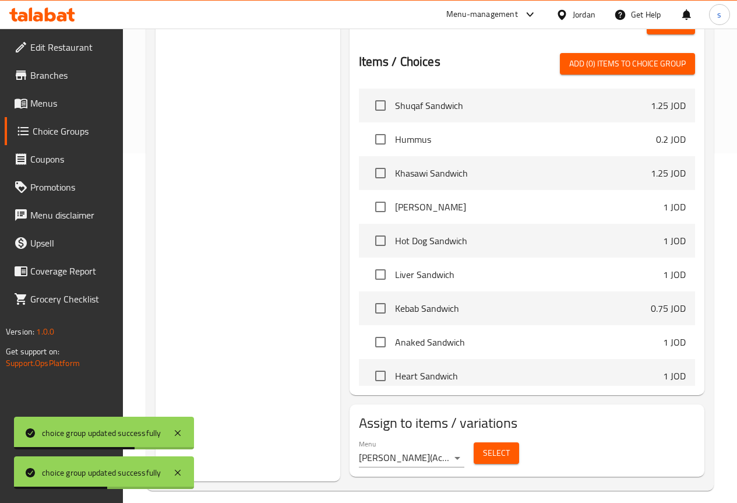
click at [394, 441] on div "[PERSON_NAME] ( Active )" at bounding box center [412, 453] width 106 height 28
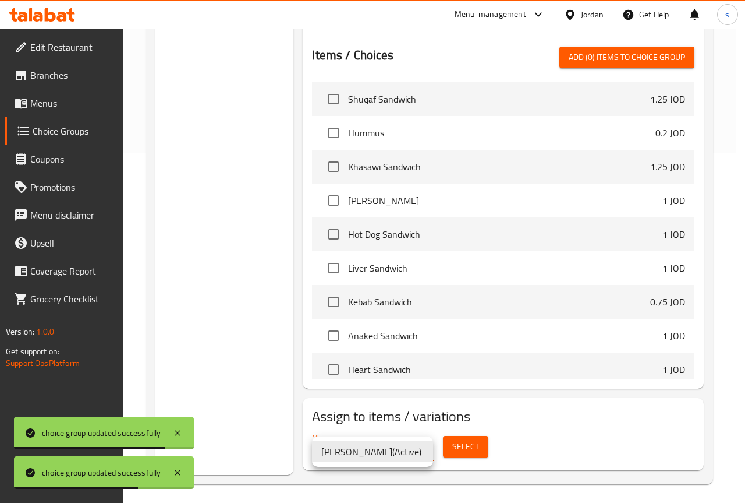
click at [480, 447] on div at bounding box center [372, 251] width 745 height 503
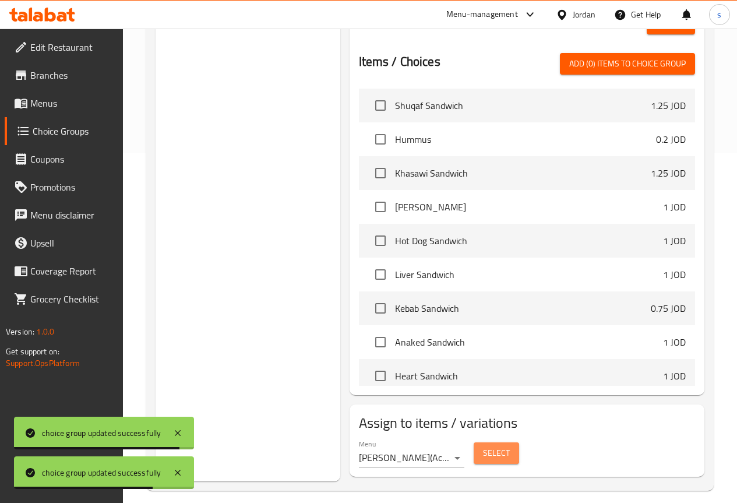
click at [483, 449] on span "Select" at bounding box center [496, 452] width 27 height 15
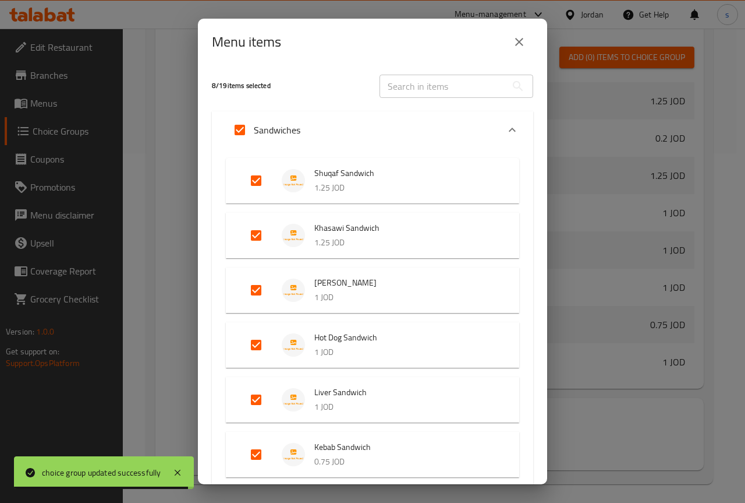
click at [498, 133] on div "Expand" at bounding box center [512, 130] width 28 height 28
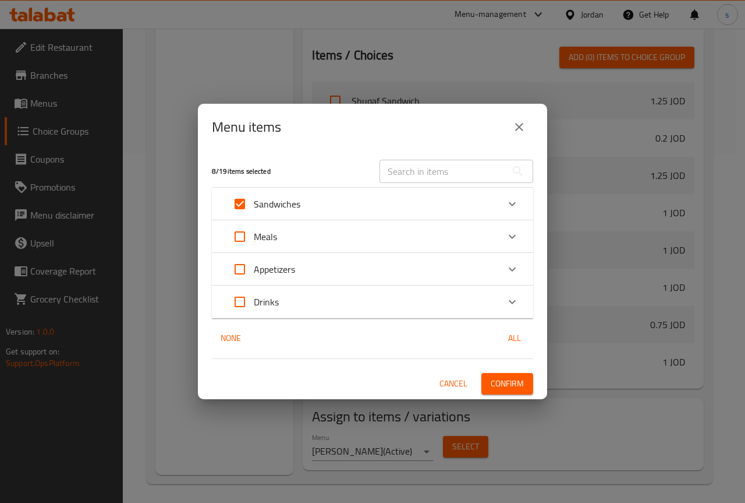
click at [518, 381] on span "Confirm" at bounding box center [507, 383] width 33 height 15
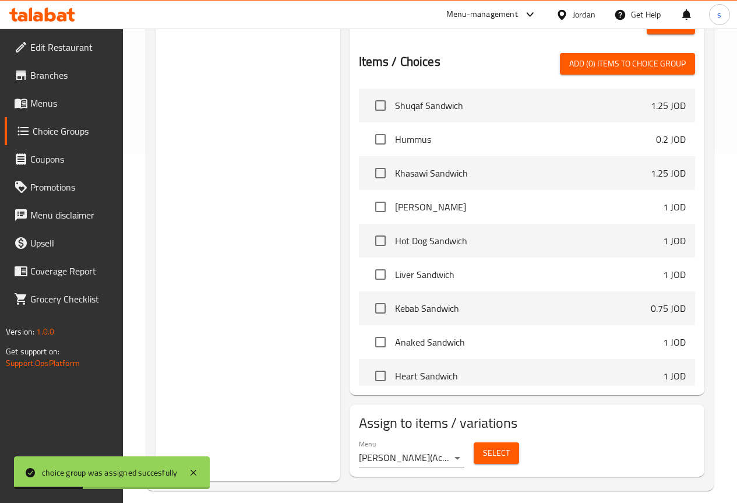
click at [33, 96] on span "Menus" at bounding box center [71, 103] width 83 height 14
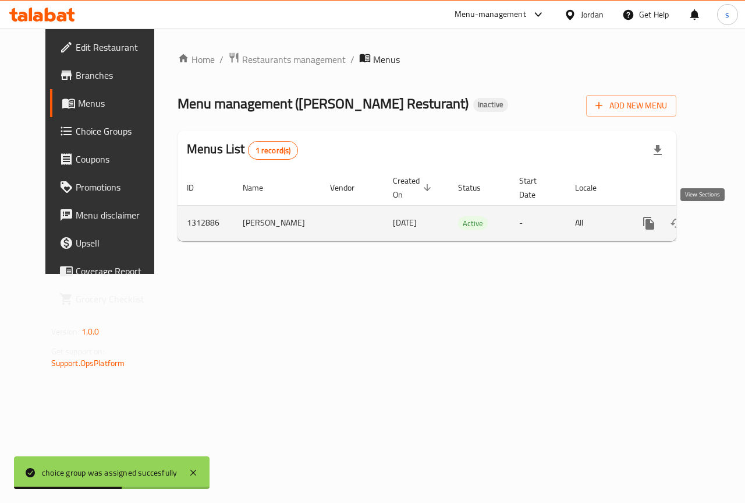
click at [726, 218] on icon "enhanced table" at bounding box center [733, 223] width 14 height 14
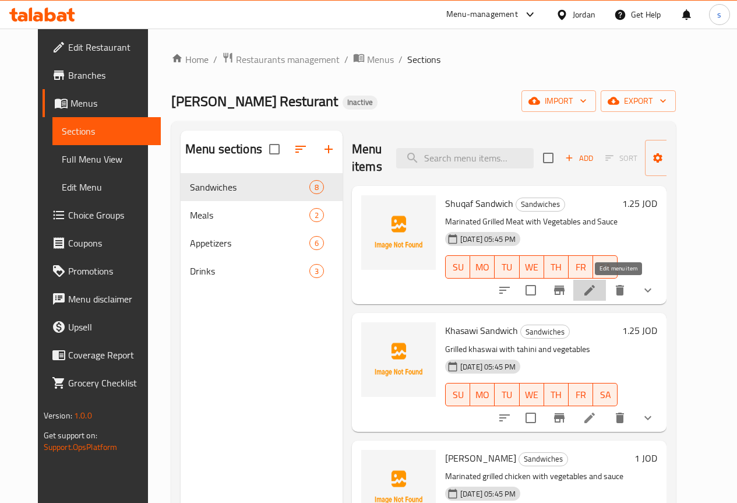
click at [596, 296] on icon at bounding box center [589, 290] width 14 height 14
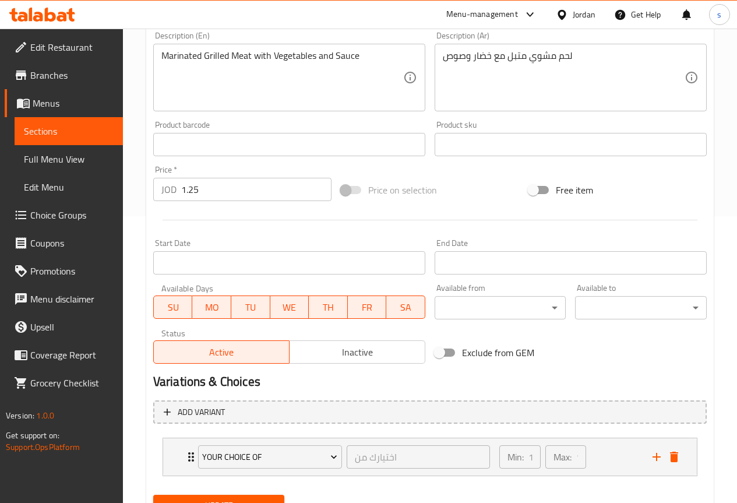
scroll to position [339, 0]
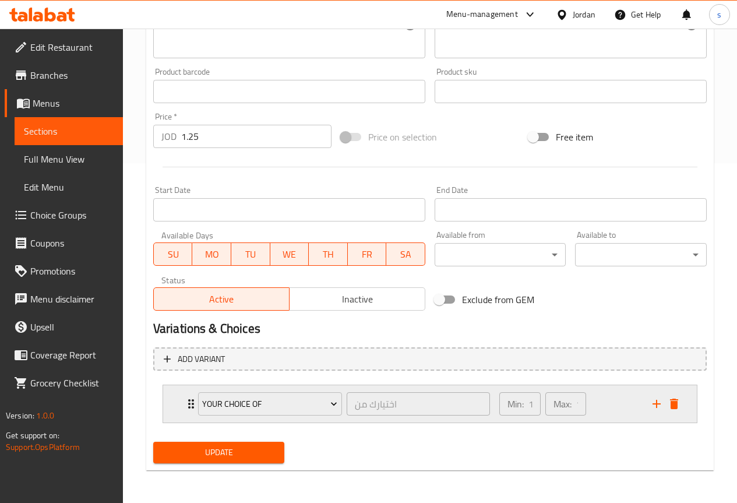
click at [191, 401] on div "Your Choice Of اختيارك من ​" at bounding box center [344, 403] width 306 height 37
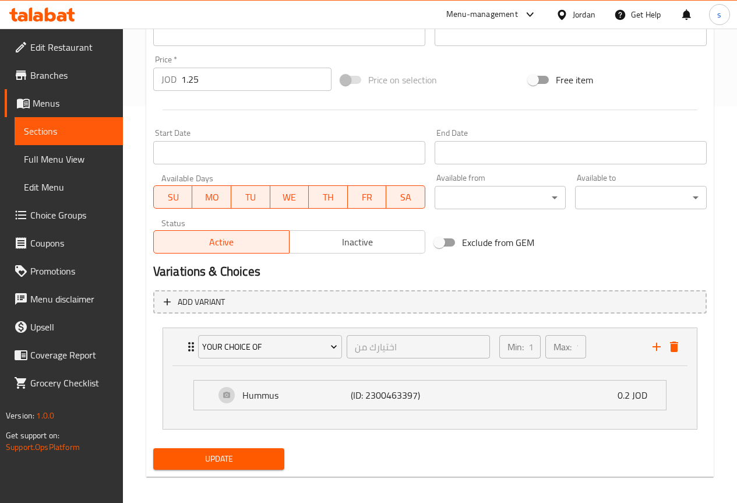
scroll to position [403, 0]
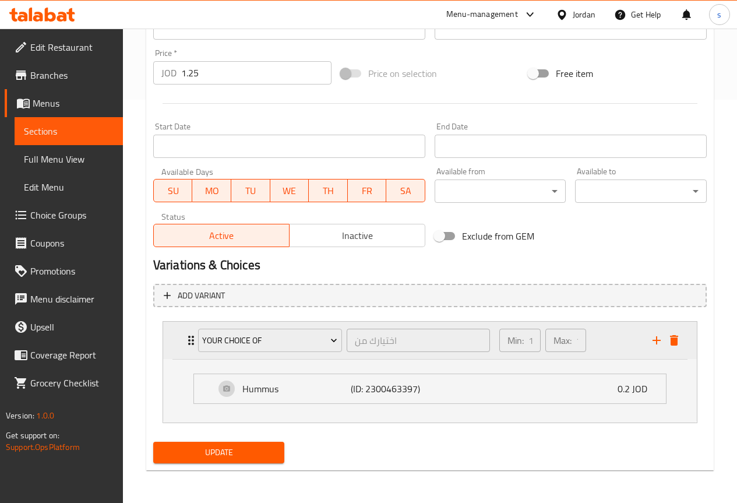
click at [191, 346] on div "Your Choice Of اختيارك من ​" at bounding box center [344, 339] width 306 height 37
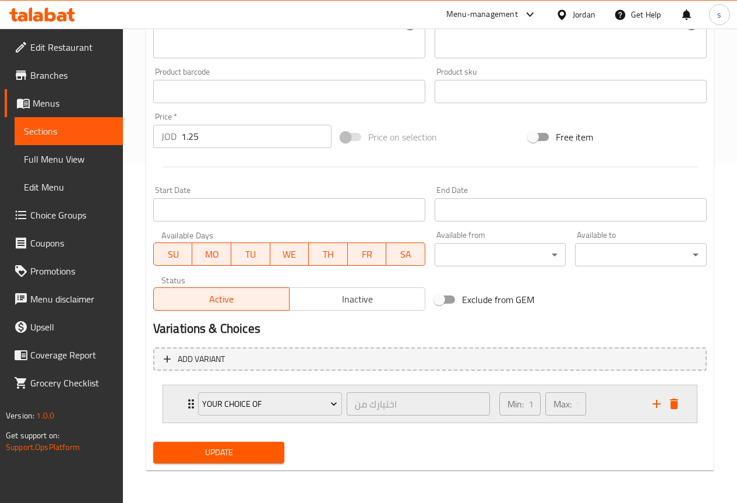
scroll to position [339, 0]
click at [226, 448] on span "Update" at bounding box center [218, 452] width 113 height 15
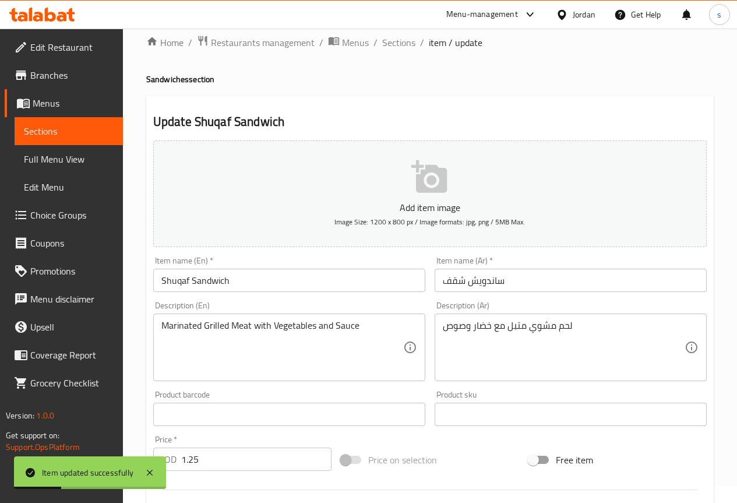
scroll to position [0, 0]
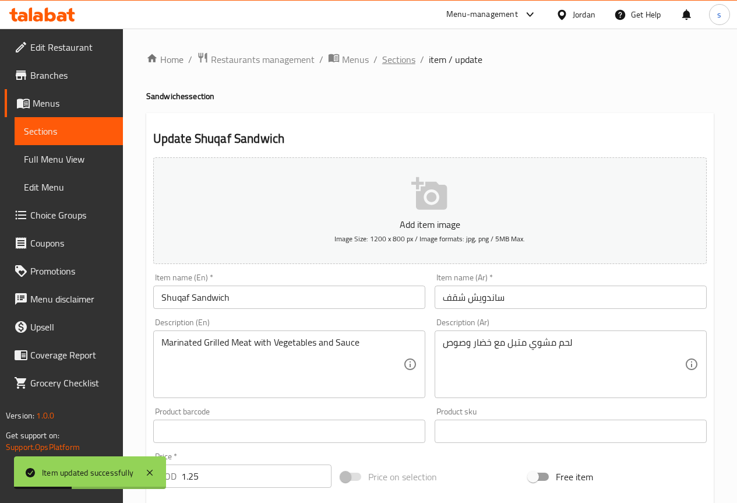
click at [391, 62] on span "Sections" at bounding box center [398, 59] width 33 height 14
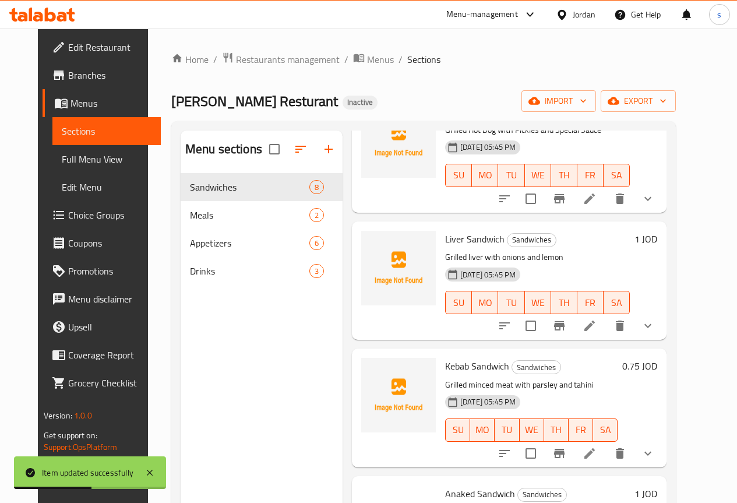
scroll to position [562, 0]
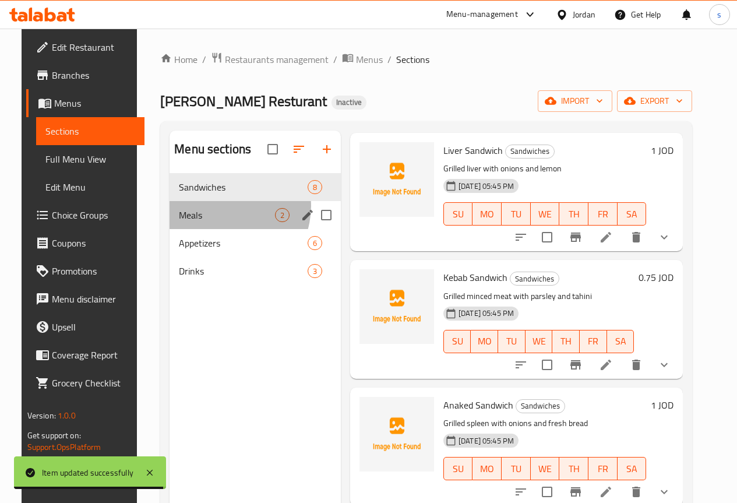
click at [211, 224] on div "Meals 2" at bounding box center [254, 215] width 171 height 28
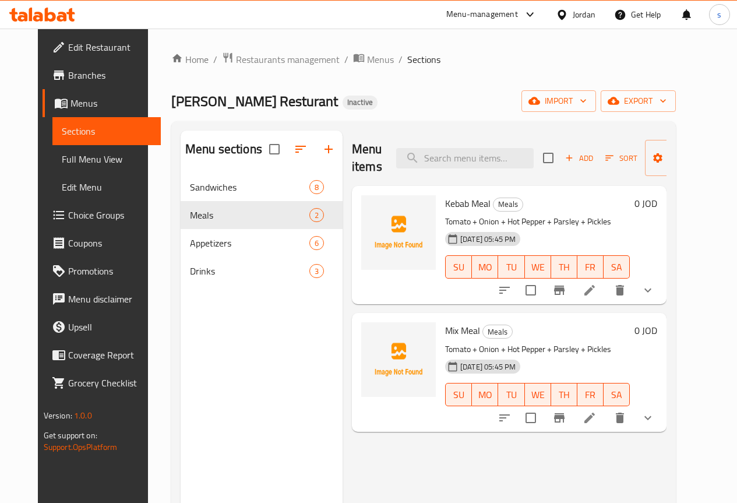
click at [595, 289] on icon at bounding box center [589, 290] width 10 height 10
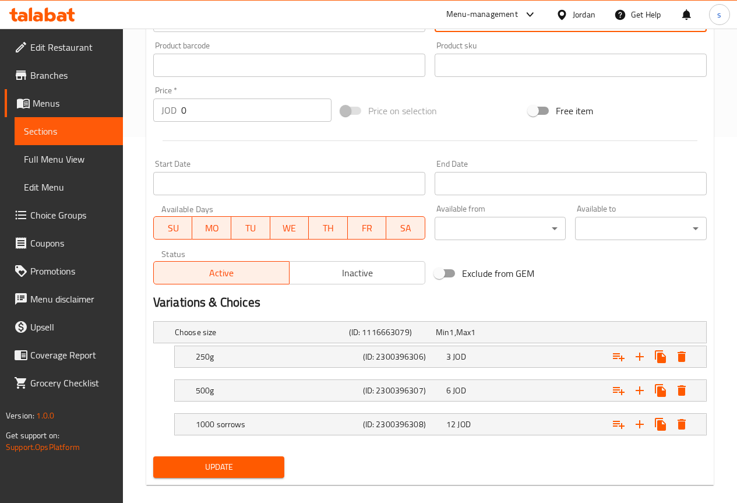
scroll to position [380, 0]
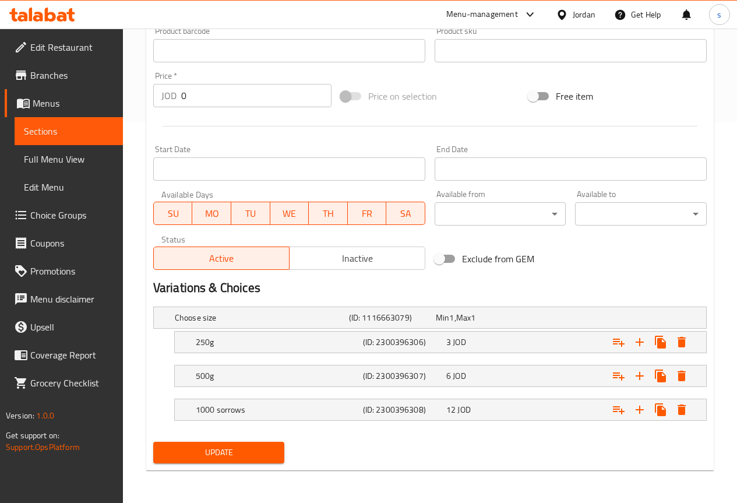
click at [224, 447] on span "Update" at bounding box center [218, 452] width 113 height 15
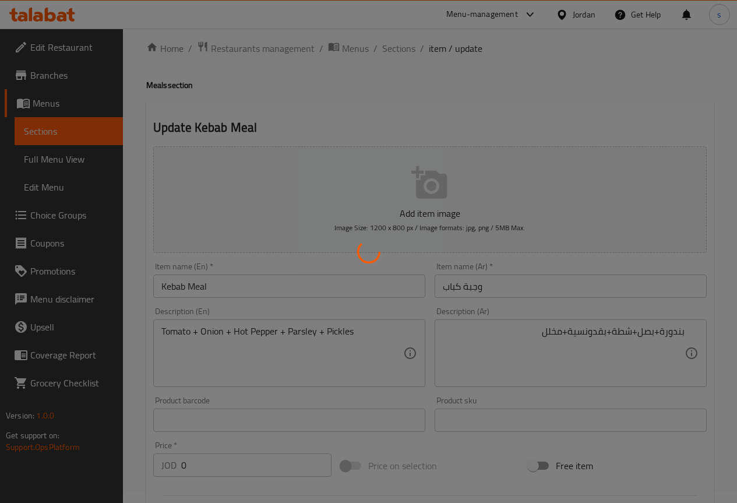
scroll to position [0, 0]
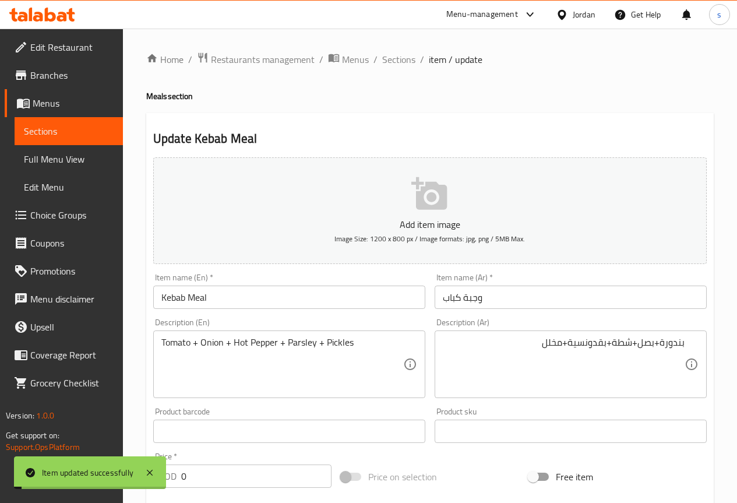
click at [399, 58] on span "Sections" at bounding box center [398, 59] width 33 height 14
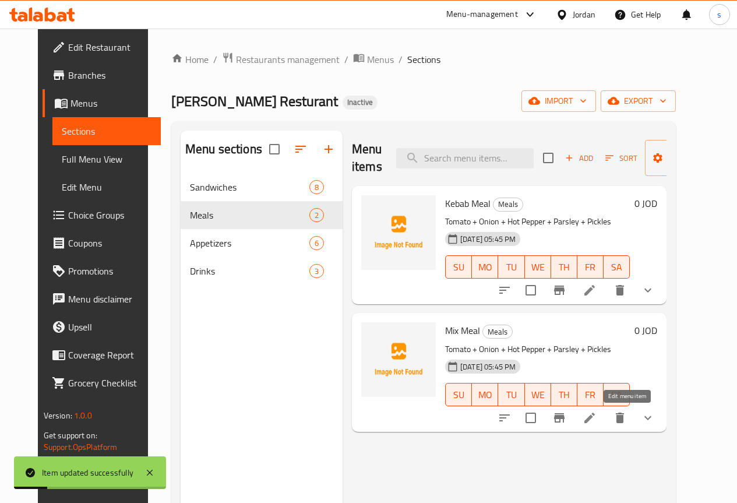
click at [596, 423] on icon at bounding box center [589, 418] width 14 height 14
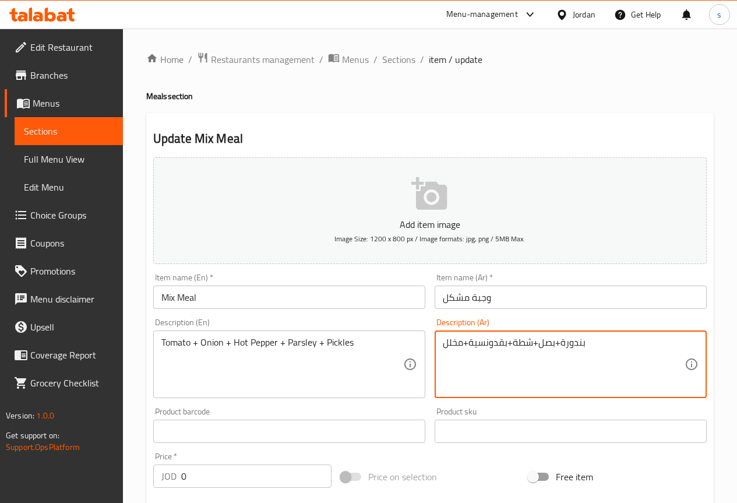
click at [468, 345] on textarea "بندورة+بصل+شطة+بقدونسية+مخلل" at bounding box center [564, 364] width 242 height 55
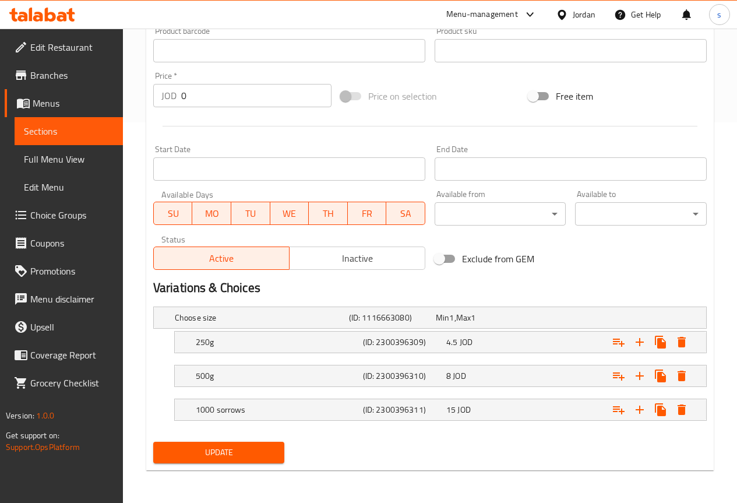
type textarea "بندورة+بصل+شطة+بقدونس+مخلل"
click at [247, 457] on span "Update" at bounding box center [218, 452] width 113 height 15
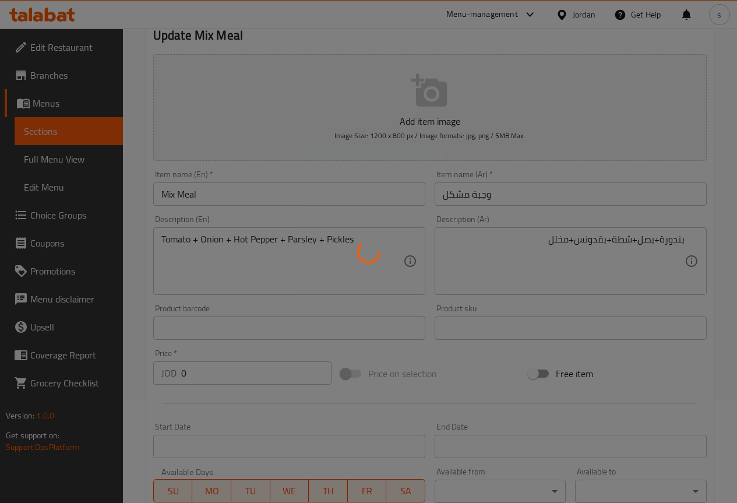
scroll to position [0, 0]
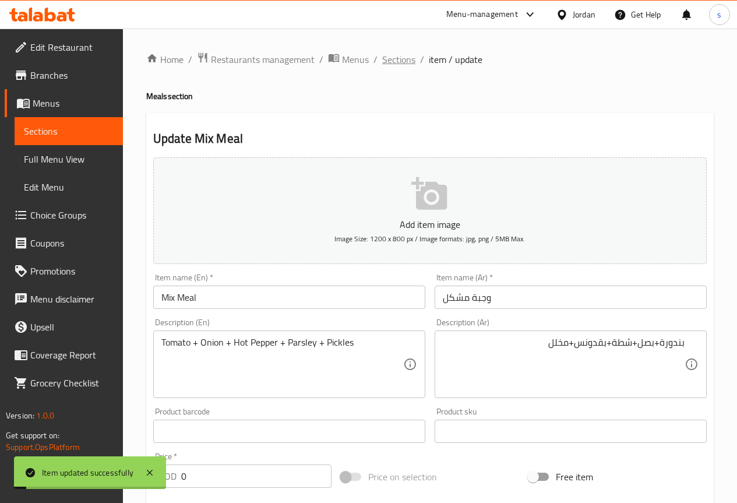
click at [404, 62] on span "Sections" at bounding box center [398, 59] width 33 height 14
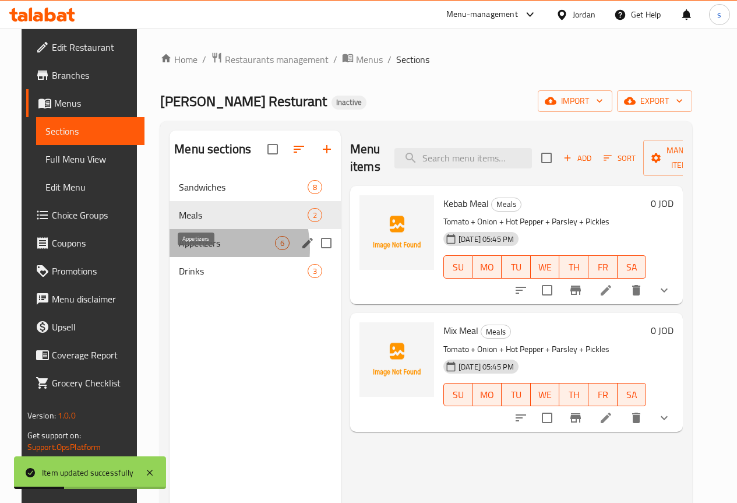
click at [190, 250] on span "Appetizers" at bounding box center [227, 243] width 96 height 14
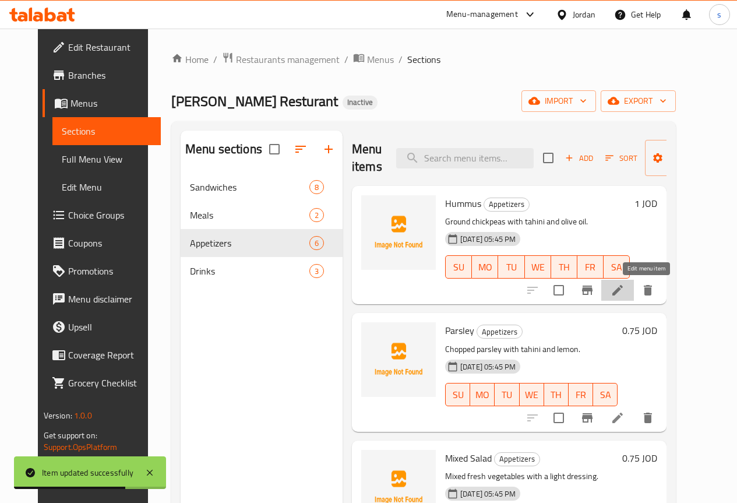
click at [624, 292] on icon at bounding box center [617, 290] width 14 height 14
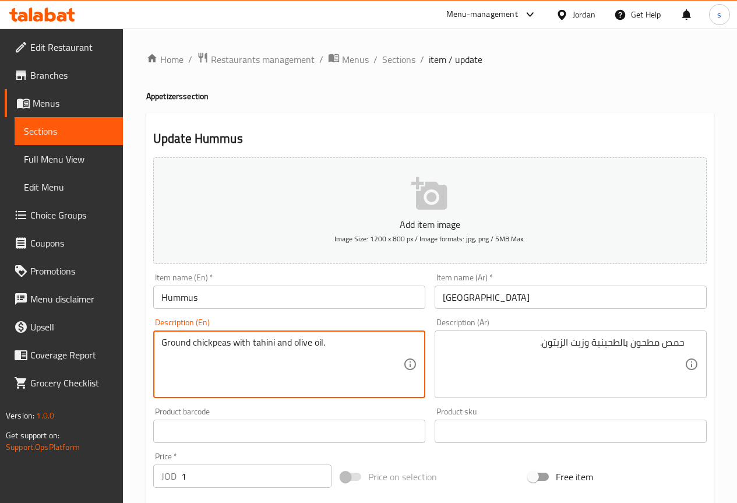
drag, startPoint x: 163, startPoint y: 345, endPoint x: 182, endPoint y: 348, distance: 19.4
click at [362, 345] on textarea "Ground chickpeas with tahini and olive oil." at bounding box center [282, 364] width 242 height 55
drag, startPoint x: 192, startPoint y: 341, endPoint x: 228, endPoint y: 345, distance: 36.4
click at [228, 345] on textarea "Ground chickpeas with tahini and olive oil." at bounding box center [282, 364] width 242 height 55
click at [376, 356] on textarea "Ground chickpeas with tahini and olive oil." at bounding box center [282, 364] width 242 height 55
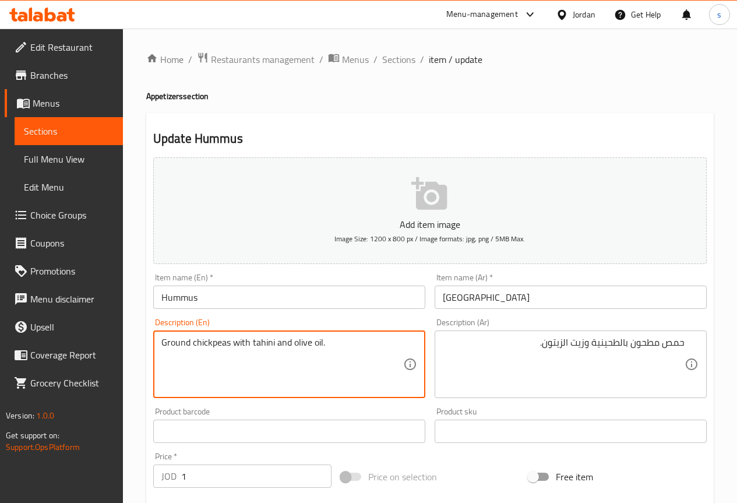
drag, startPoint x: 162, startPoint y: 341, endPoint x: 190, endPoint y: 343, distance: 28.0
click at [190, 343] on textarea "Ground chickpeas with tahini and olive oil." at bounding box center [282, 364] width 242 height 55
click at [359, 349] on textarea "Ground chickpeas with tahini and olive oil." at bounding box center [282, 364] width 242 height 55
drag, startPoint x: 162, startPoint y: 340, endPoint x: 228, endPoint y: 345, distance: 66.5
click at [228, 345] on textarea "Ground chickpeas with tahini and olive oil." at bounding box center [282, 364] width 242 height 55
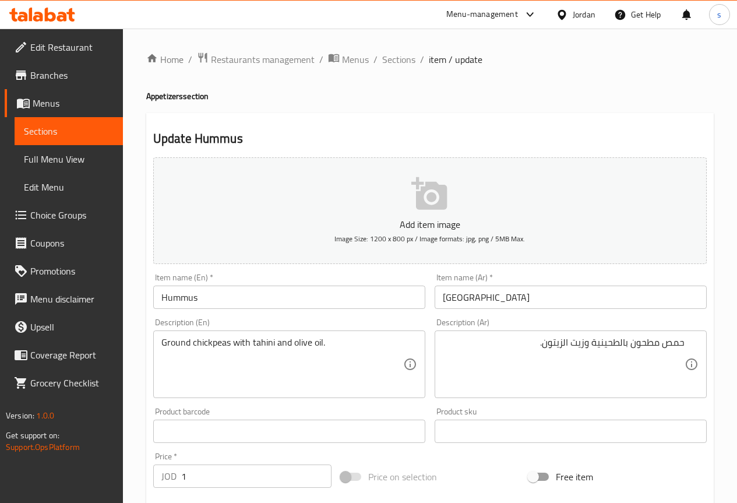
click at [367, 352] on textarea "Ground chickpeas with tahini and olive oil." at bounding box center [282, 364] width 242 height 55
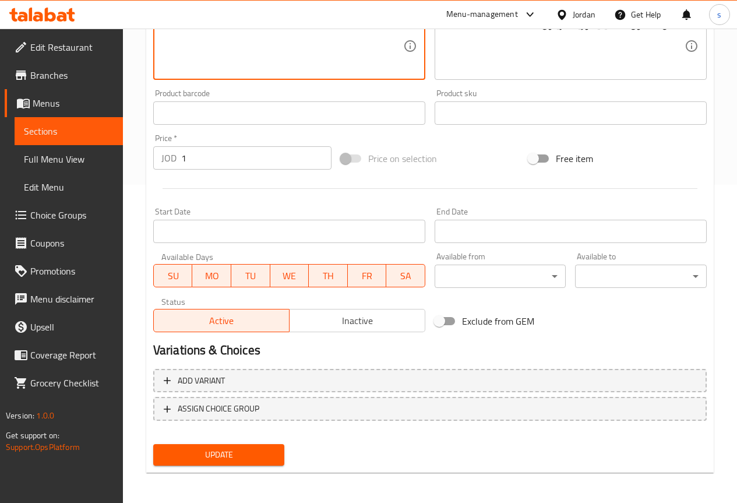
scroll to position [320, 0]
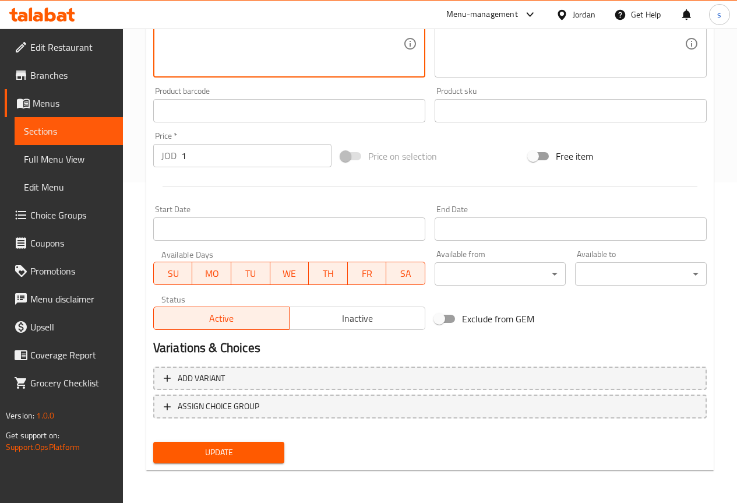
click at [242, 447] on span "Update" at bounding box center [218, 452] width 113 height 15
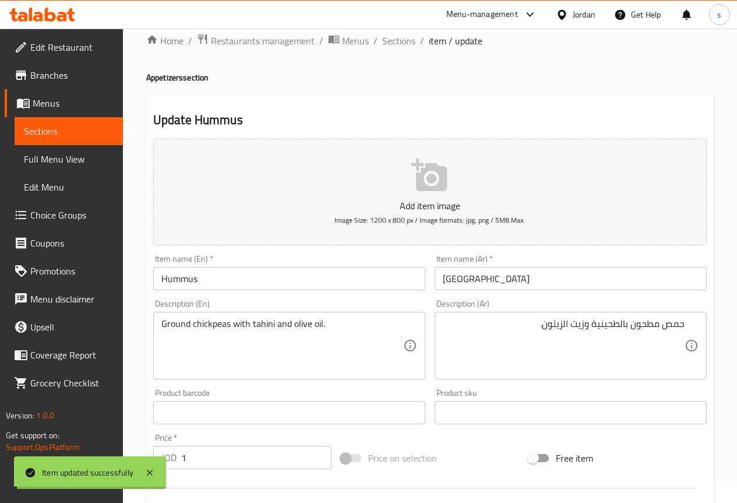
scroll to position [0, 0]
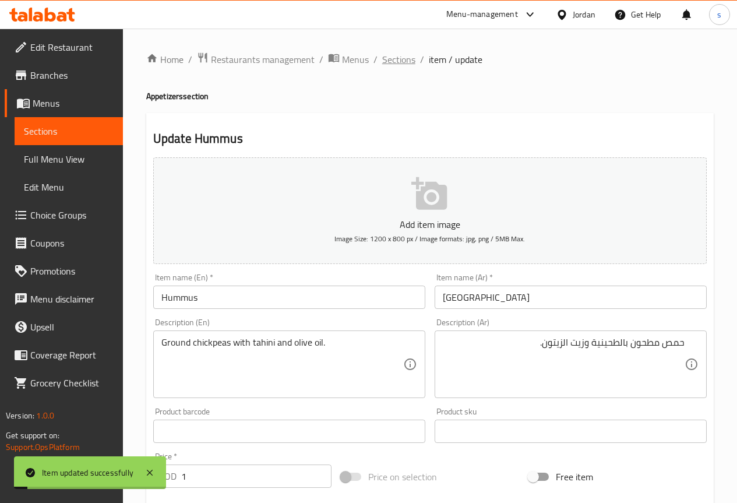
click at [400, 57] on span "Sections" at bounding box center [398, 59] width 33 height 14
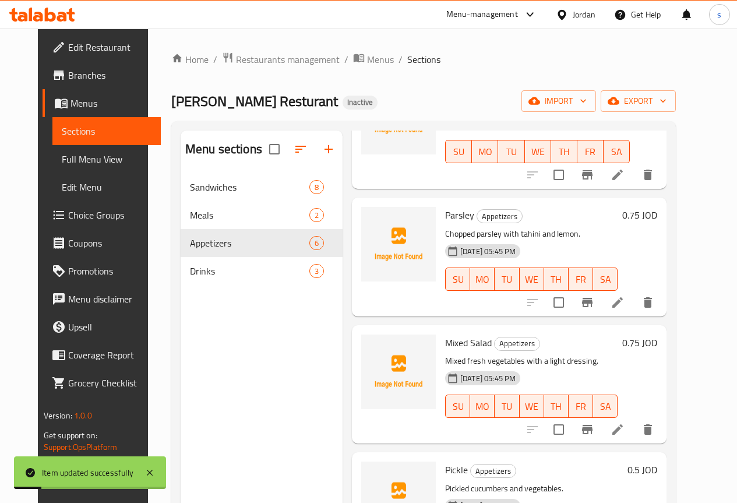
scroll to position [116, 0]
click at [622, 299] on icon at bounding box center [617, 301] width 10 height 10
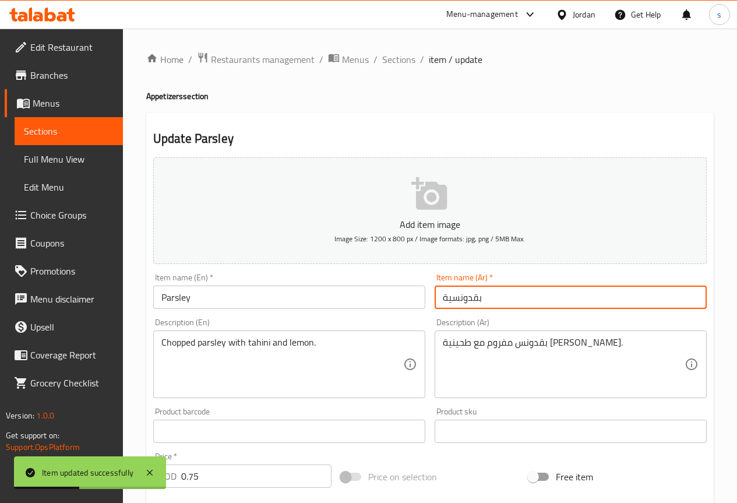
click at [501, 299] on input "بقدونسية" at bounding box center [570, 296] width 272 height 23
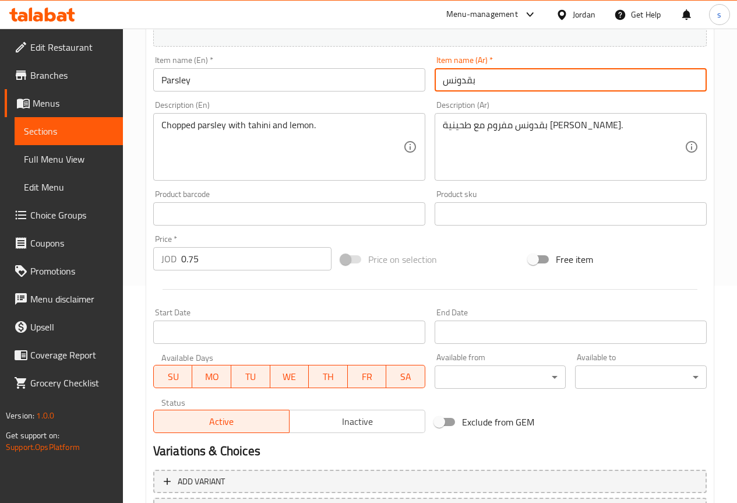
scroll to position [291, 0]
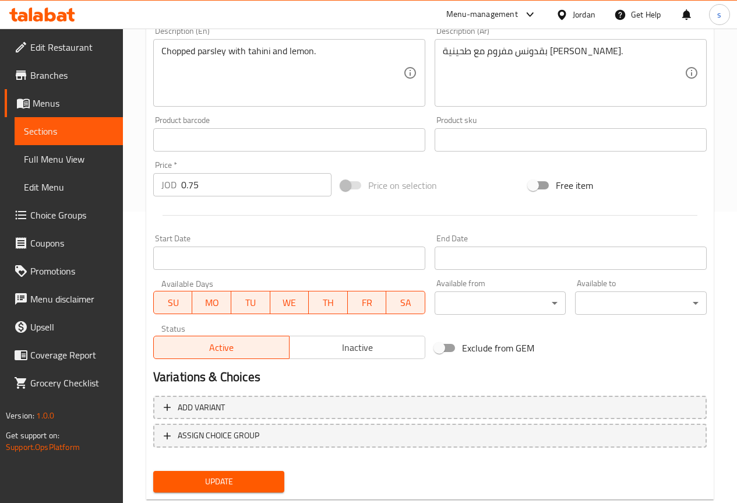
type input "بقدونس"
click at [215, 479] on span "Update" at bounding box center [218, 481] width 113 height 15
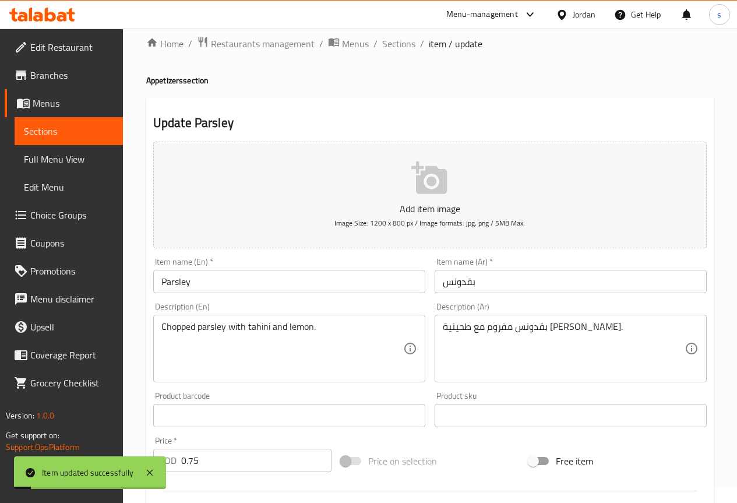
scroll to position [0, 0]
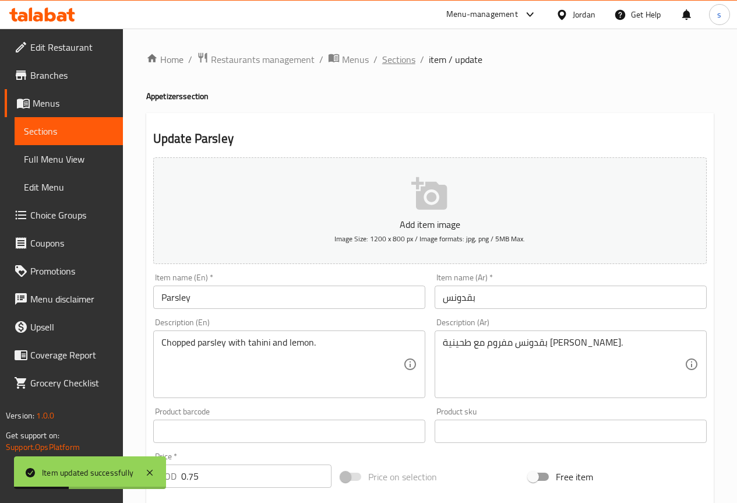
click at [384, 52] on span "Sections" at bounding box center [398, 59] width 33 height 14
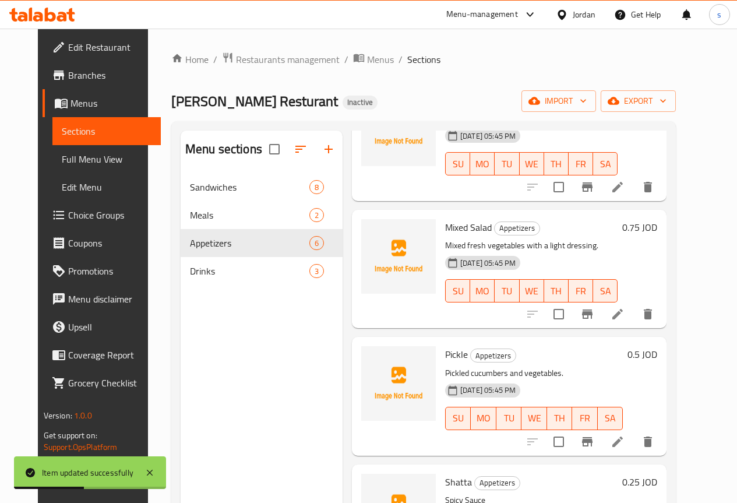
scroll to position [233, 0]
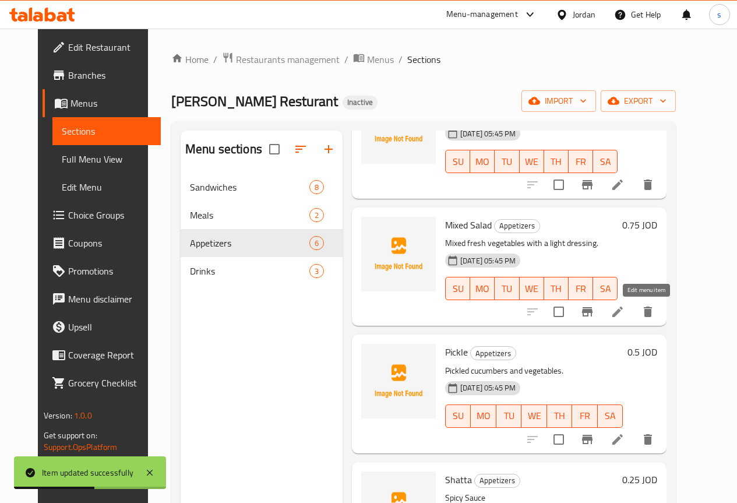
click at [624, 310] on icon at bounding box center [617, 312] width 14 height 14
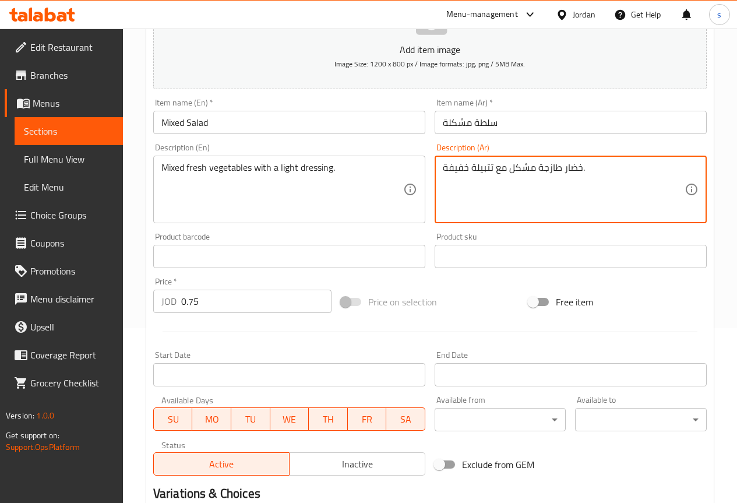
scroll to position [291, 0]
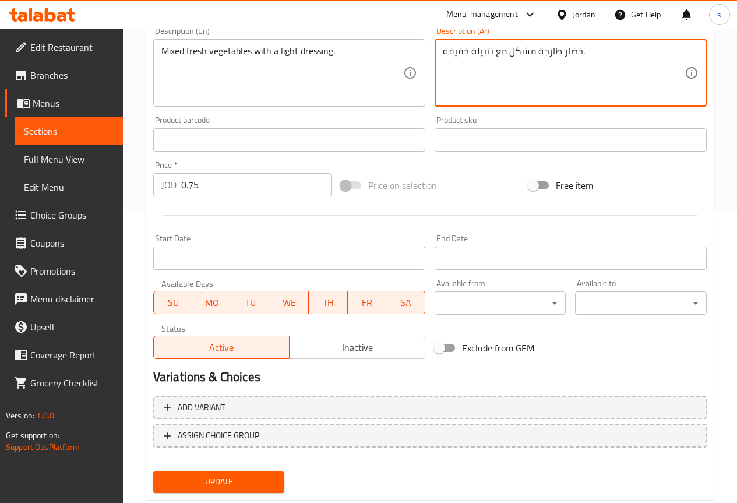
type textarea "خضار طازجة مشكل مع تتبيلة خفيفة."
click at [232, 483] on span "Update" at bounding box center [218, 481] width 113 height 15
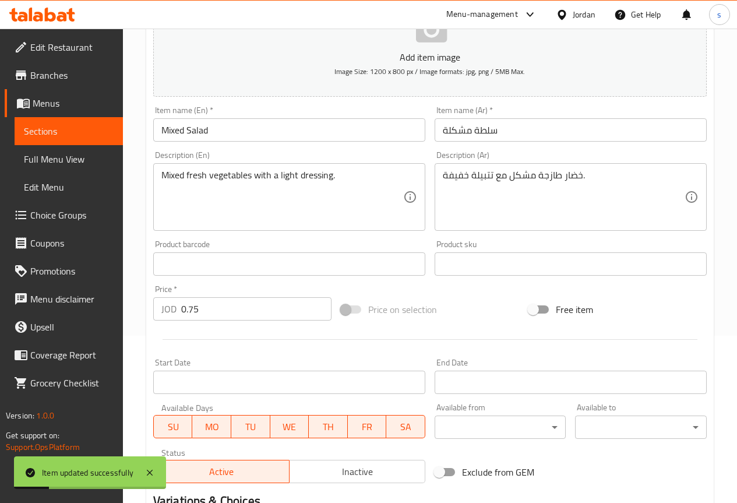
scroll to position [0, 0]
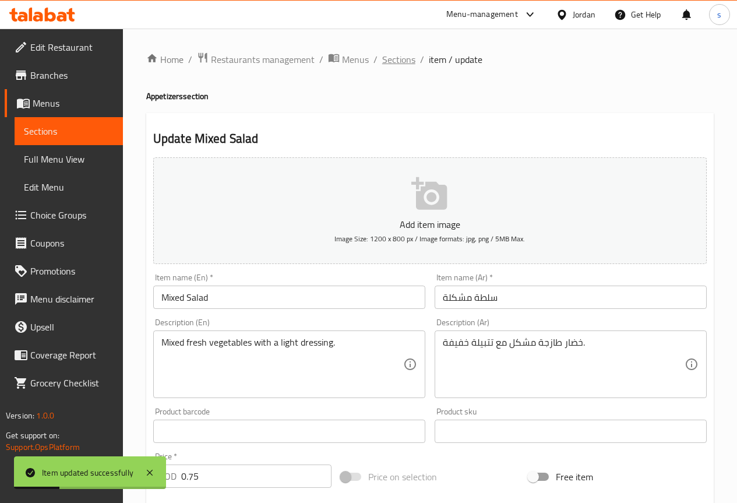
click at [392, 54] on span "Sections" at bounding box center [398, 59] width 33 height 14
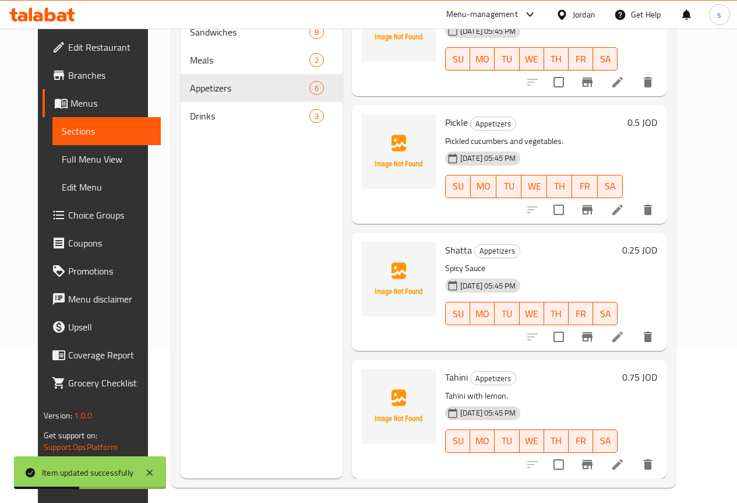
scroll to position [163, 0]
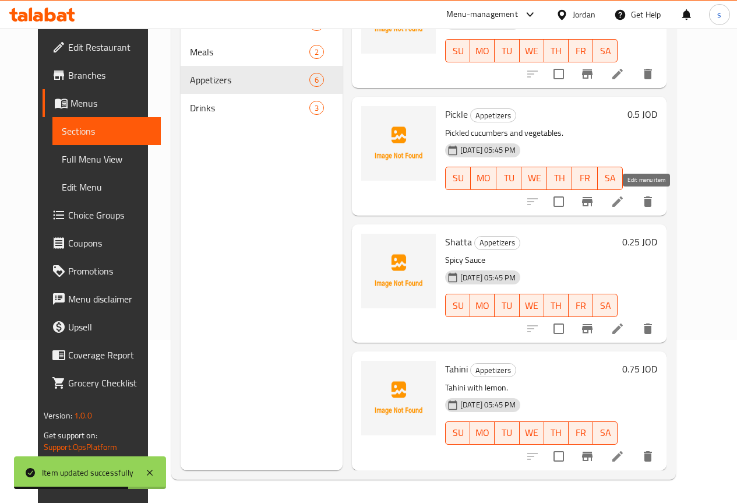
click at [624, 197] on icon at bounding box center [617, 201] width 14 height 14
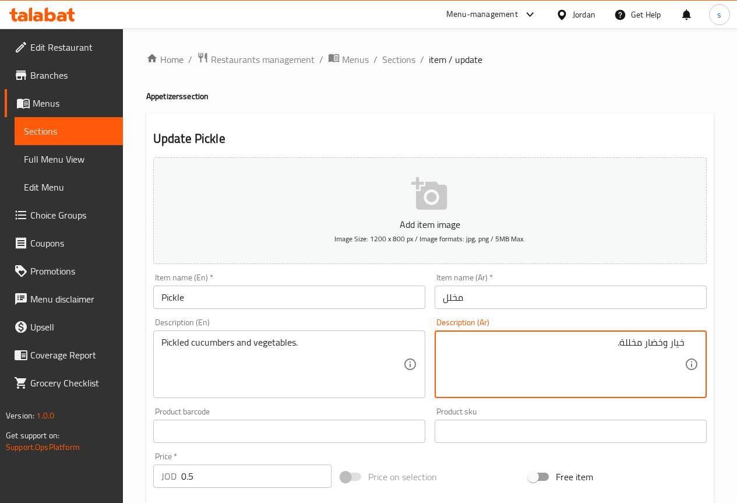
click at [666, 345] on textarea "خيار وخضار مخللة." at bounding box center [564, 364] width 242 height 55
click at [670, 348] on textarea "خيار وخضار مخللة." at bounding box center [564, 364] width 242 height 55
click at [599, 343] on textarea "خيار مخلل وخضار مخللة." at bounding box center [564, 364] width 242 height 55
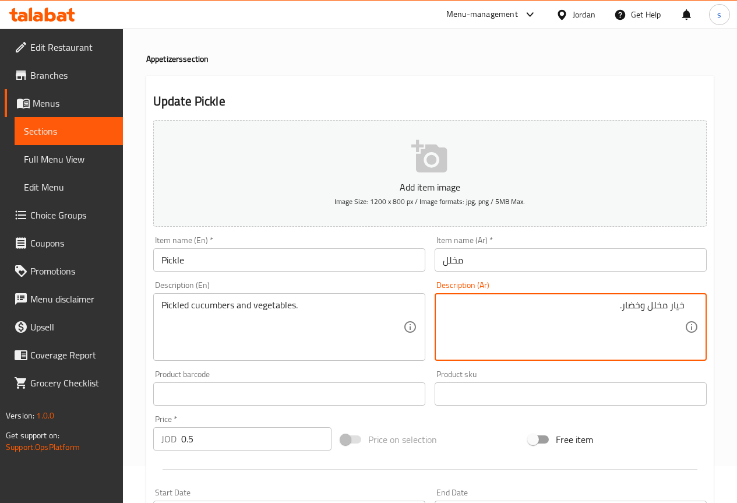
scroll to position [320, 0]
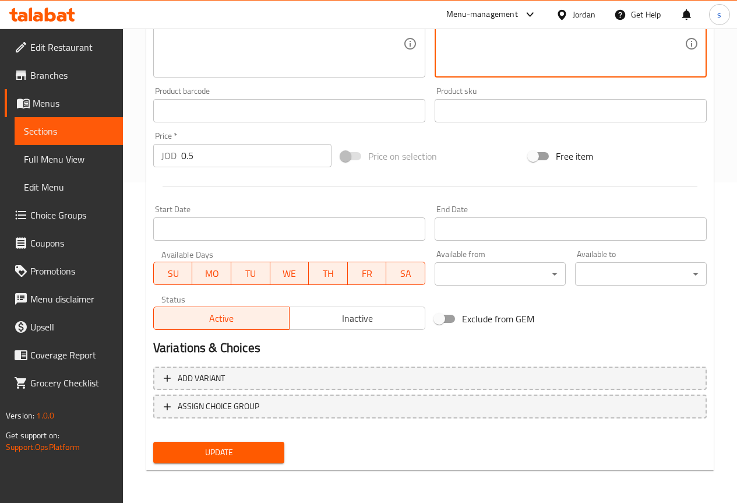
type textarea "خيار مخلل وخضار."
click at [218, 449] on span "Update" at bounding box center [218, 452] width 113 height 15
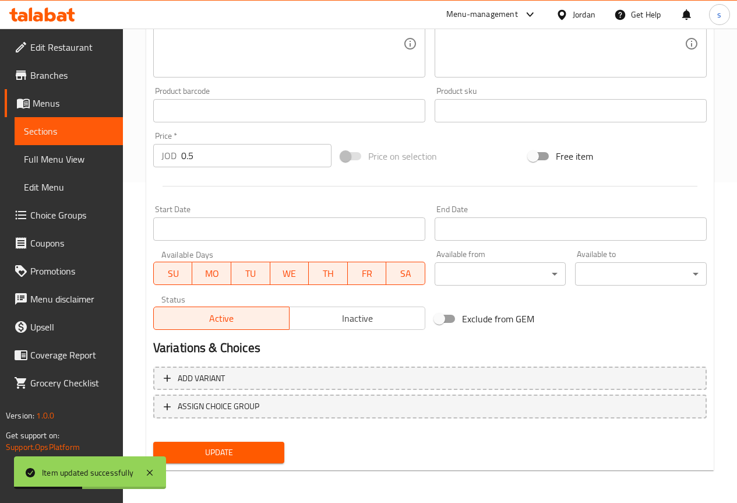
scroll to position [0, 0]
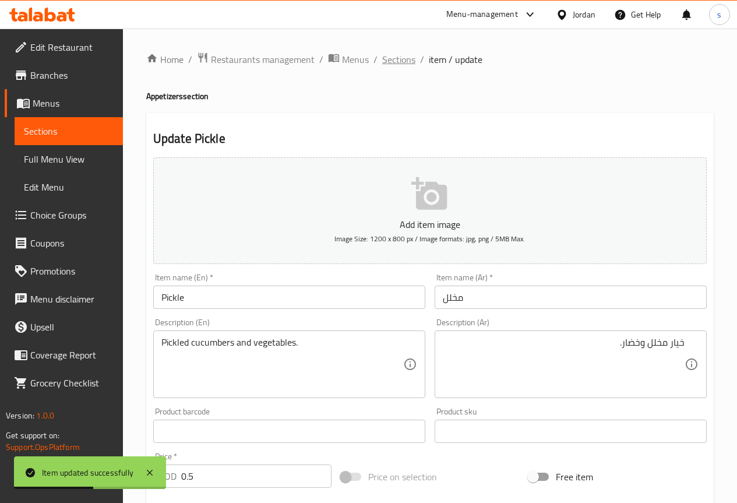
click at [408, 52] on span "Sections" at bounding box center [398, 59] width 33 height 14
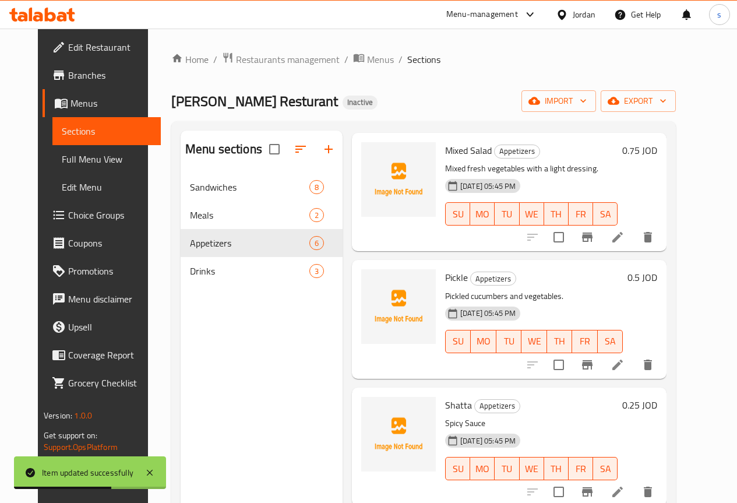
scroll to position [163, 0]
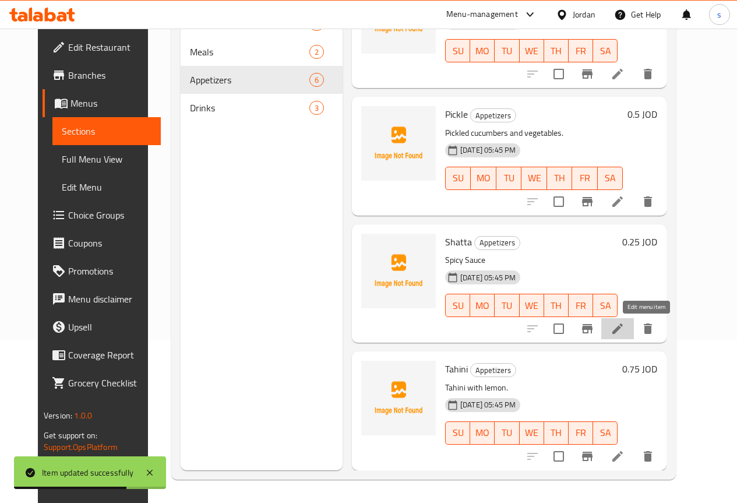
click at [624, 331] on icon at bounding box center [617, 328] width 14 height 14
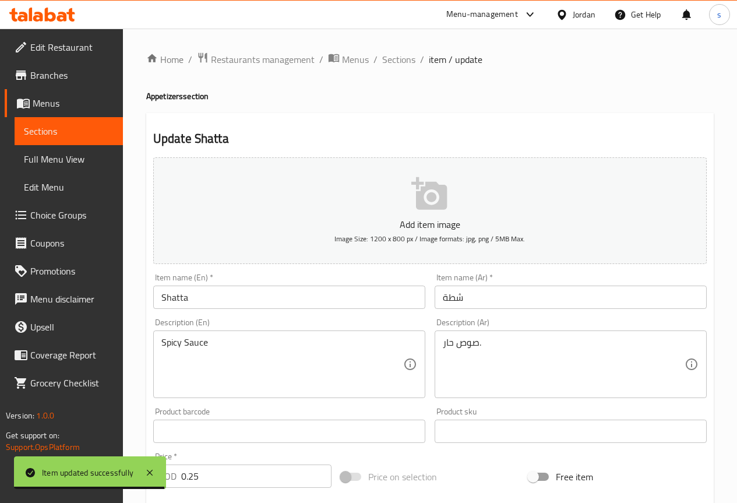
scroll to position [320, 0]
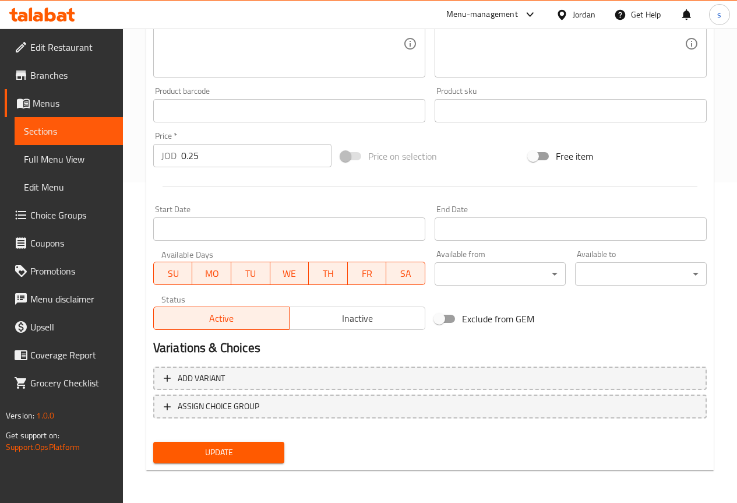
click at [243, 459] on span "Update" at bounding box center [218, 452] width 113 height 15
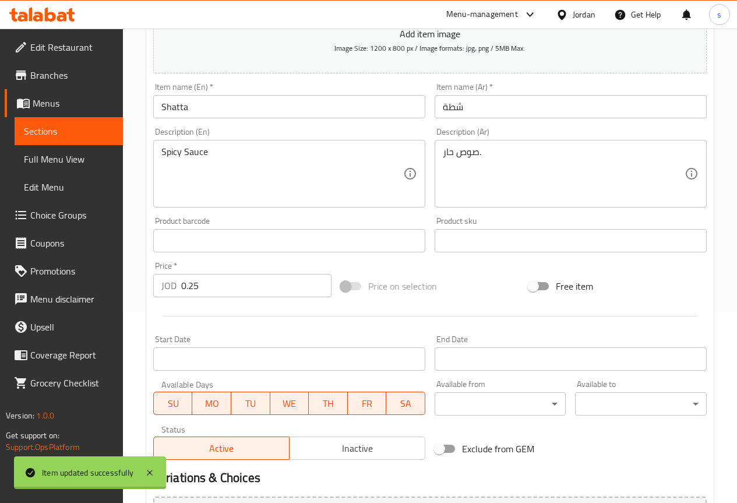
scroll to position [0, 0]
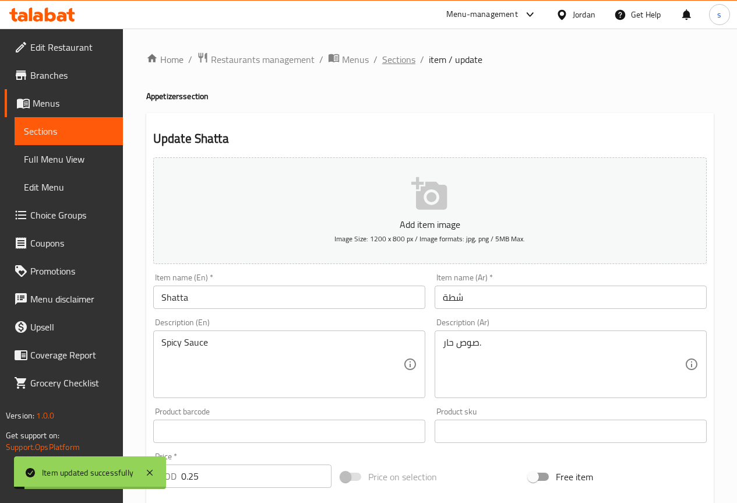
click at [406, 58] on span "Sections" at bounding box center [398, 59] width 33 height 14
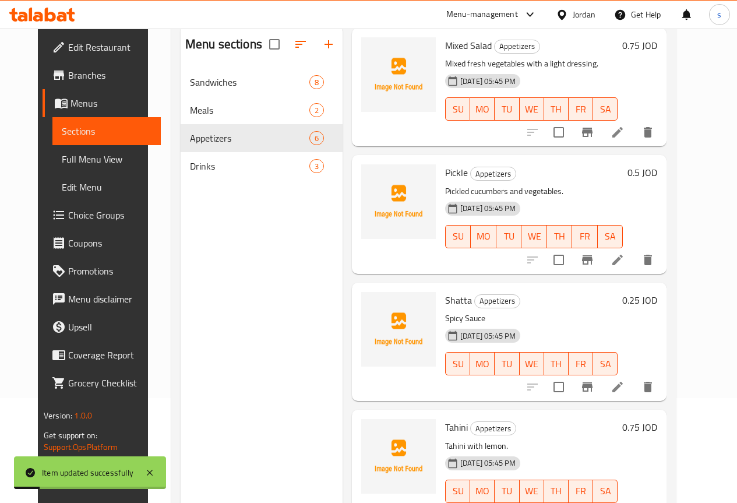
scroll to position [163, 0]
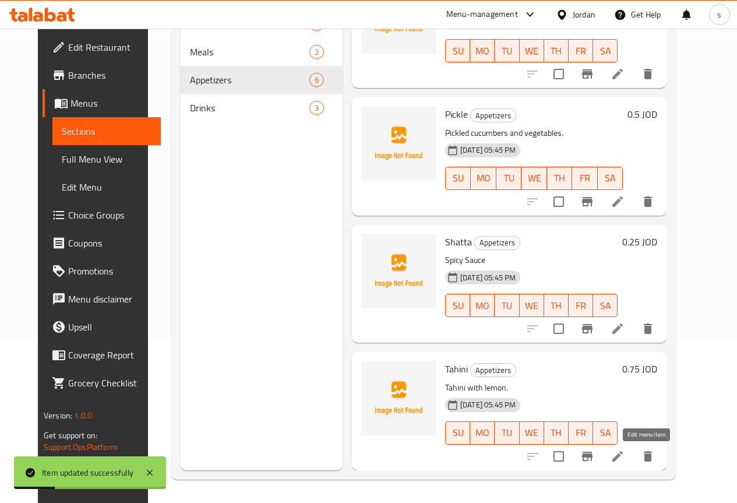
click at [624, 462] on icon at bounding box center [617, 456] width 14 height 14
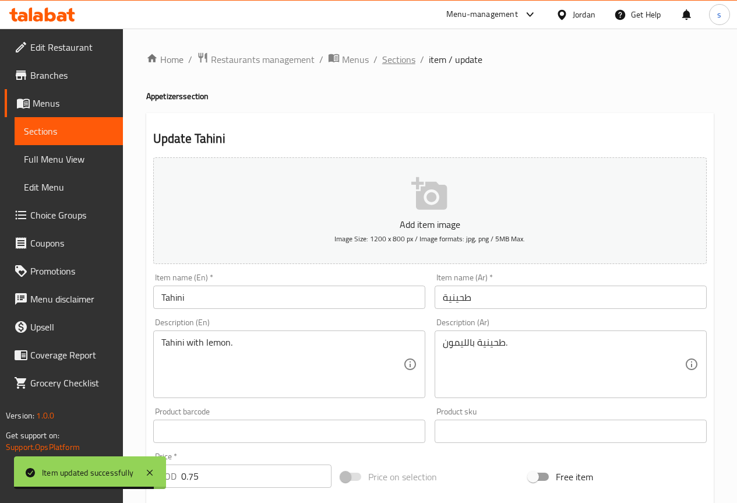
click at [398, 58] on span "Sections" at bounding box center [398, 59] width 33 height 14
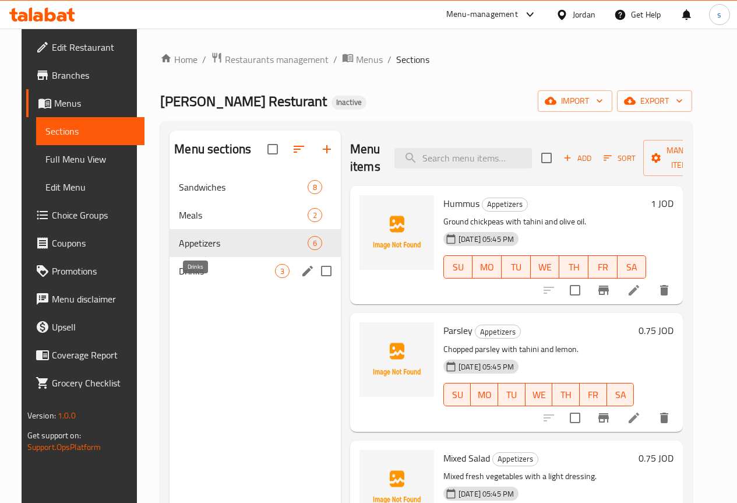
click at [201, 278] on span "Drinks" at bounding box center [227, 271] width 96 height 14
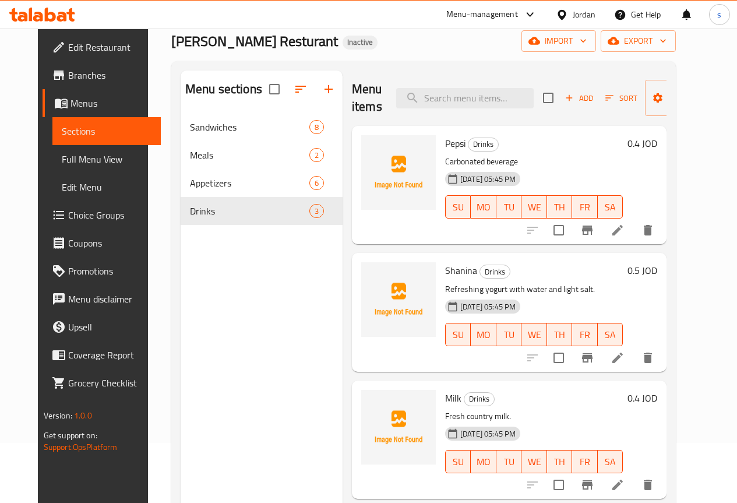
scroll to position [116, 0]
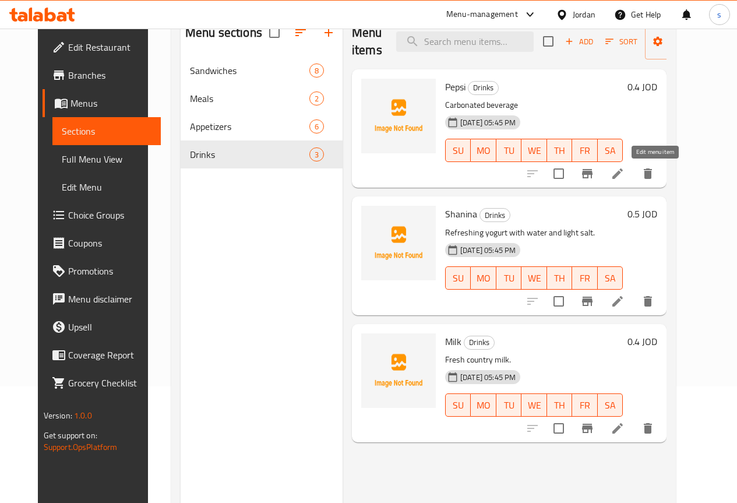
click at [624, 171] on icon at bounding box center [617, 174] width 14 height 14
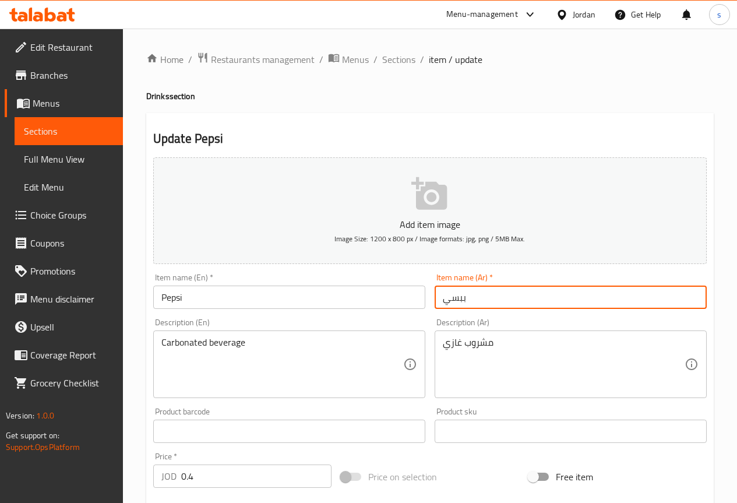
click at [454, 300] on input "ببسي" at bounding box center [570, 296] width 272 height 23
click at [457, 299] on input "ببسي" at bounding box center [570, 296] width 272 height 23
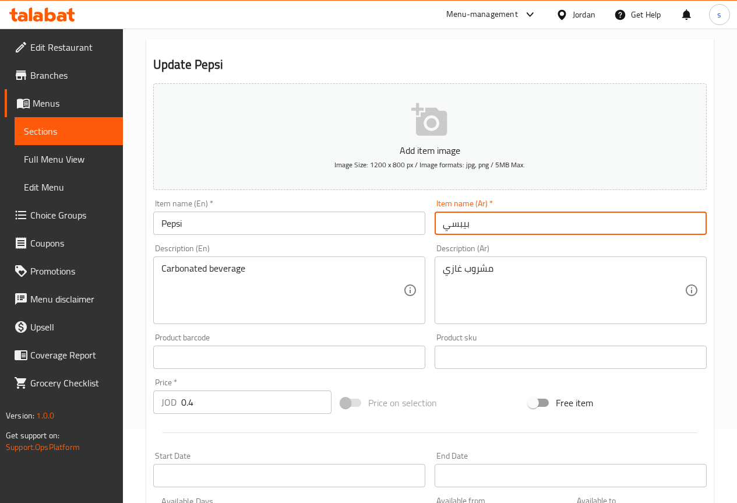
scroll to position [291, 0]
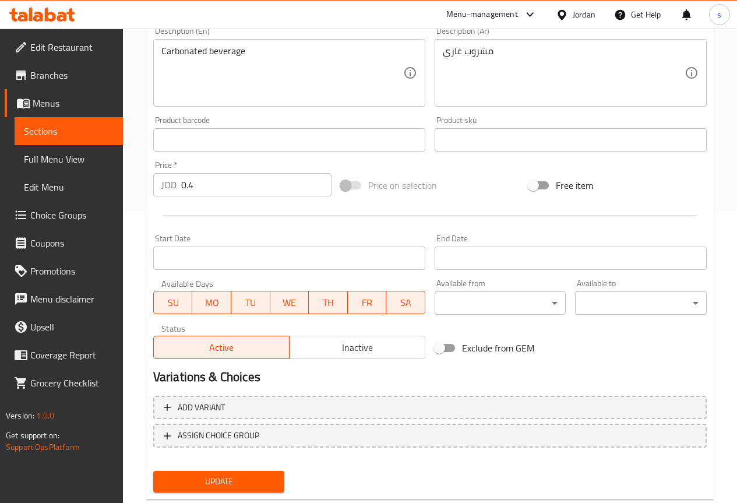
type input "بيبسي"
click at [254, 486] on span "Update" at bounding box center [218, 481] width 113 height 15
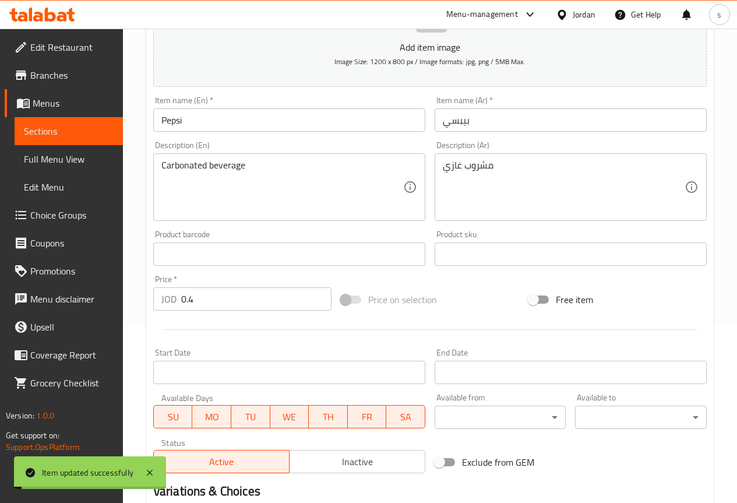
scroll to position [0, 0]
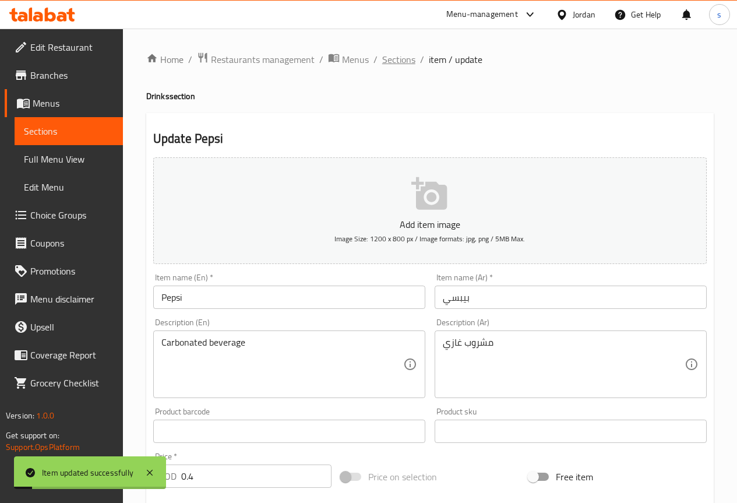
click at [400, 62] on span "Sections" at bounding box center [398, 59] width 33 height 14
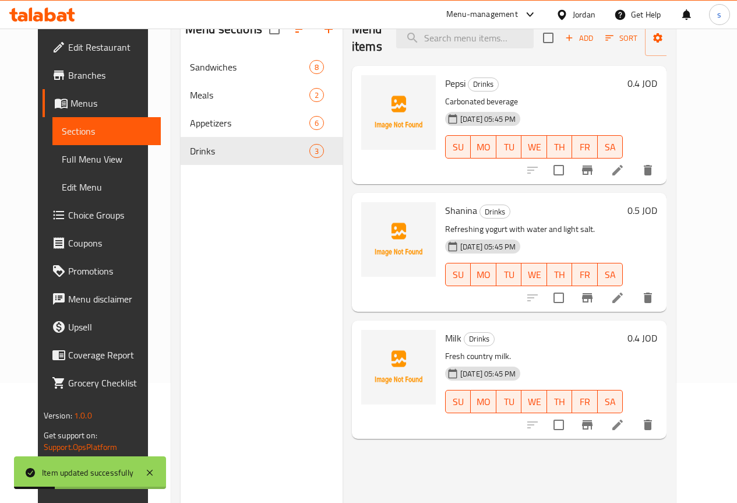
scroll to position [163, 0]
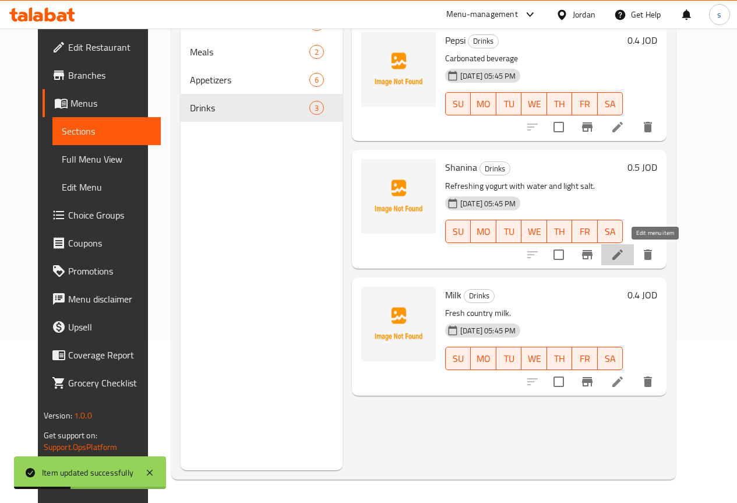
click at [624, 249] on icon at bounding box center [617, 254] width 14 height 14
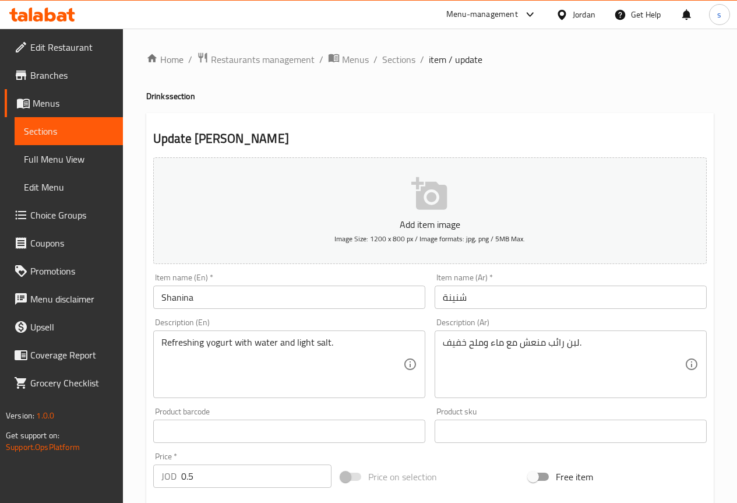
drag, startPoint x: 160, startPoint y: 341, endPoint x: 214, endPoint y: 346, distance: 53.8
click at [214, 346] on div "Refreshing yogurt with water and light salt. Description (En)" at bounding box center [289, 364] width 272 height 68
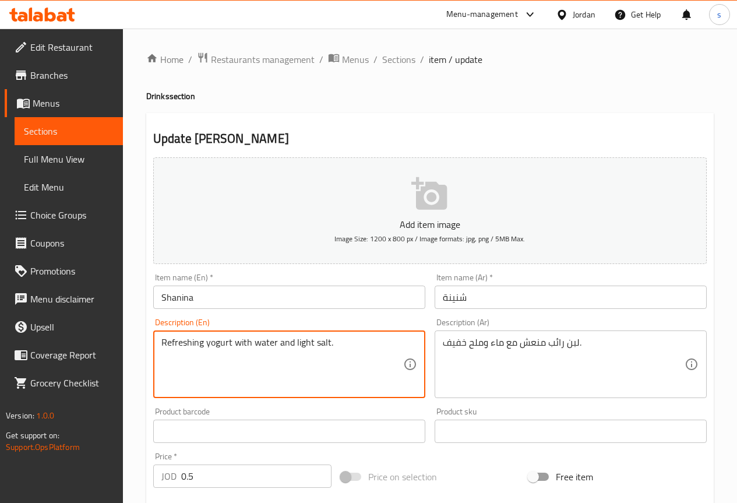
drag, startPoint x: 162, startPoint y: 344, endPoint x: 231, endPoint y: 344, distance: 69.3
click at [231, 344] on textarea "Refreshing yogurt with water and light salt." at bounding box center [282, 364] width 242 height 55
click at [376, 335] on div "Refreshing yogurt with water and light salt. Description (En)" at bounding box center [289, 364] width 272 height 68
click at [370, 351] on textarea "Refreshing yogurt with water and light salt." at bounding box center [282, 364] width 242 height 55
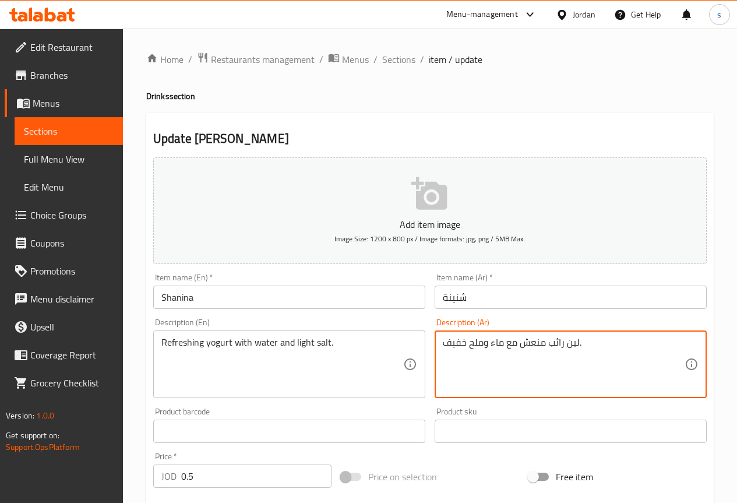
drag, startPoint x: 550, startPoint y: 344, endPoint x: 621, endPoint y: 344, distance: 71.0
click at [621, 344] on textarea "لبن رائب منعش مع ماء وملح خفيف." at bounding box center [564, 364] width 242 height 55
drag, startPoint x: 545, startPoint y: 344, endPoint x: 576, endPoint y: 345, distance: 31.4
click at [576, 345] on textarea "لبن رائب منعش مع ماء وملح خفيف." at bounding box center [564, 364] width 242 height 55
click at [624, 340] on textarea "لبن رائب منعش مع ماء وملح خفيف." at bounding box center [564, 364] width 242 height 55
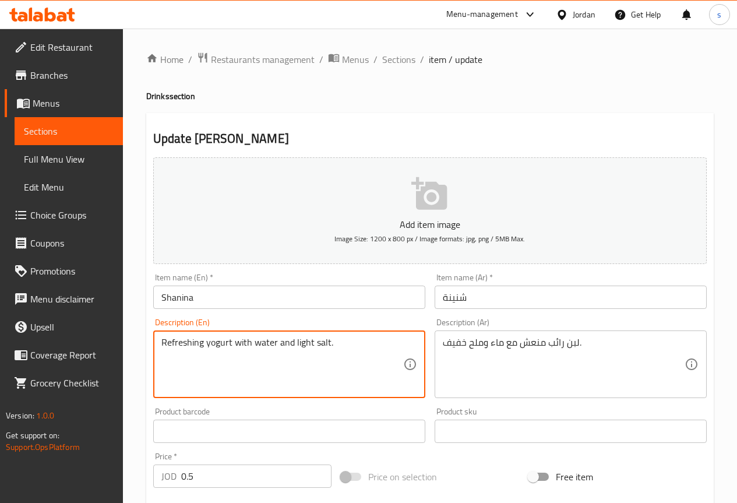
click at [232, 342] on textarea "Refreshing yogurt with water and light salt." at bounding box center [282, 364] width 242 height 55
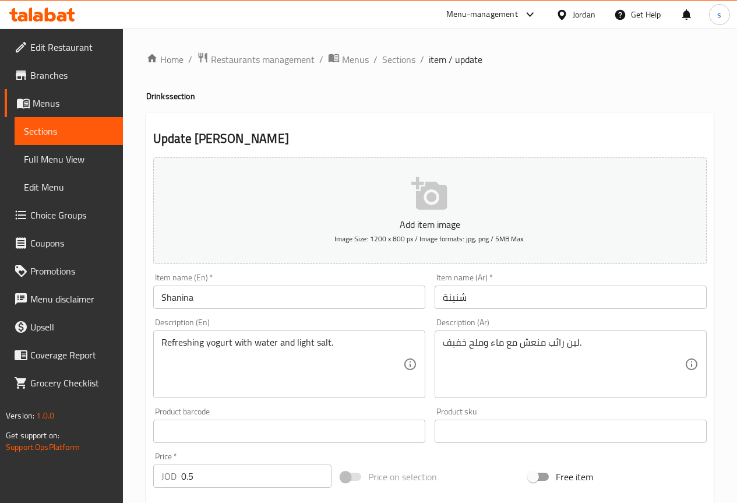
click at [232, 342] on textarea "Refreshing yogurt with water and light salt." at bounding box center [282, 364] width 242 height 55
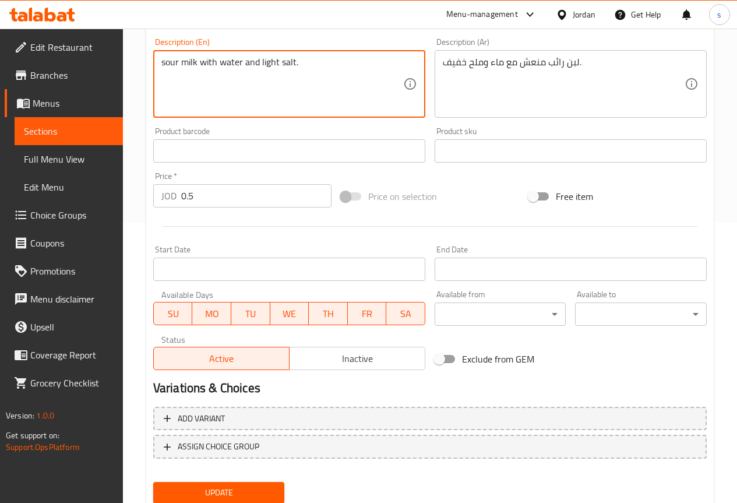
scroll to position [320, 0]
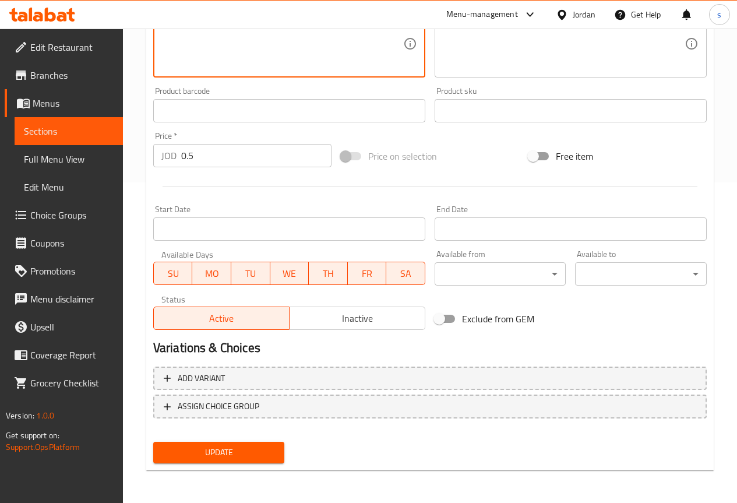
type textarea "sour milk with water and light salt."
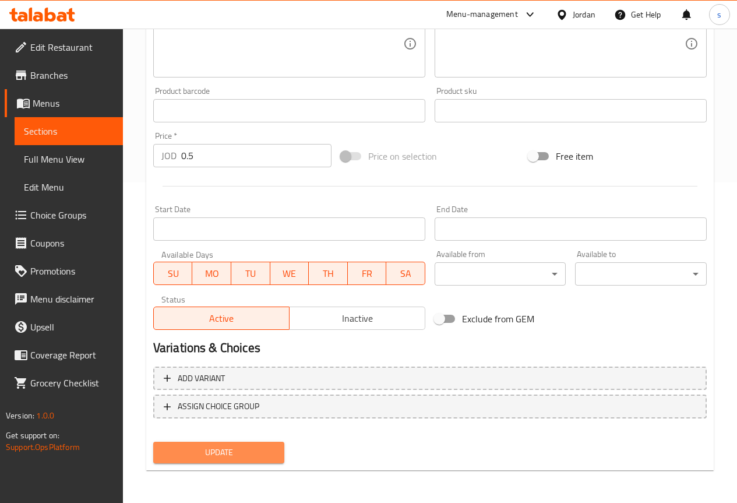
click at [193, 454] on span "Update" at bounding box center [218, 452] width 113 height 15
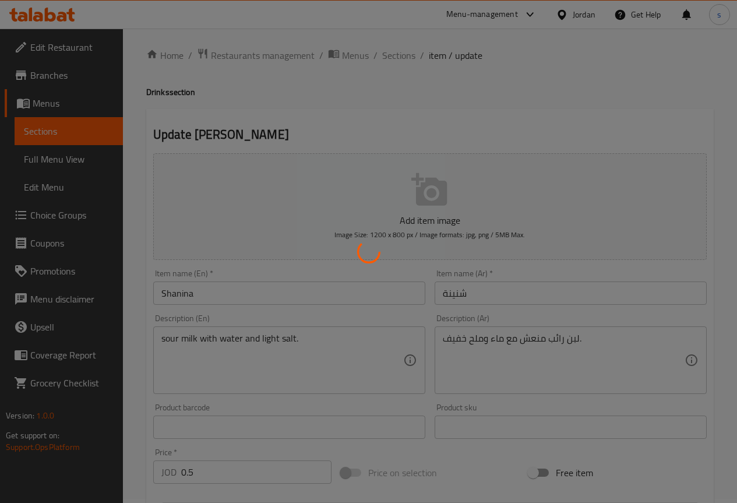
scroll to position [0, 0]
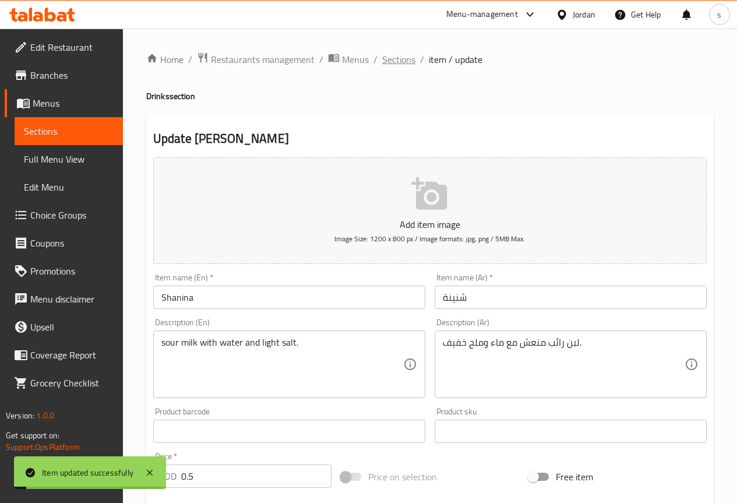
click at [395, 58] on span "Sections" at bounding box center [398, 59] width 33 height 14
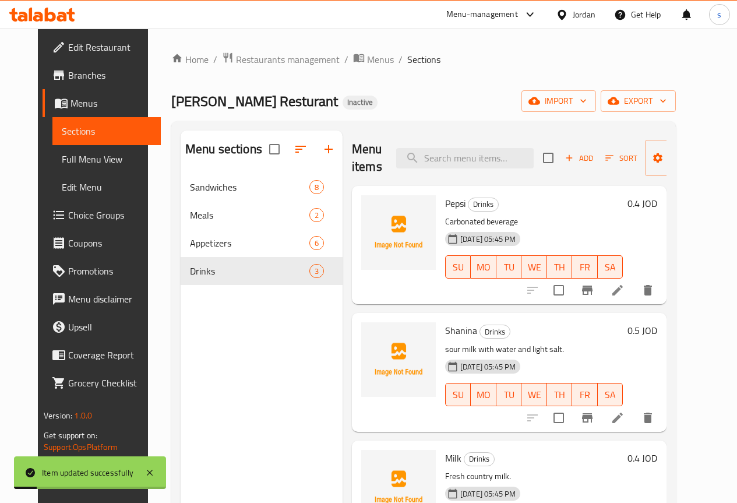
scroll to position [163, 0]
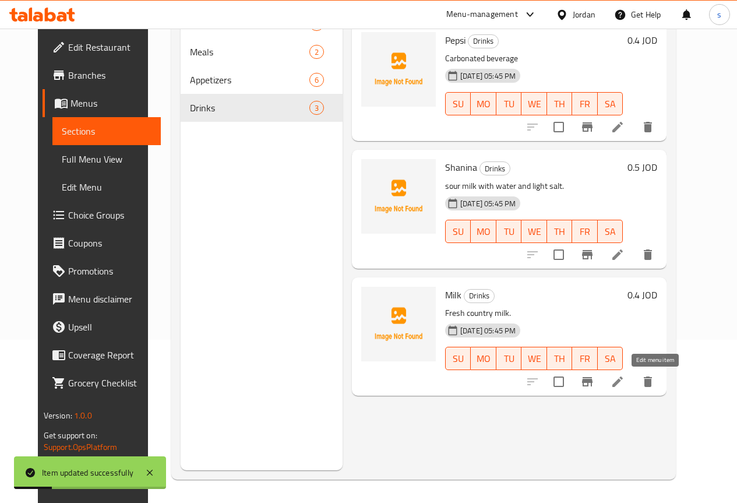
click at [624, 381] on icon at bounding box center [617, 381] width 14 height 14
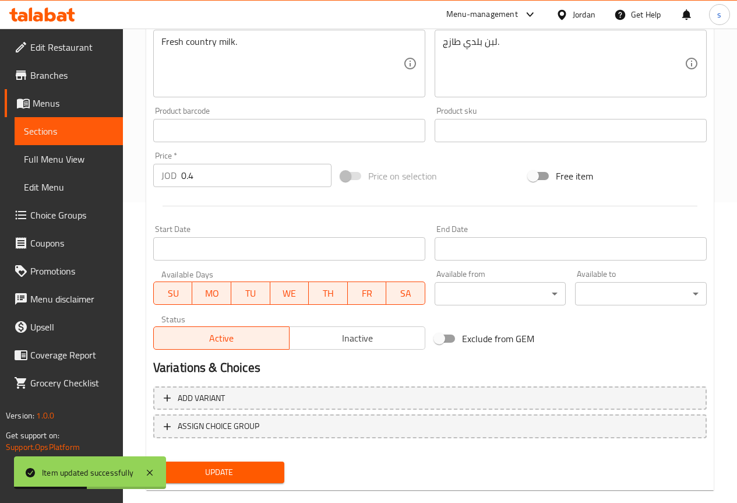
scroll to position [320, 0]
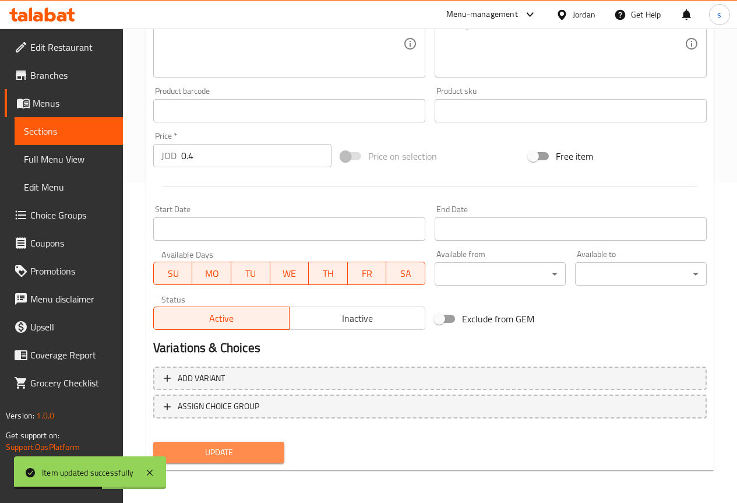
click at [234, 453] on span "Update" at bounding box center [218, 452] width 113 height 15
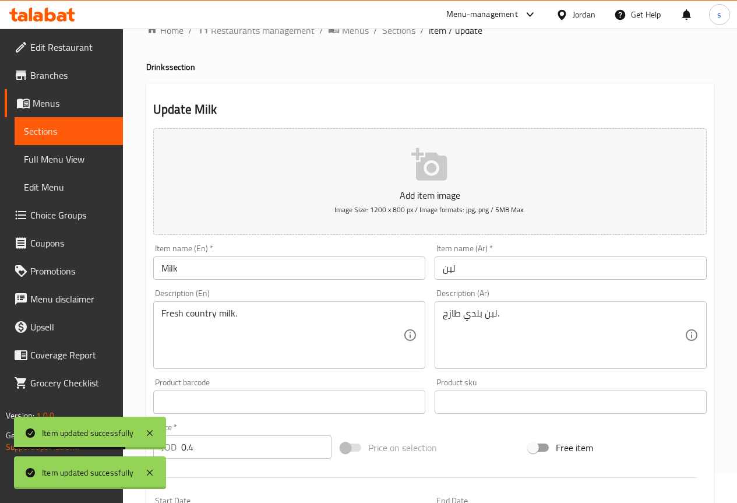
scroll to position [0, 0]
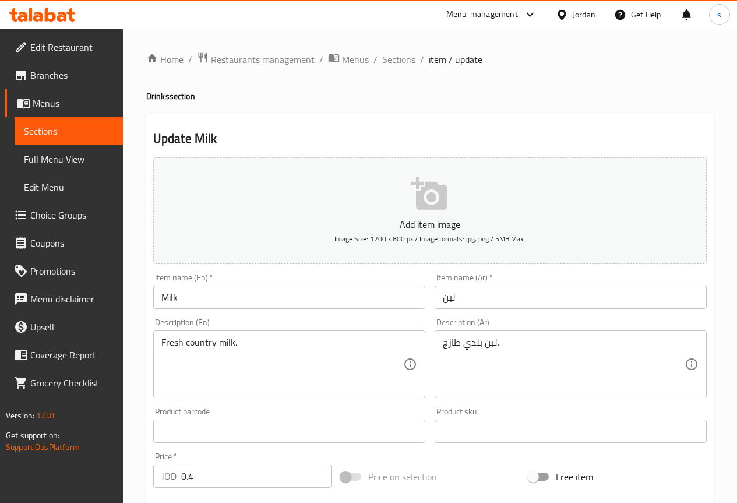
click at [402, 65] on span "Sections" at bounding box center [398, 59] width 33 height 14
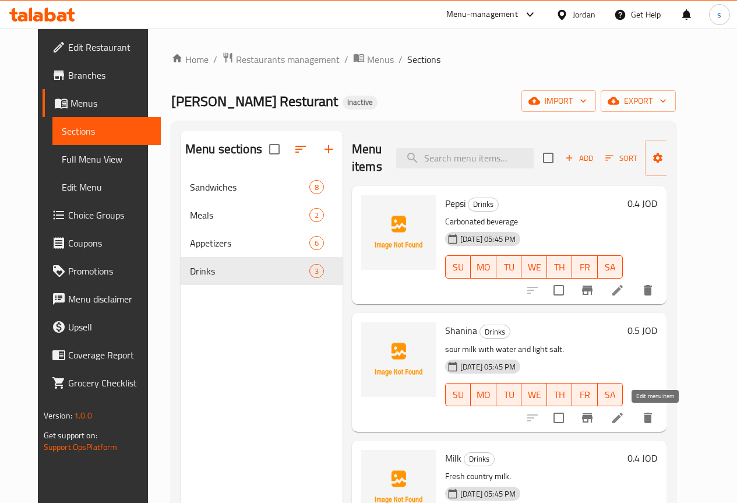
click at [624, 423] on icon at bounding box center [617, 418] width 14 height 14
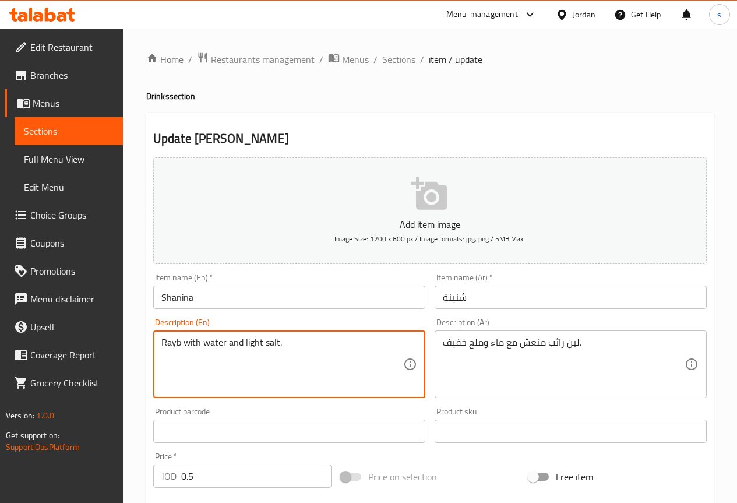
drag, startPoint x: 167, startPoint y: 342, endPoint x: 300, endPoint y: 382, distance: 139.3
click at [299, 382] on textarea "Rayb with water and light salt." at bounding box center [282, 364] width 242 height 55
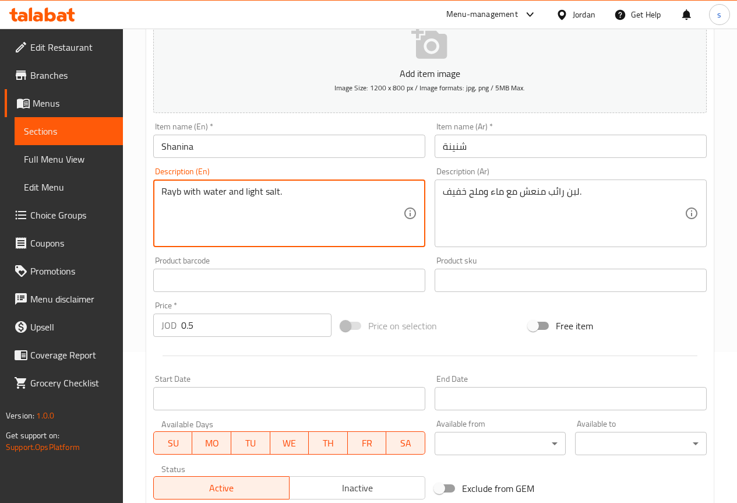
scroll to position [320, 0]
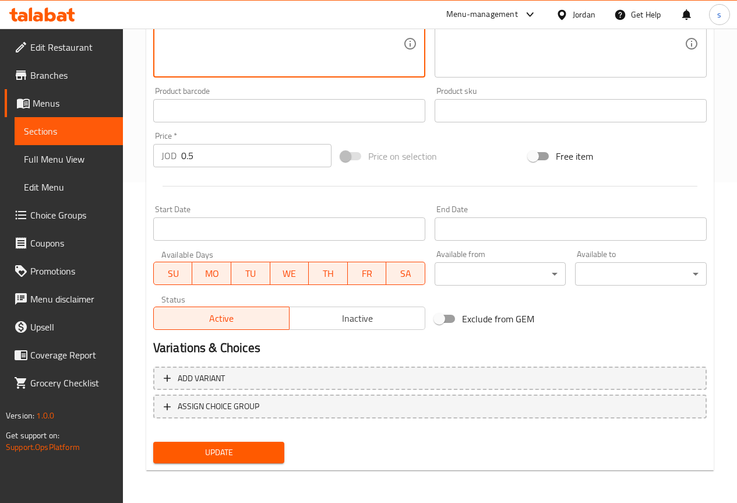
type textarea "Rayb with water and light salt."
click at [219, 450] on span "Update" at bounding box center [218, 452] width 113 height 15
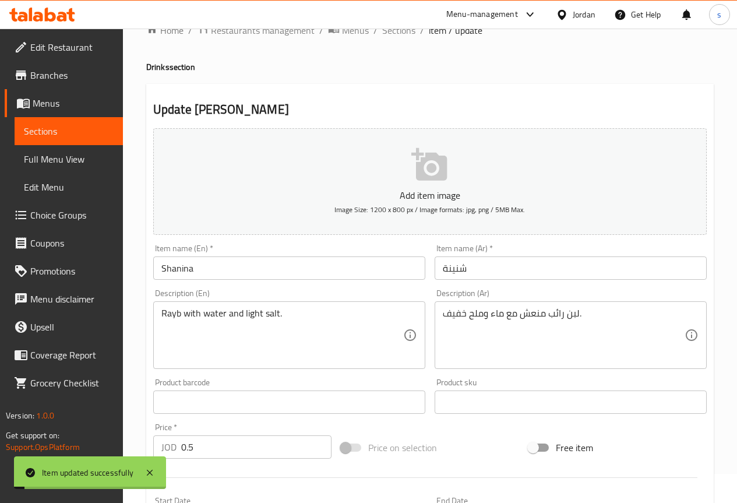
scroll to position [0, 0]
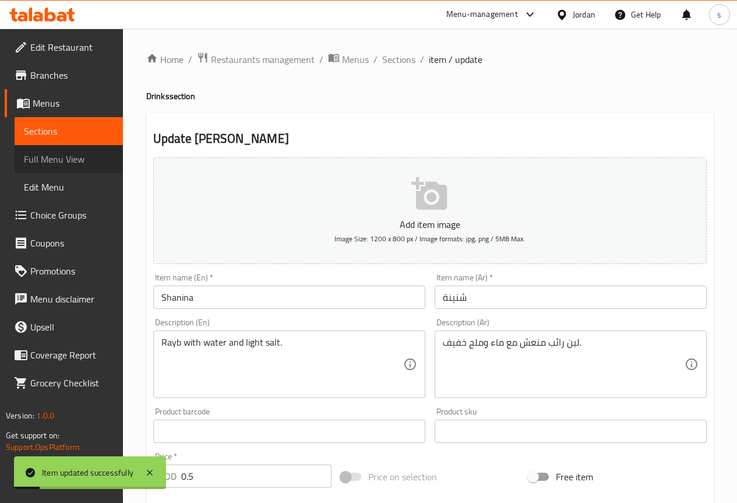
click at [88, 154] on span "Full Menu View" at bounding box center [69, 159] width 90 height 14
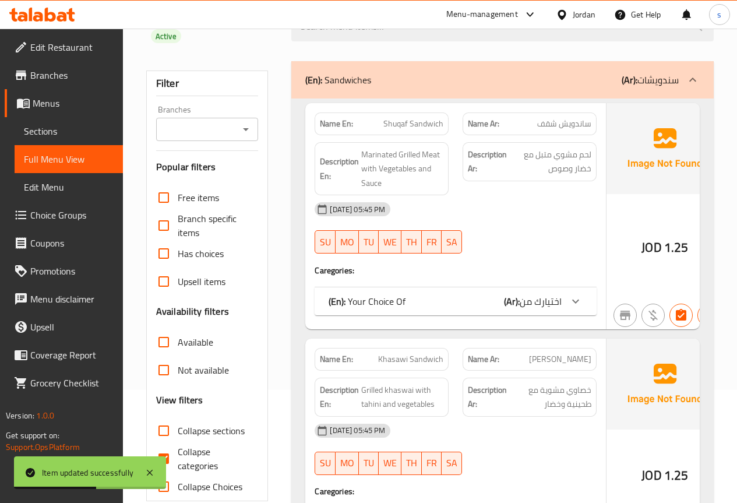
scroll to position [175, 0]
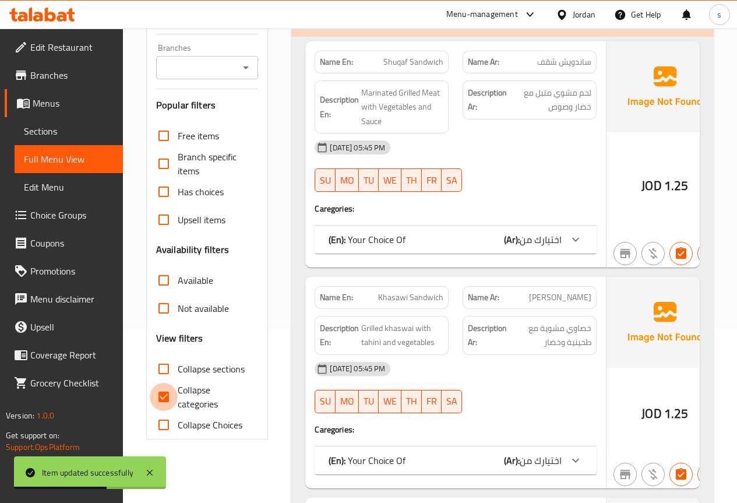
click at [174, 383] on input "Collapse categories" at bounding box center [164, 397] width 28 height 28
checkbox input "false"
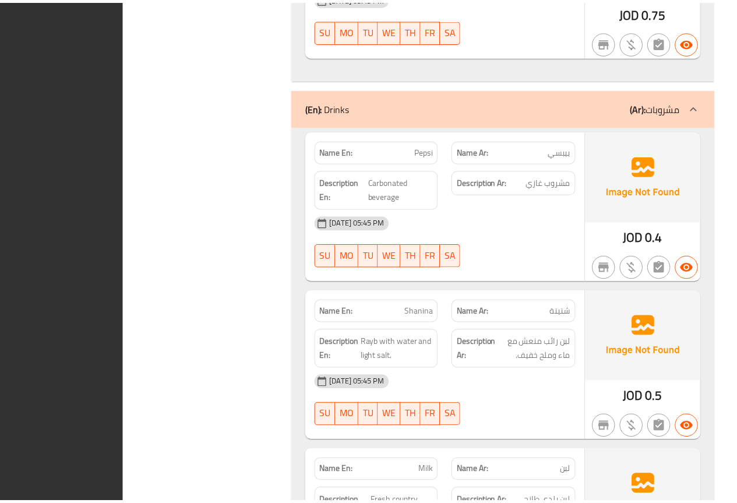
scroll to position [4841, 0]
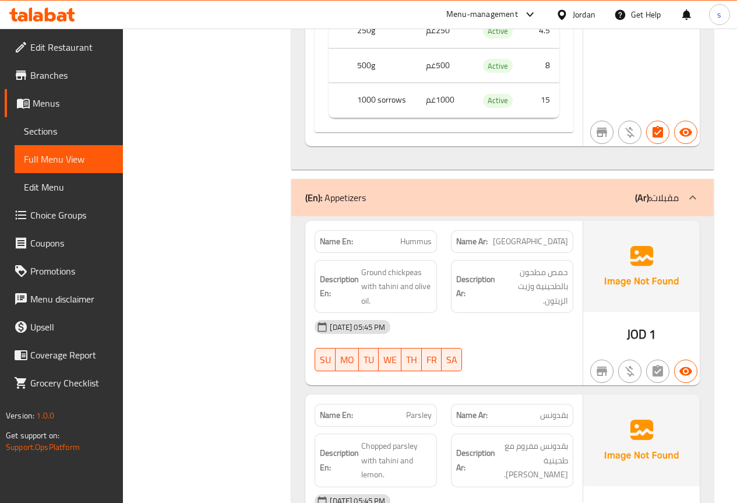
click at [23, 129] on link "Sections" at bounding box center [69, 131] width 108 height 28
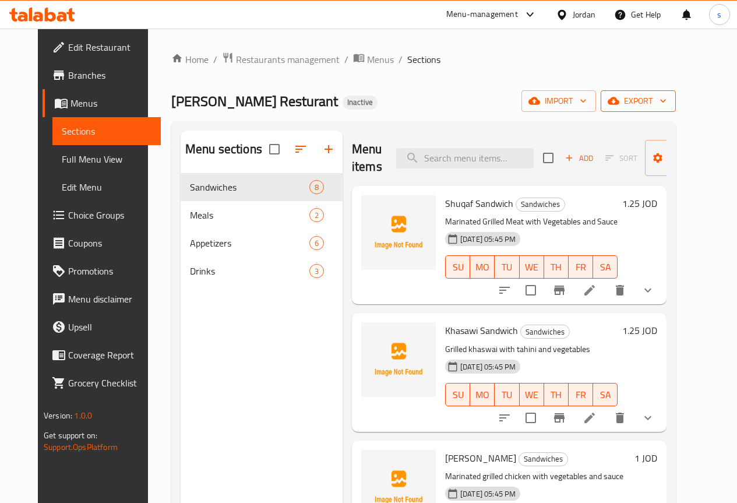
click at [666, 97] on span "export" at bounding box center [638, 101] width 56 height 15
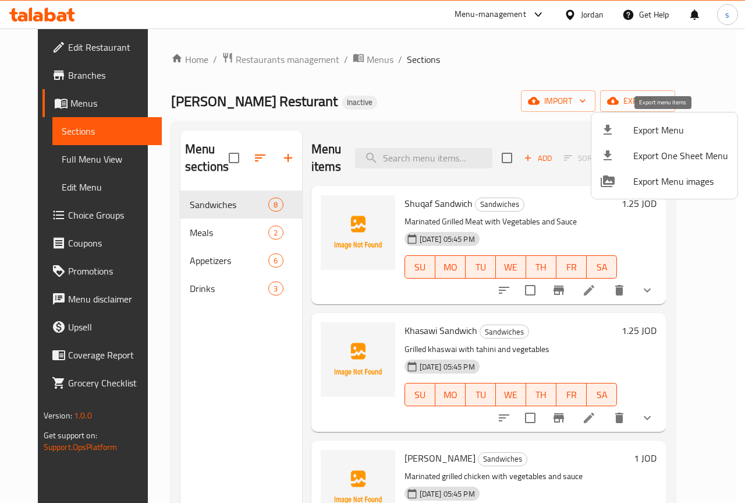
click at [673, 128] on span "Export Menu" at bounding box center [681, 130] width 95 height 14
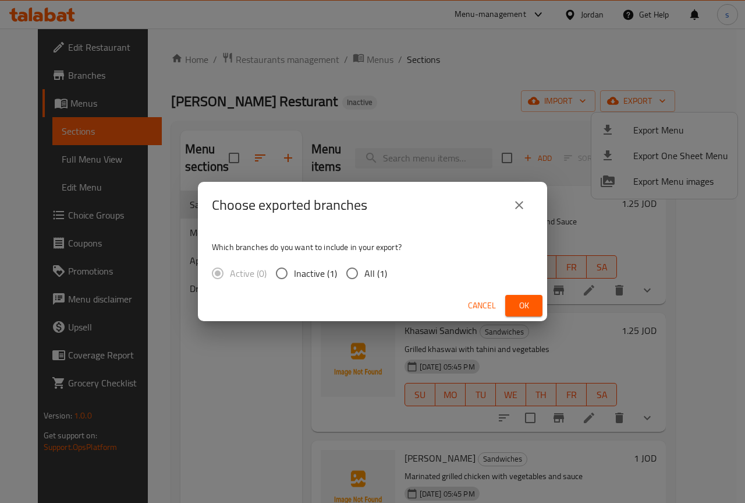
click at [362, 274] on input "All (1)" at bounding box center [352, 273] width 24 height 24
radio input "true"
click at [523, 306] on span "Ok" at bounding box center [524, 305] width 19 height 15
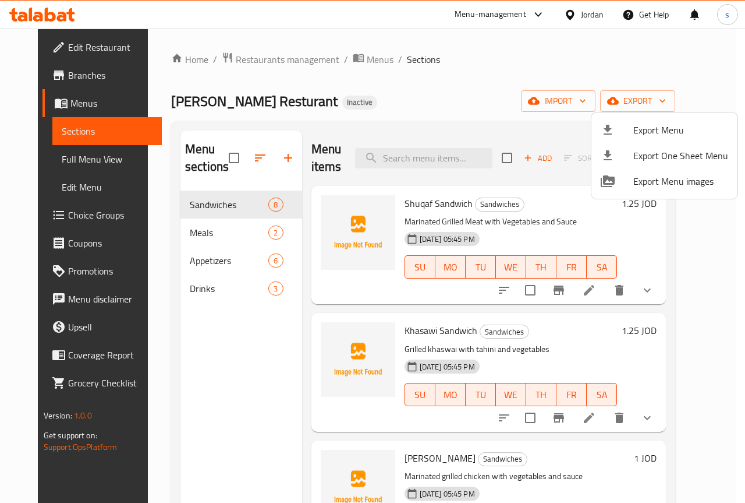
click at [455, 82] on div at bounding box center [372, 251] width 745 height 503
